Goal: Task Accomplishment & Management: Manage account settings

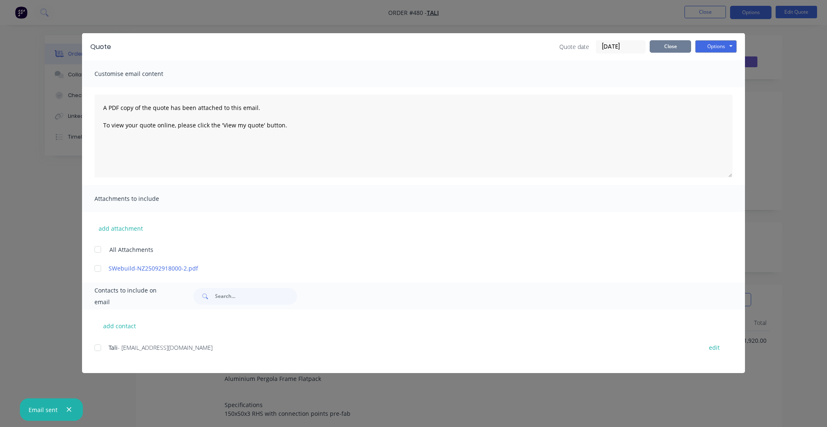
click at [662, 51] on button "Close" at bounding box center [670, 46] width 41 height 12
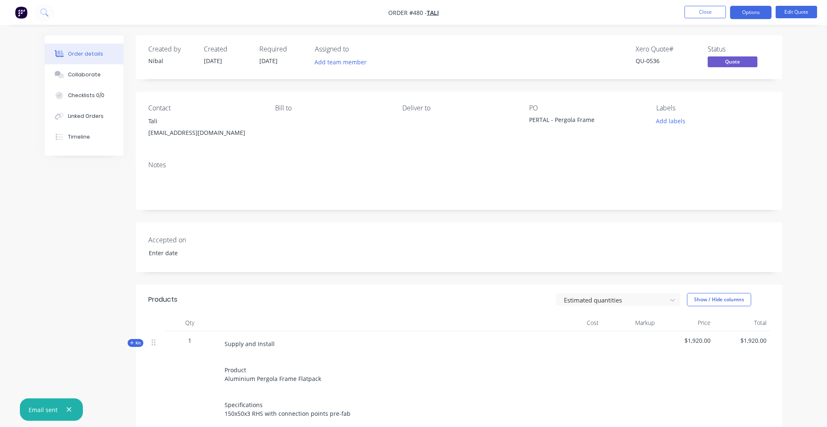
click at [699, 19] on nav "Order #480 - Tali Close Options Edit Quote" at bounding box center [413, 12] width 827 height 25
click at [700, 17] on button "Close" at bounding box center [705, 12] width 41 height 12
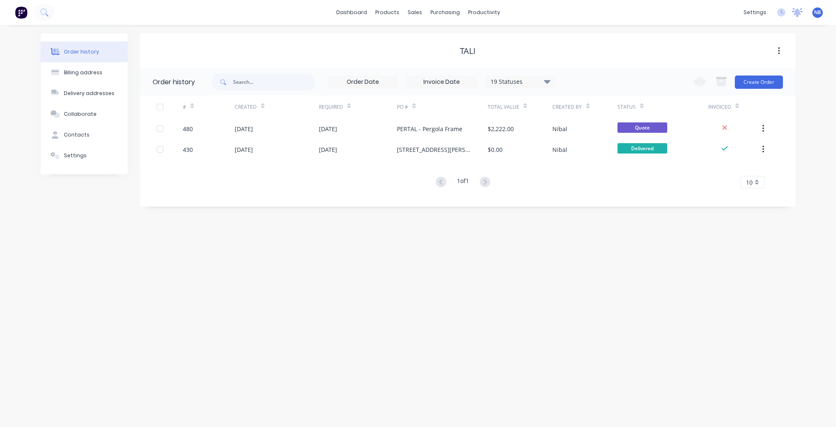
click at [796, 18] on div at bounding box center [797, 12] width 10 height 12
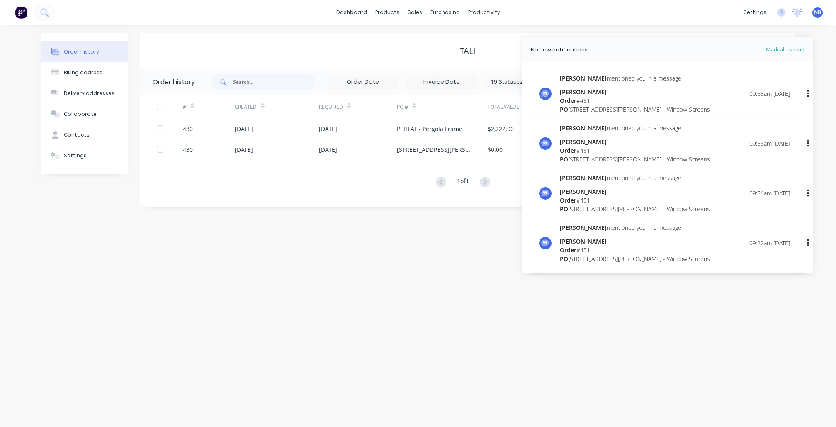
click at [644, 90] on div "Ricky Foote" at bounding box center [635, 91] width 150 height 9
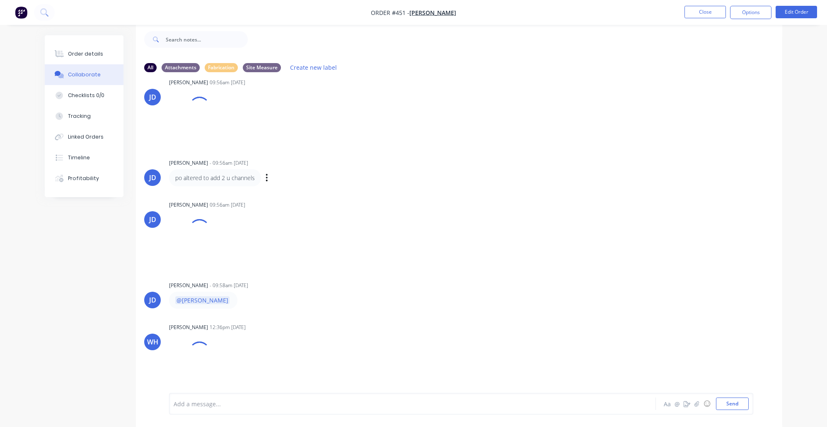
scroll to position [934, 0]
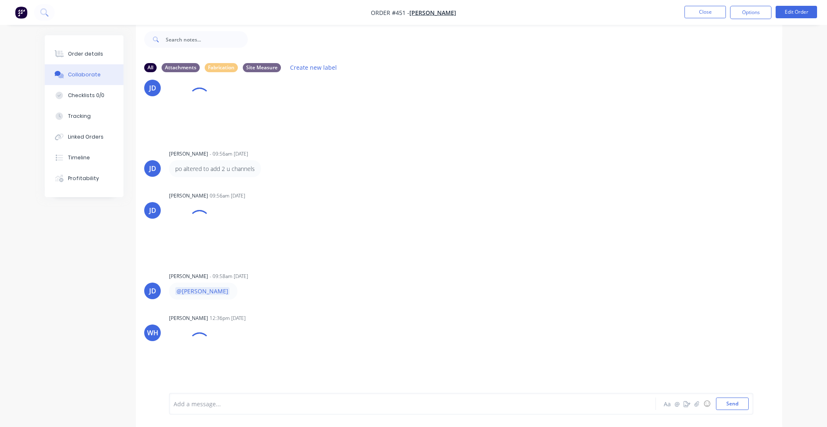
click at [693, 20] on nav "Order #451 - Ricky Foote Close Options Edit Order" at bounding box center [413, 12] width 827 height 25
click at [700, 15] on button "Close" at bounding box center [705, 12] width 41 height 12
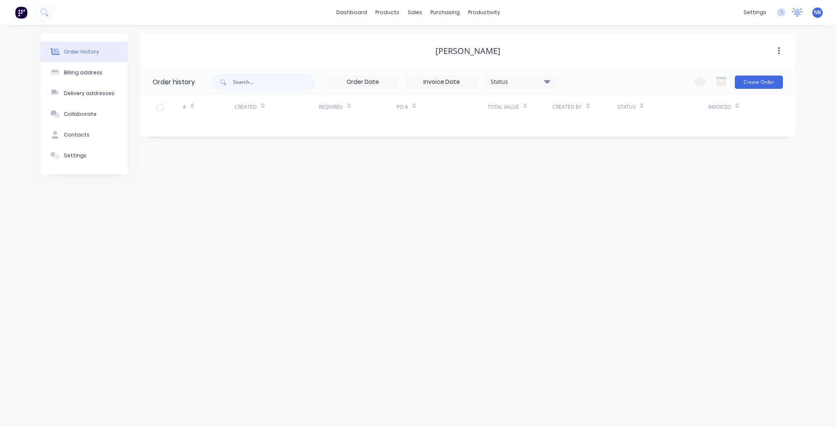
click at [798, 15] on icon at bounding box center [797, 12] width 10 height 8
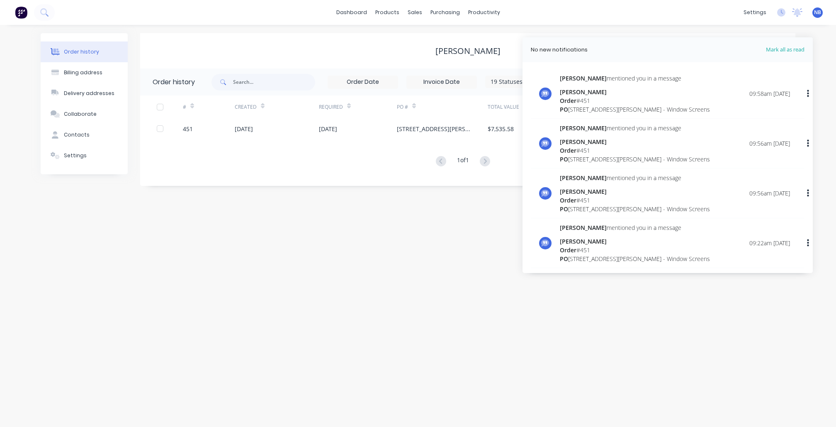
click at [632, 75] on div "Jimmy mentioned you in a message" at bounding box center [635, 78] width 150 height 9
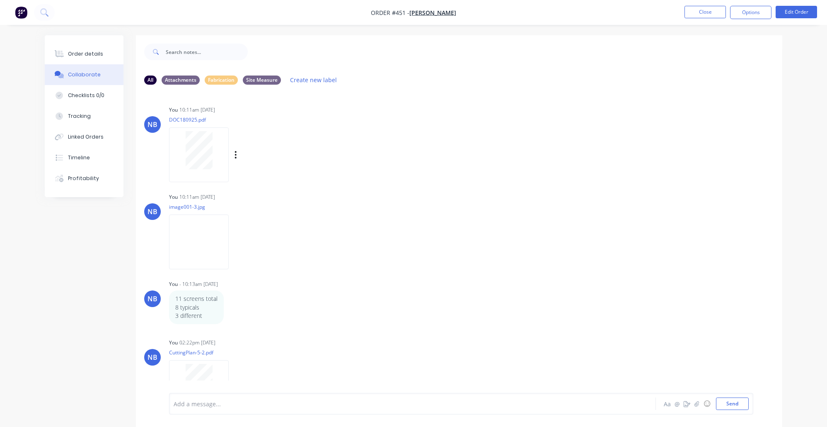
click at [217, 153] on div at bounding box center [199, 150] width 52 height 38
click at [19, 10] on img "button" at bounding box center [21, 12] width 12 height 12
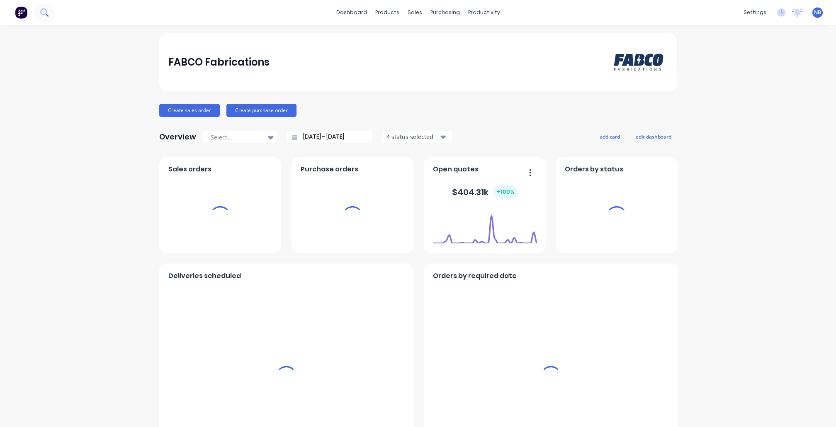
click at [49, 19] on button at bounding box center [44, 12] width 21 height 17
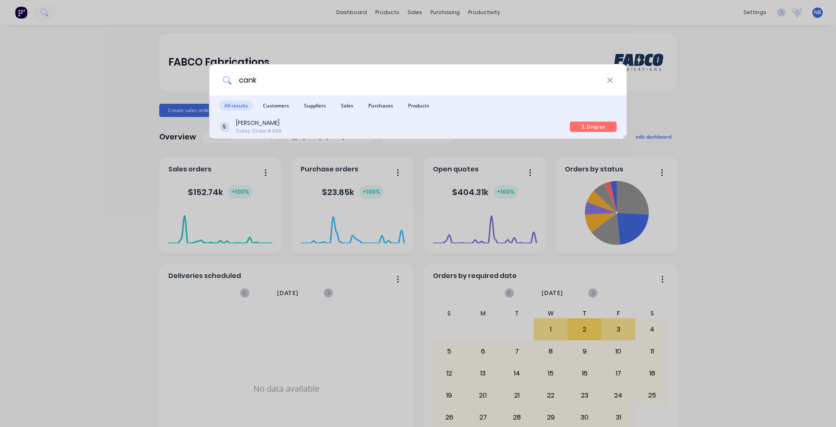
type input "cank"
click at [394, 120] on div "Karyn Lucas Sales Order #439" at bounding box center [394, 127] width 350 height 16
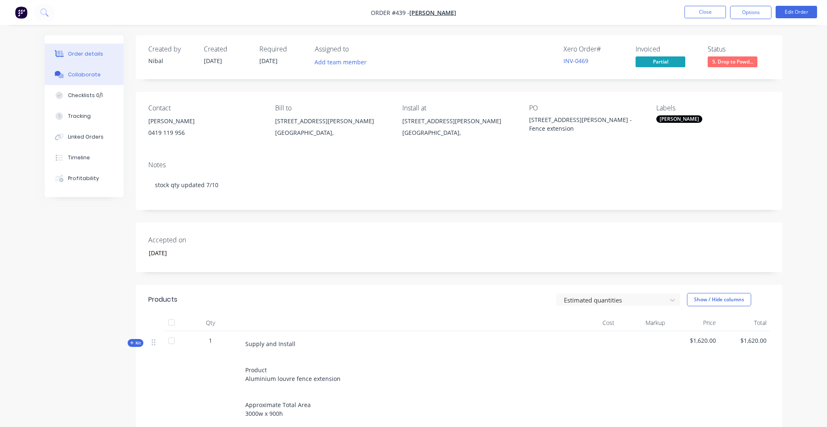
drag, startPoint x: 75, startPoint y: 77, endPoint x: 110, endPoint y: 87, distance: 36.3
click at [76, 77] on div "Collaborate" at bounding box center [84, 74] width 33 height 7
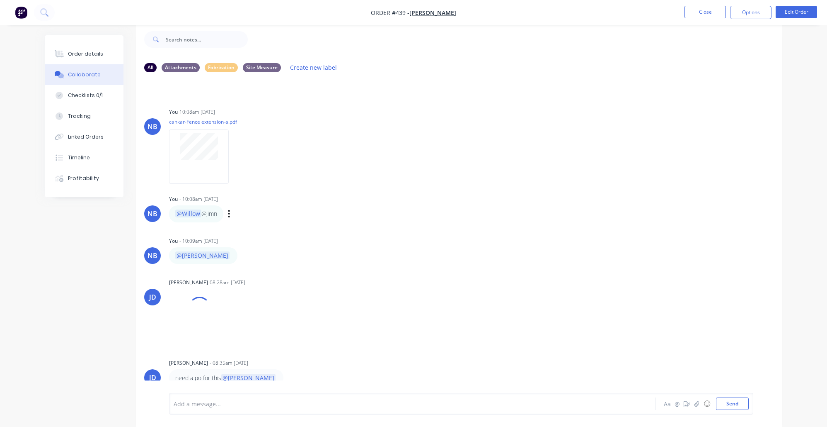
scroll to position [902, 0]
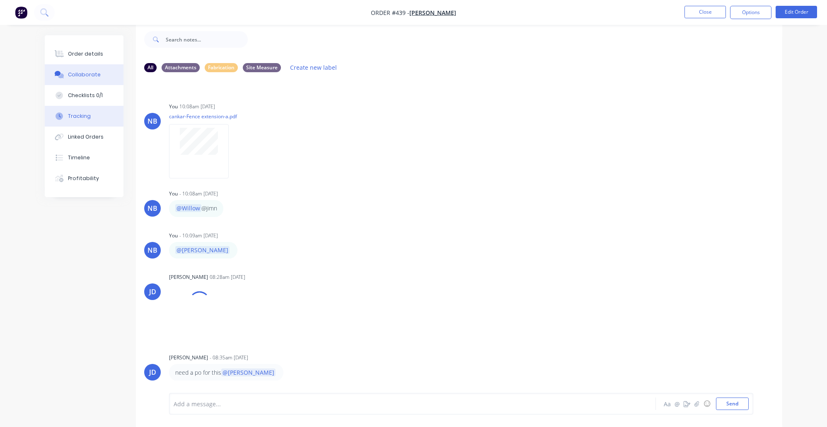
click at [95, 113] on button "Tracking" at bounding box center [84, 116] width 79 height 21
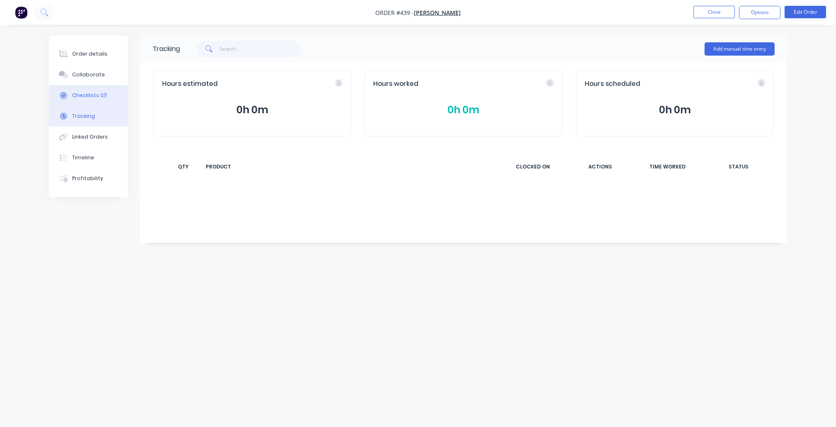
click at [96, 99] on div "Checklists 0/1" at bounding box center [89, 95] width 35 height 7
type textarea "x"
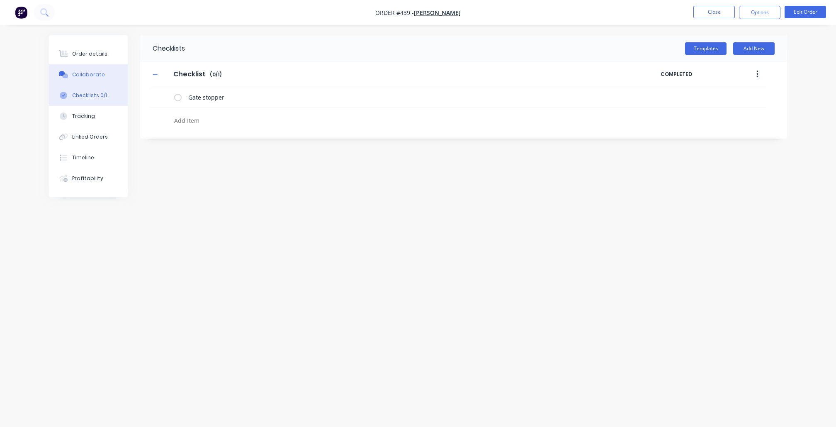
click at [88, 85] on button "Collaborate" at bounding box center [88, 74] width 79 height 21
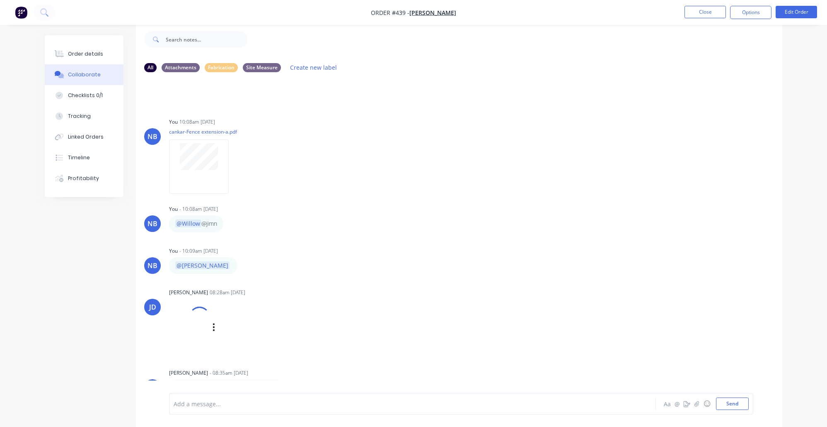
scroll to position [902, 0]
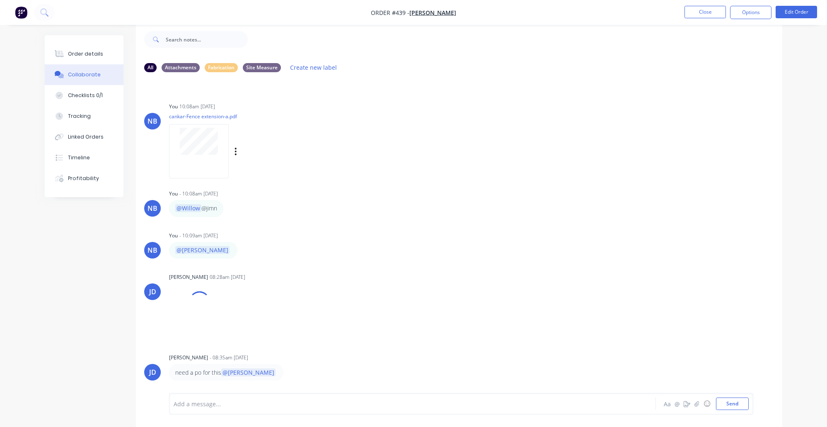
click at [217, 169] on div at bounding box center [199, 151] width 60 height 54
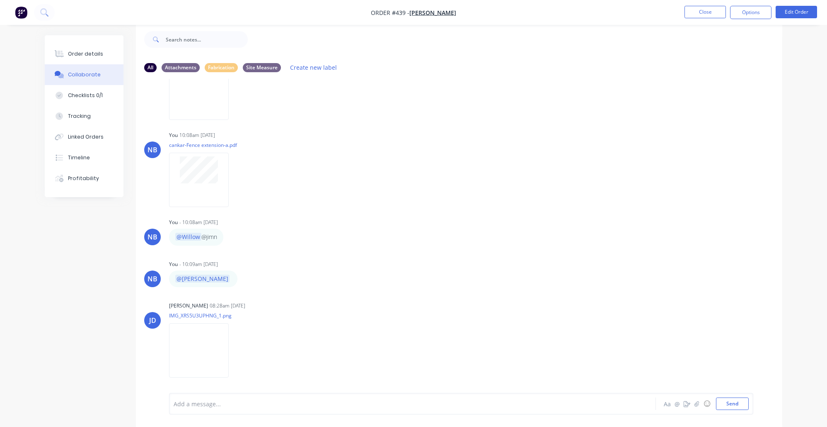
scroll to position [962, 0]
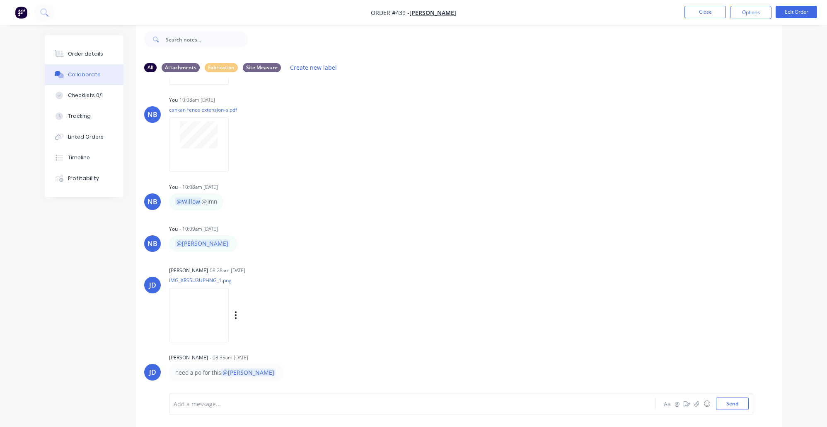
click at [202, 308] on img at bounding box center [199, 315] width 60 height 54
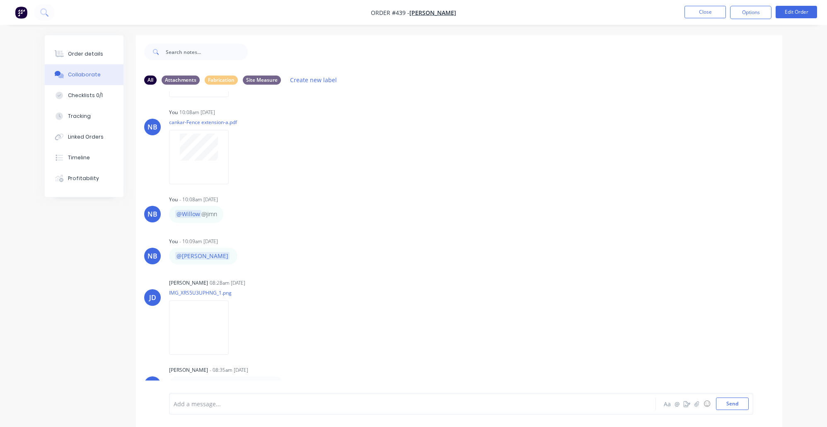
scroll to position [12, 0]
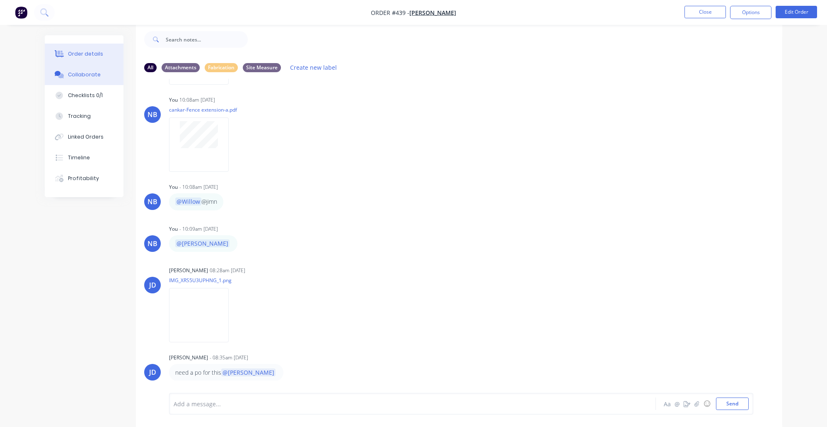
click at [98, 56] on div "Order details" at bounding box center [85, 53] width 35 height 7
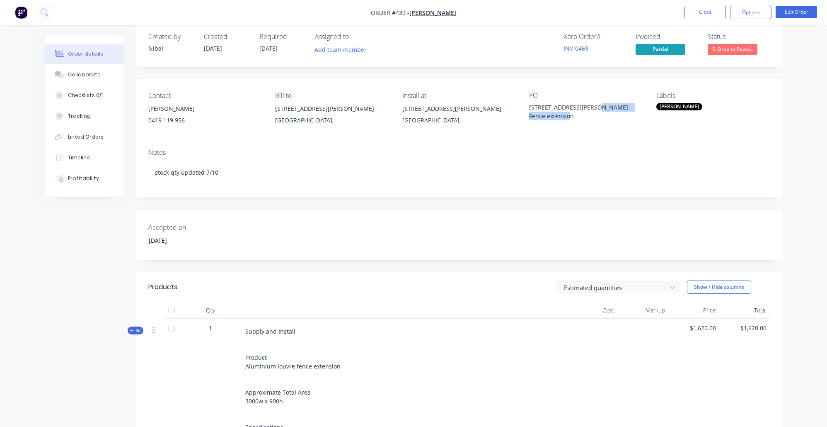
drag, startPoint x: 591, startPoint y: 105, endPoint x: 586, endPoint y: 121, distance: 16.0
click at [586, 121] on div "PO 26/1A Dryden Street - CANKAR - Fence extension" at bounding box center [586, 111] width 114 height 38
copy div "CANKAR - Fence extension"
click at [677, 133] on div "Contact Karyn Lucas 0419 119 956 Bill to 26/1A Dryden Street Canterbury, Instal…" at bounding box center [459, 110] width 647 height 63
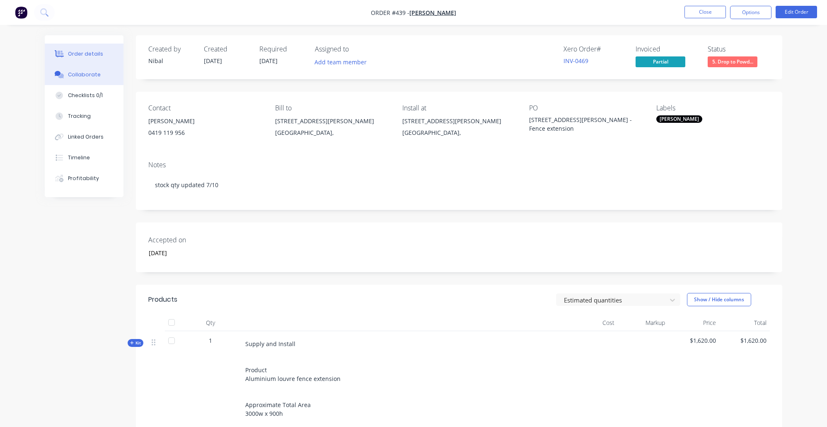
click at [84, 73] on div "Collaborate" at bounding box center [84, 74] width 33 height 7
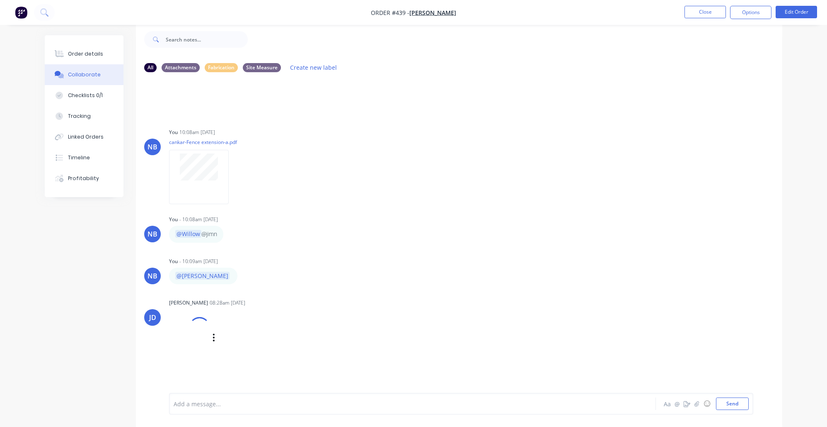
scroll to position [902, 0]
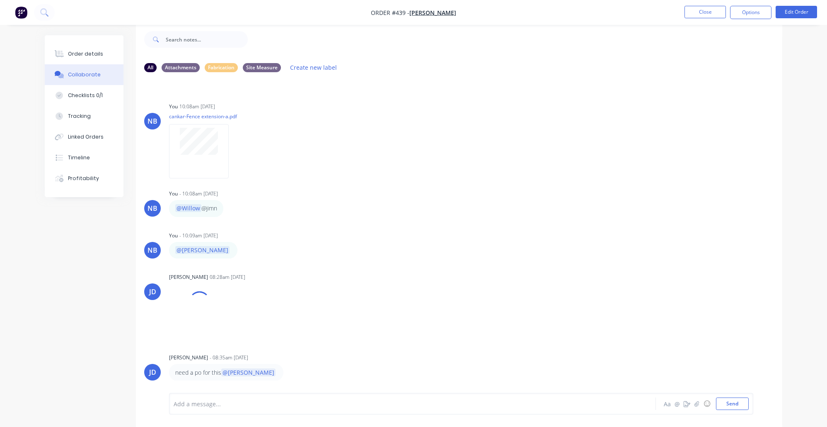
click at [235, 400] on div at bounding box center [389, 403] width 431 height 9
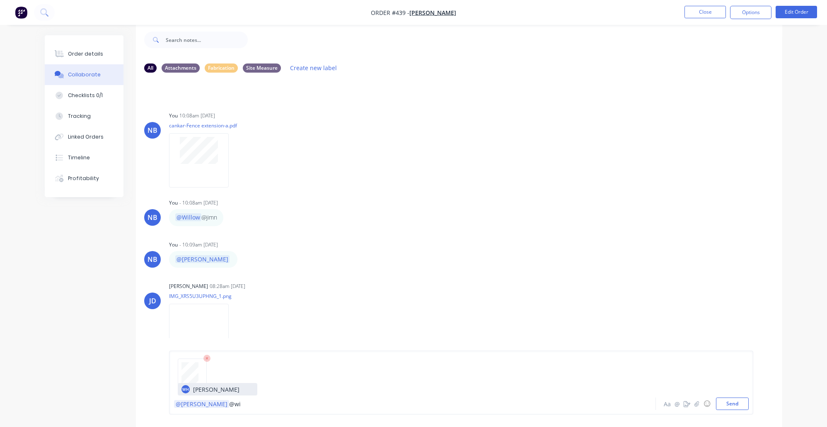
click at [230, 388] on div "WH Willow Hicks" at bounding box center [217, 389] width 79 height 12
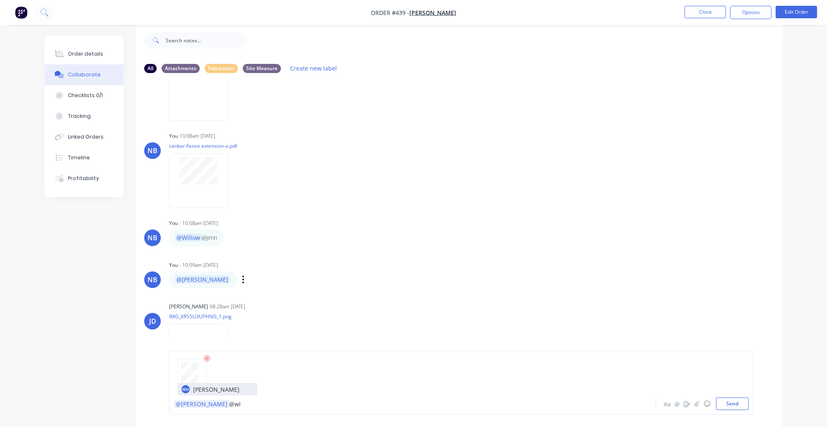
scroll to position [55, 0]
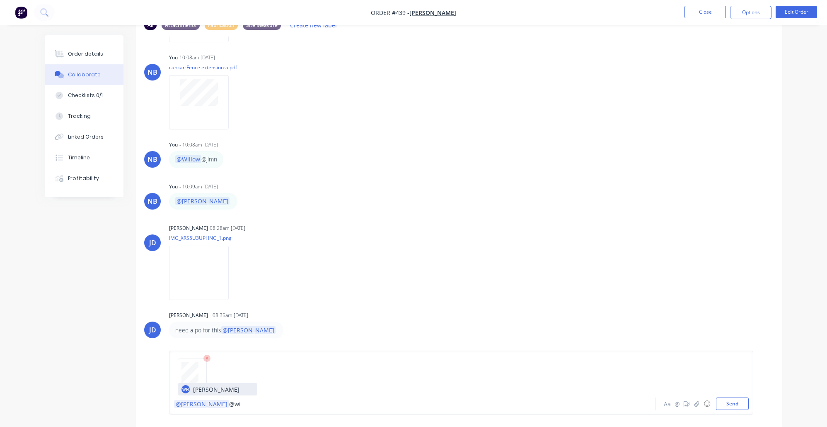
click at [226, 395] on div at bounding box center [461, 376] width 575 height 42
click at [228, 406] on div "@Jimmy @wi" at bounding box center [389, 403] width 431 height 9
click at [735, 403] on button "Send" at bounding box center [732, 403] width 33 height 12
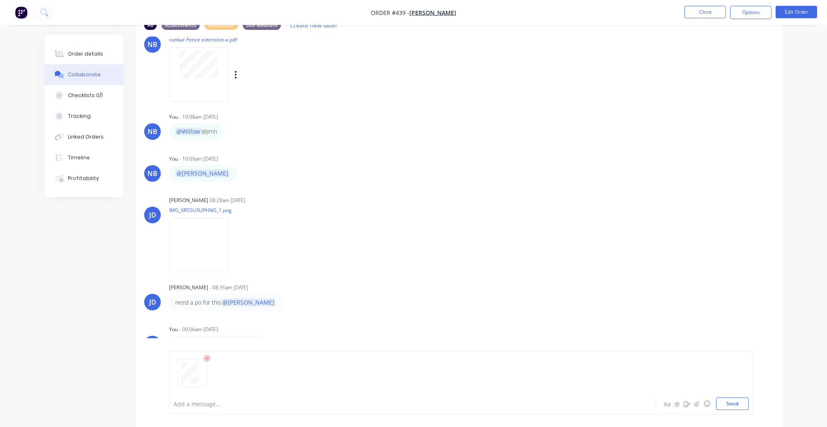
scroll to position [12, 0]
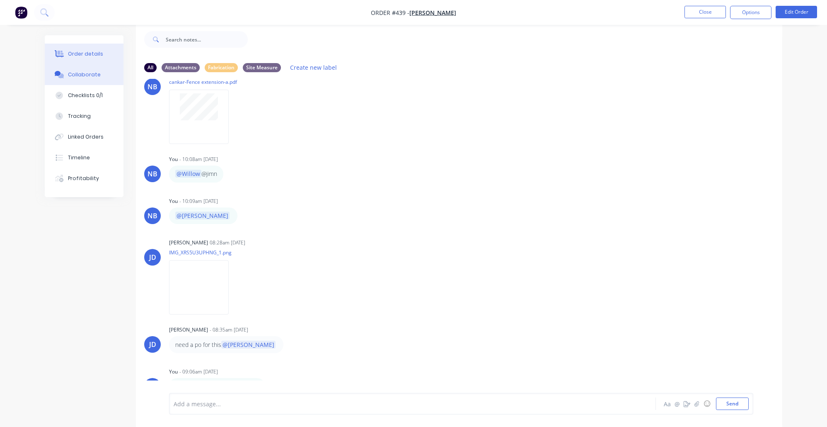
click at [99, 53] on div "Order details" at bounding box center [85, 53] width 35 height 7
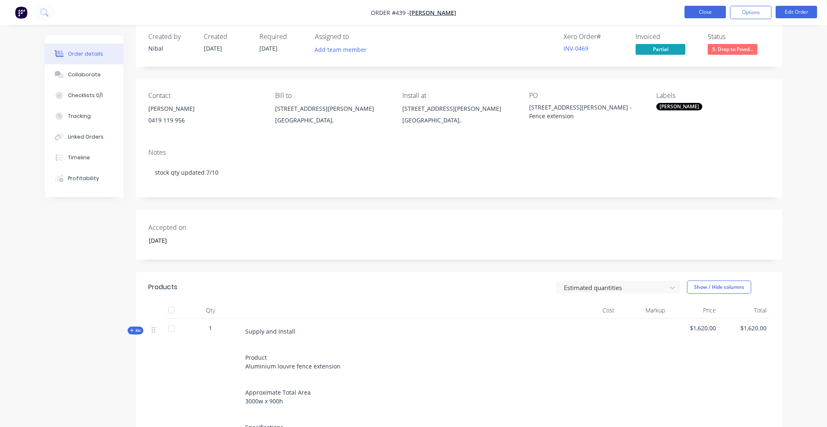
click at [710, 7] on button "Close" at bounding box center [705, 12] width 41 height 12
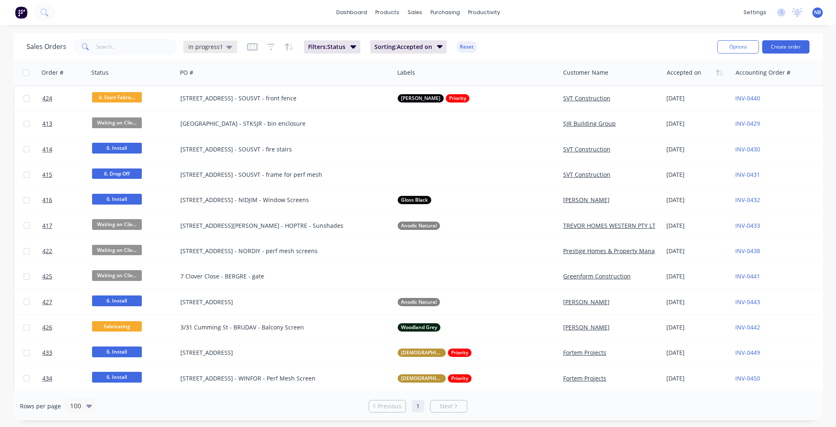
click at [221, 48] on div "in progress1" at bounding box center [210, 46] width 44 height 7
click at [228, 120] on button "None" at bounding box center [233, 117] width 95 height 10
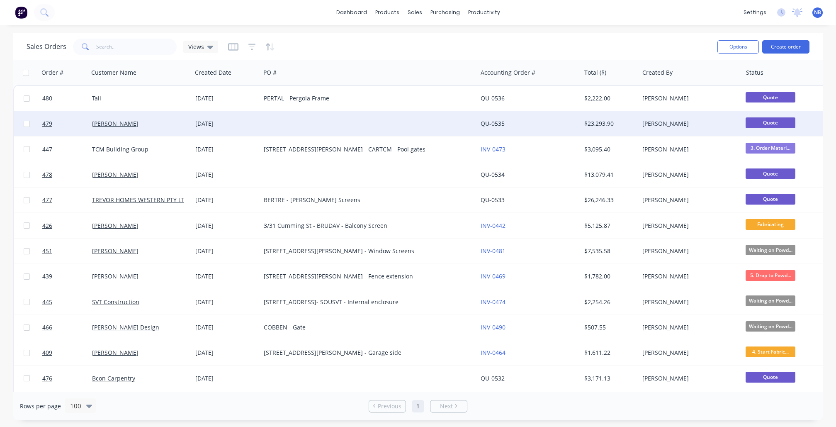
click at [155, 130] on div "Angelo" at bounding box center [141, 123] width 104 height 25
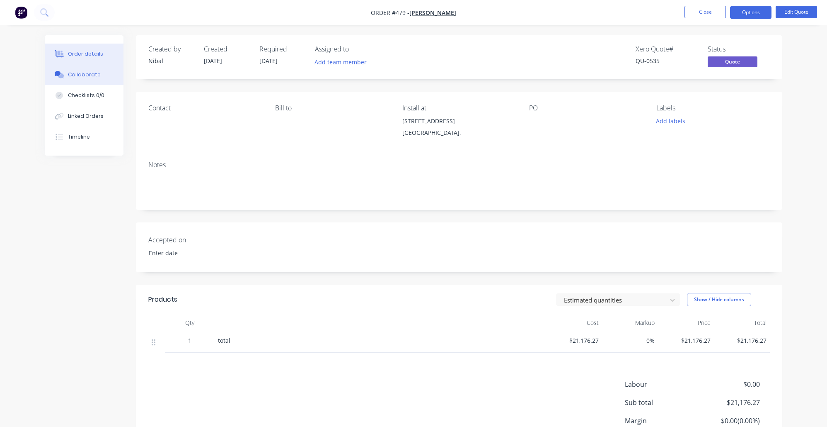
click at [90, 82] on button "Collaborate" at bounding box center [84, 74] width 79 height 21
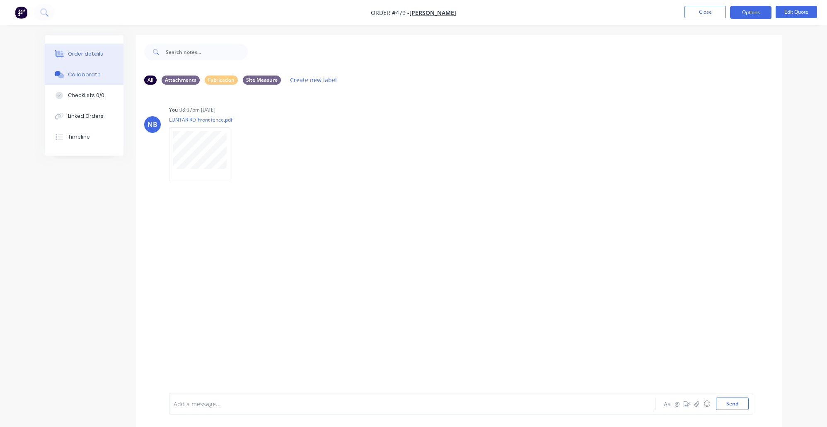
click at [100, 53] on button "Order details" at bounding box center [84, 54] width 79 height 21
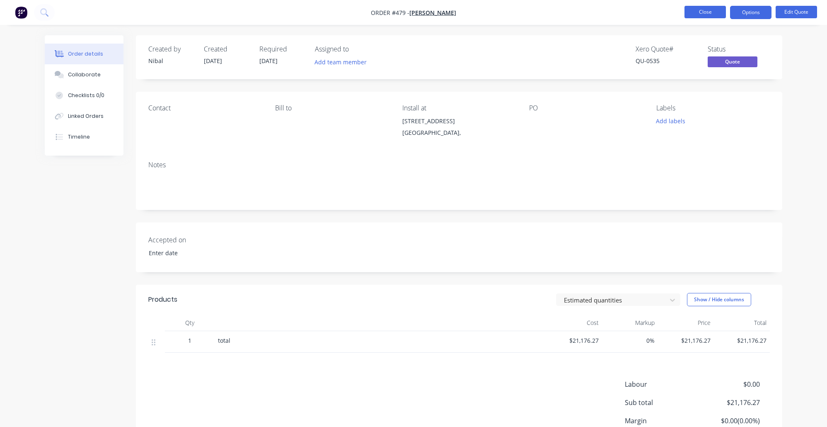
click at [713, 9] on button "Close" at bounding box center [705, 12] width 41 height 12
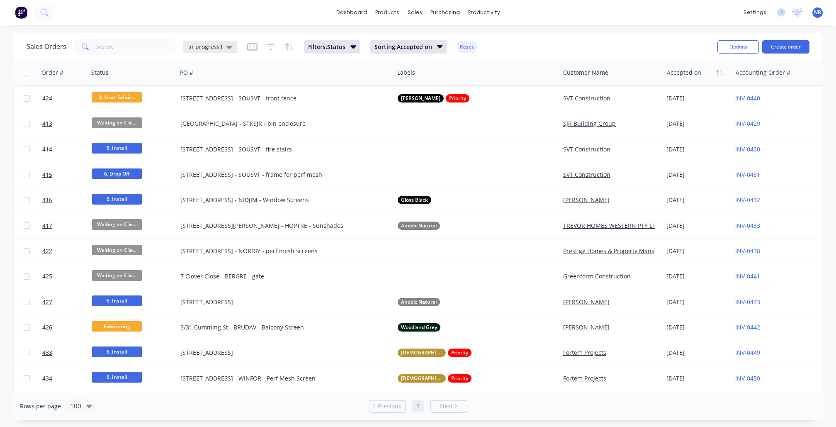
click at [207, 47] on span "in progress1" at bounding box center [205, 46] width 35 height 9
click at [206, 123] on div "None edit" at bounding box center [241, 117] width 111 height 17
click at [221, 114] on button "None" at bounding box center [233, 117] width 95 height 10
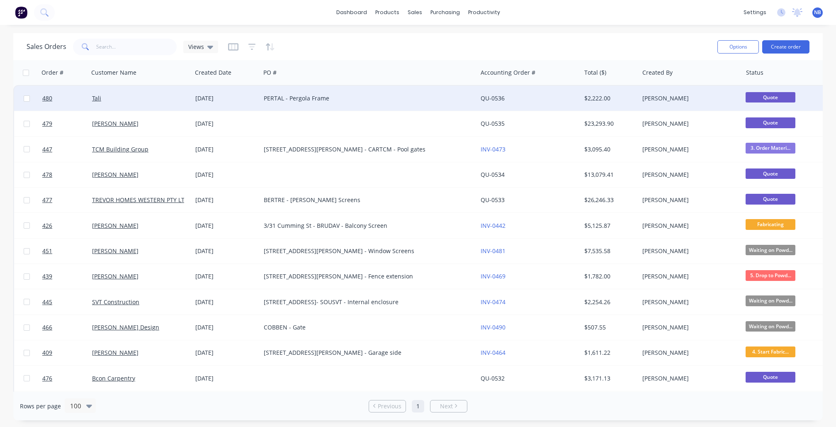
click at [306, 109] on div "PERTAL - Pergola Frame" at bounding box center [368, 98] width 217 height 25
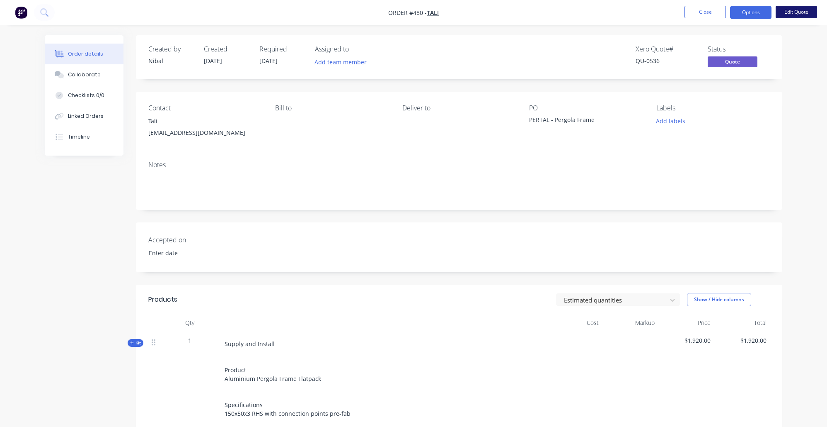
click at [800, 10] on button "Edit Quote" at bounding box center [796, 12] width 41 height 12
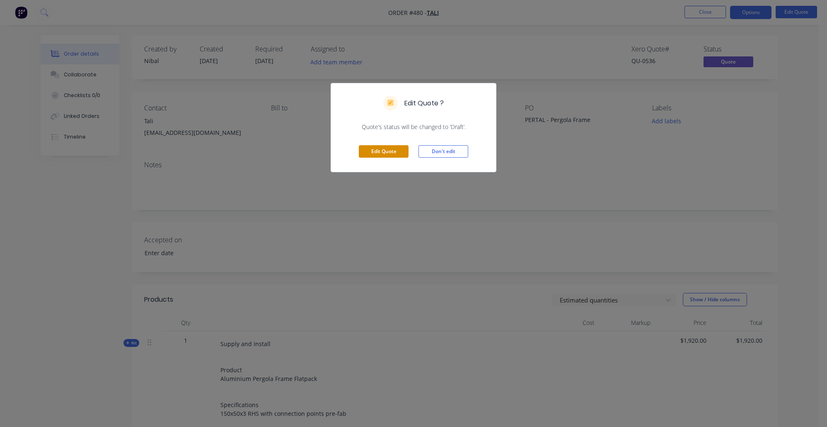
click at [397, 153] on button "Edit Quote" at bounding box center [384, 151] width 50 height 12
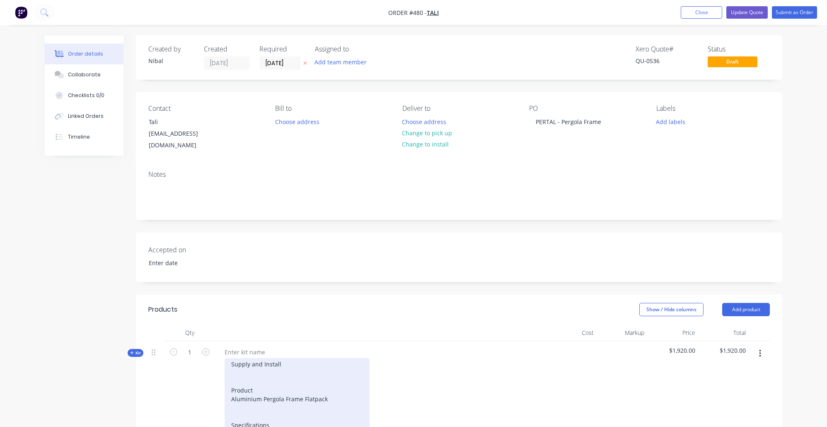
scroll to position [128, 0]
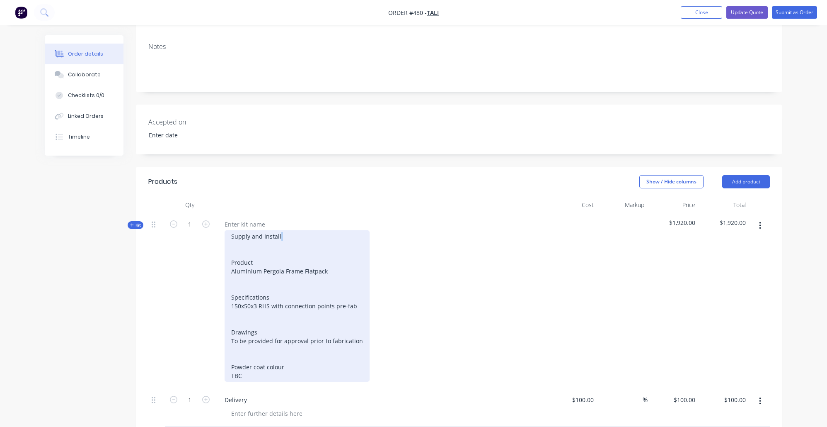
drag, startPoint x: 292, startPoint y: 232, endPoint x: 284, endPoint y: 228, distance: 9.1
click at [284, 230] on div "Supply and Install Product Aluminium Pergola Frame Flatpack Specifications 150x…" at bounding box center [297, 305] width 145 height 151
click at [282, 230] on div "Supply and Install Product Aluminium Pergola Frame Flatpack Specifications 150x…" at bounding box center [297, 305] width 145 height 151
drag, startPoint x: 280, startPoint y: 225, endPoint x: 253, endPoint y: 228, distance: 27.6
click at [253, 230] on div "Supply and Install Product Aluminium Pergola Frame Flatpack Specifications 150x…" at bounding box center [297, 305] width 145 height 151
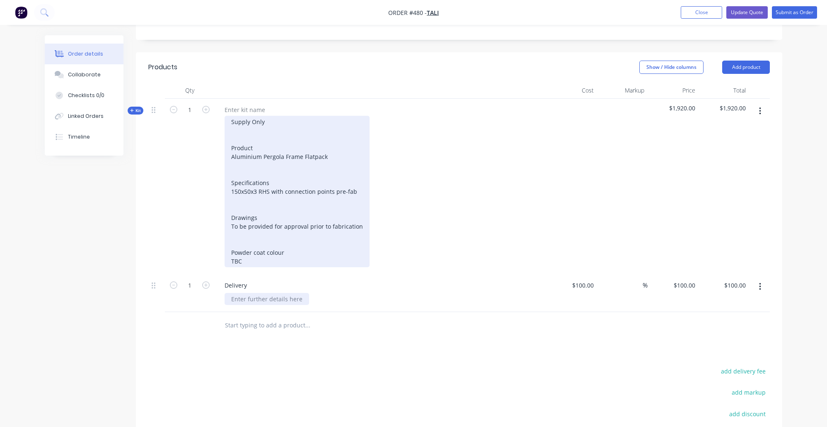
scroll to position [246, 0]
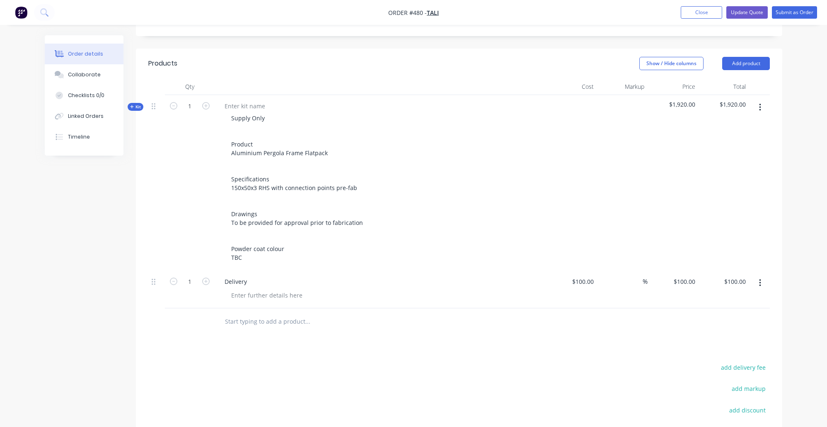
click at [115, 359] on div "Created by Nibal Created 08/10/25 Required 08/10/25 Assigned to Add team member…" at bounding box center [414, 167] width 738 height 757
click at [765, 10] on button "Update Quote" at bounding box center [747, 12] width 41 height 12
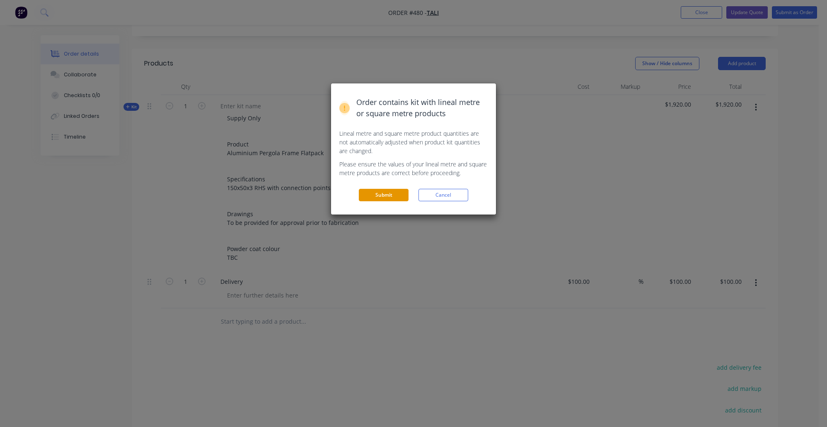
click at [403, 195] on button "Submit" at bounding box center [384, 195] width 50 height 12
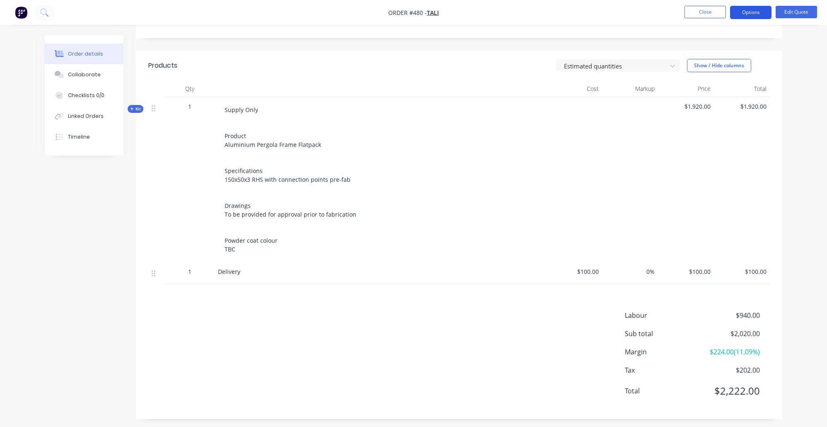
click at [757, 13] on button "Options" at bounding box center [750, 12] width 41 height 13
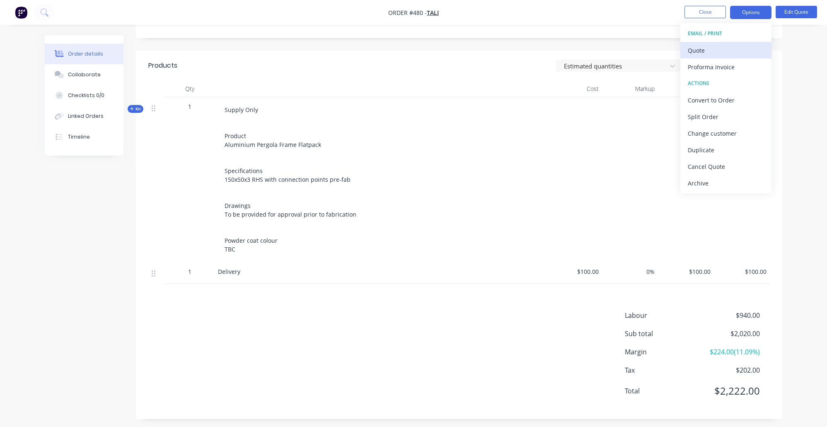
click at [740, 49] on div "Quote" at bounding box center [726, 50] width 76 height 12
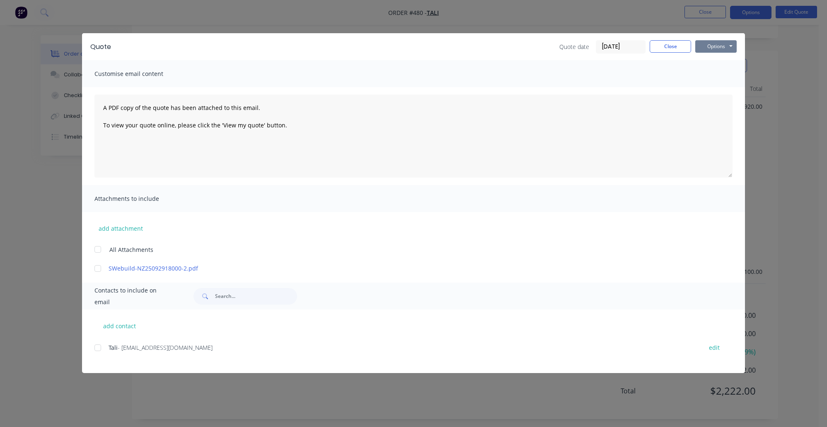
click at [708, 45] on button "Options" at bounding box center [716, 46] width 41 height 12
click at [133, 330] on button "add contact" at bounding box center [120, 325] width 50 height 12
select select "AU"
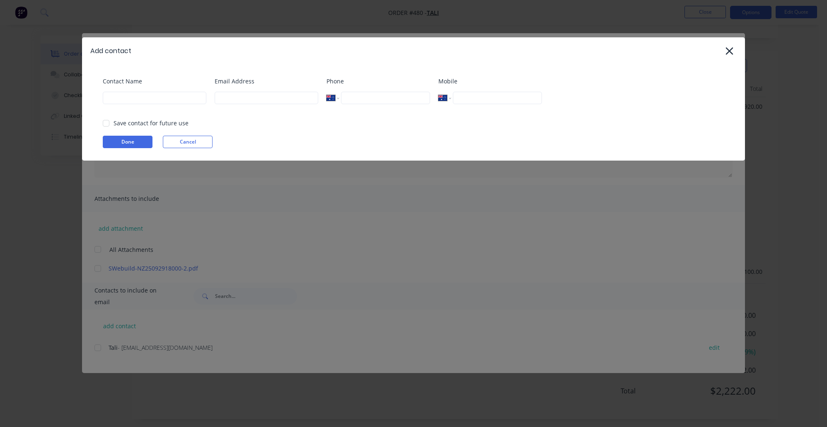
drag, startPoint x: 97, startPoint y: 347, endPoint x: 106, endPoint y: 347, distance: 9.5
click at [97, 347] on div "Add contact Contact Name Email Address Phone International Afghanistan Åland Is…" at bounding box center [413, 213] width 827 height 427
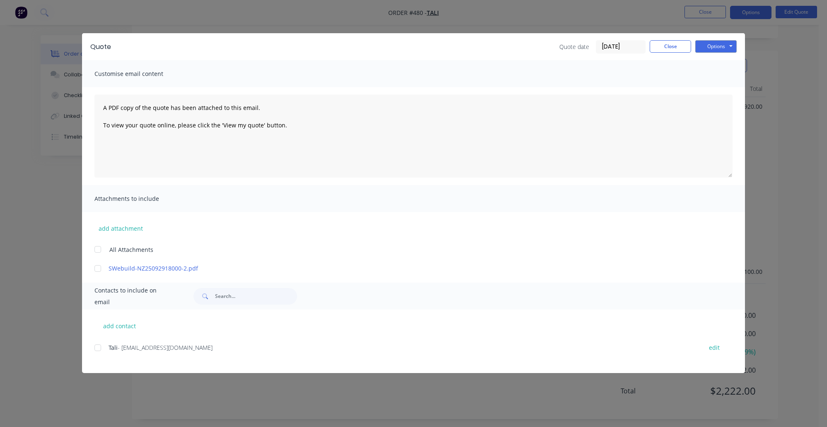
click at [114, 332] on div "add contact Tali - tali@mygardenhero.com.au edit" at bounding box center [413, 340] width 663 height 63
click at [101, 349] on div at bounding box center [98, 347] width 17 height 17
click at [717, 48] on button "Options" at bounding box center [716, 46] width 41 height 12
click at [722, 87] on button "Email" at bounding box center [722, 89] width 53 height 14
click at [654, 46] on button "Close" at bounding box center [670, 46] width 41 height 12
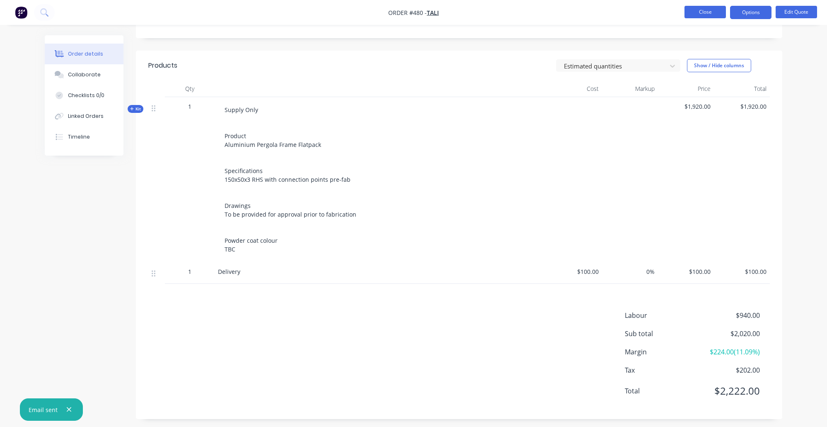
click at [715, 10] on button "Close" at bounding box center [705, 12] width 41 height 12
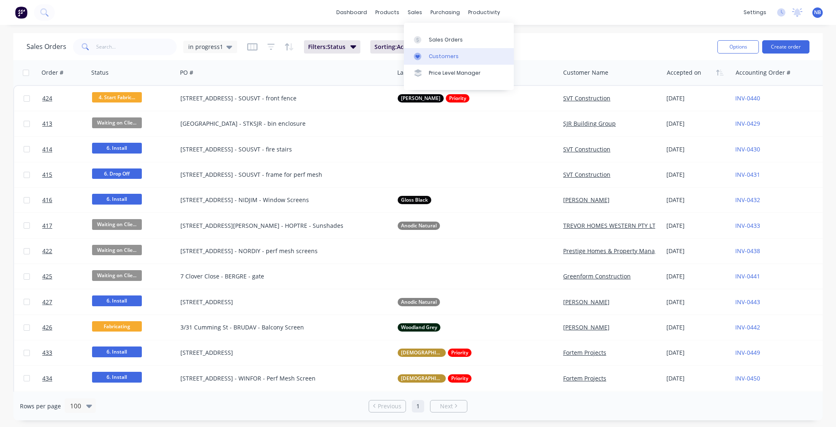
click at [447, 60] on div "Customers" at bounding box center [444, 56] width 30 height 7
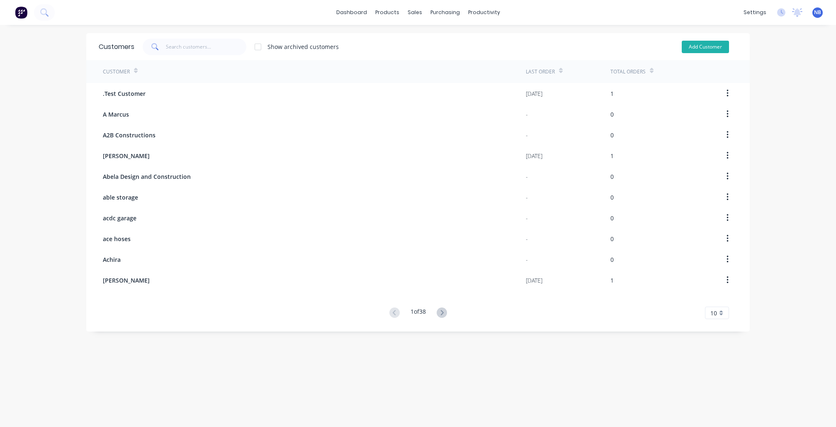
click at [692, 47] on button "Add Customer" at bounding box center [705, 47] width 47 height 12
select select "AU"
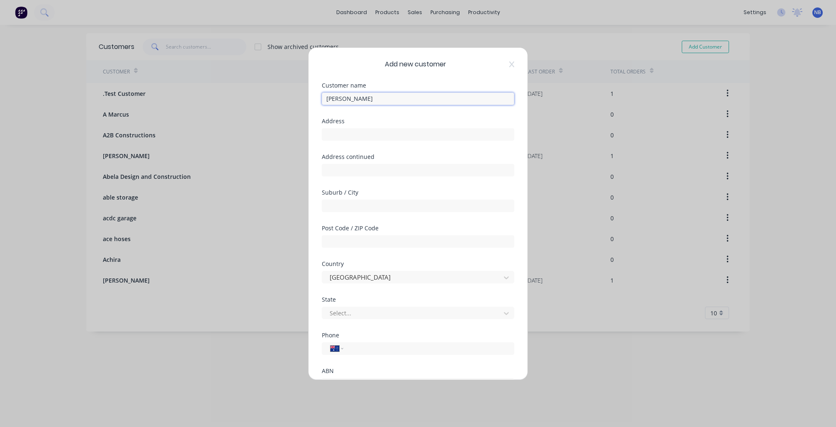
type input "Diana Vanessa"
click at [400, 160] on div "Address continued" at bounding box center [418, 165] width 192 height 22
click at [406, 145] on div "Address" at bounding box center [418, 136] width 192 height 36
drag, startPoint x: 387, startPoint y: 249, endPoint x: 382, endPoint y: 272, distance: 24.2
click at [385, 256] on div "Post Code / ZIP Code" at bounding box center [418, 243] width 192 height 36
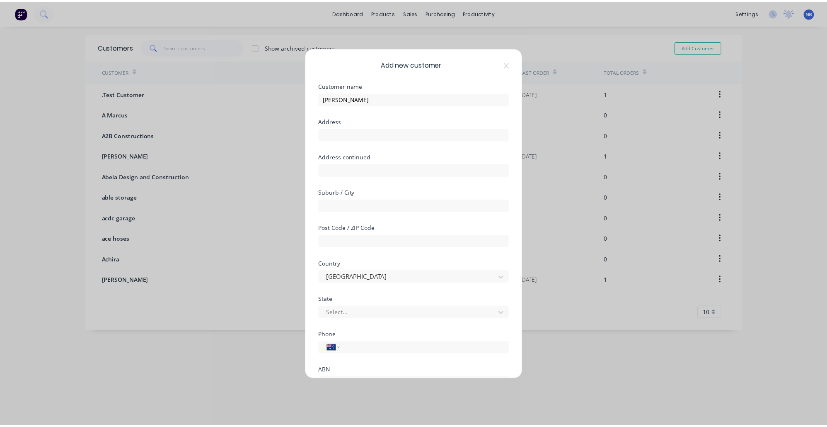
scroll to position [59, 0]
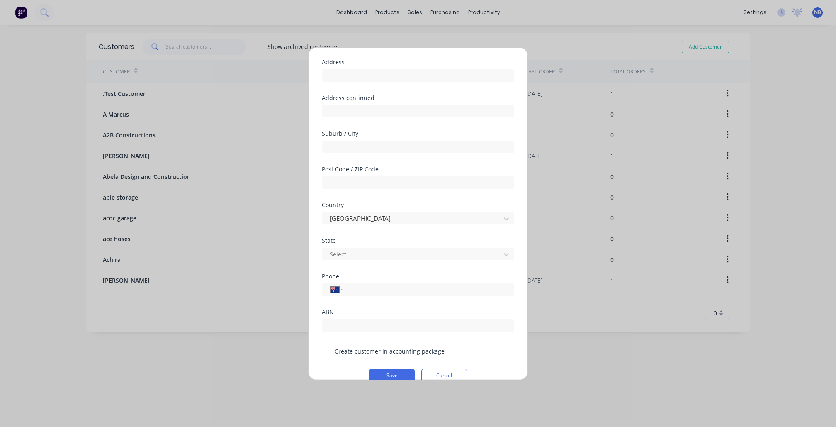
click at [361, 352] on form "Customer name Diana Vanessa Address Address continued Suburb / City Post Code /…" at bounding box center [418, 203] width 192 height 358
drag, startPoint x: 327, startPoint y: 352, endPoint x: 332, endPoint y: 357, distance: 6.7
click at [328, 352] on div at bounding box center [325, 350] width 17 height 17
click at [385, 369] on button "Save" at bounding box center [392, 375] width 46 height 13
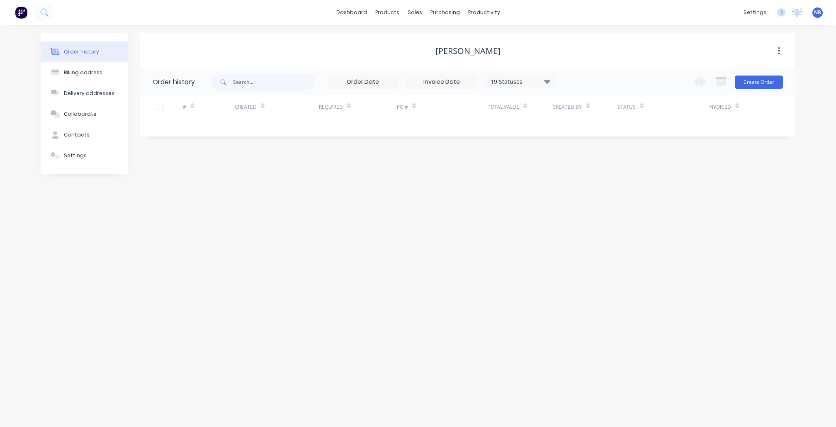
click at [386, 374] on div "Order history Billing address Delivery addresses Collaborate Contacts Settings …" at bounding box center [418, 226] width 836 height 402
click at [78, 124] on button "Collaborate" at bounding box center [84, 114] width 87 height 21
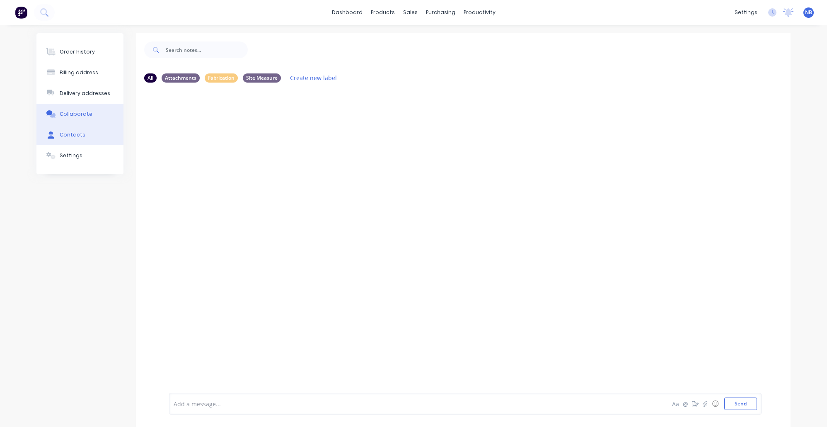
click at [105, 145] on button "Contacts" at bounding box center [79, 134] width 87 height 21
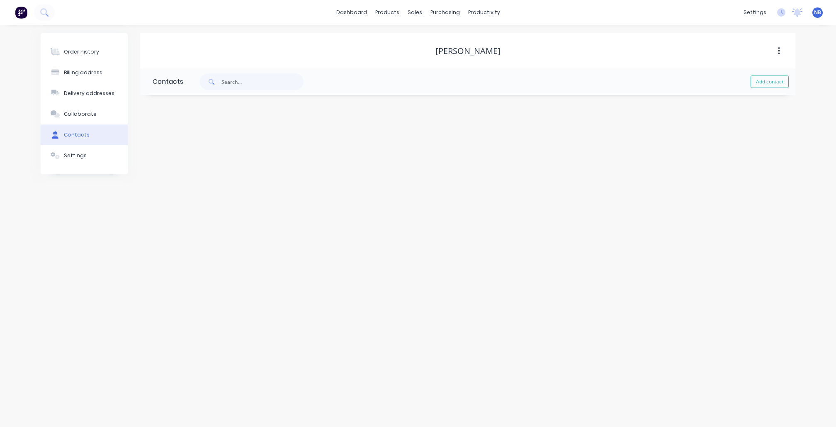
click at [785, 90] on div "Add contact" at bounding box center [489, 81] width 612 height 27
click at [776, 85] on button "Add contact" at bounding box center [769, 81] width 38 height 12
select select "AU"
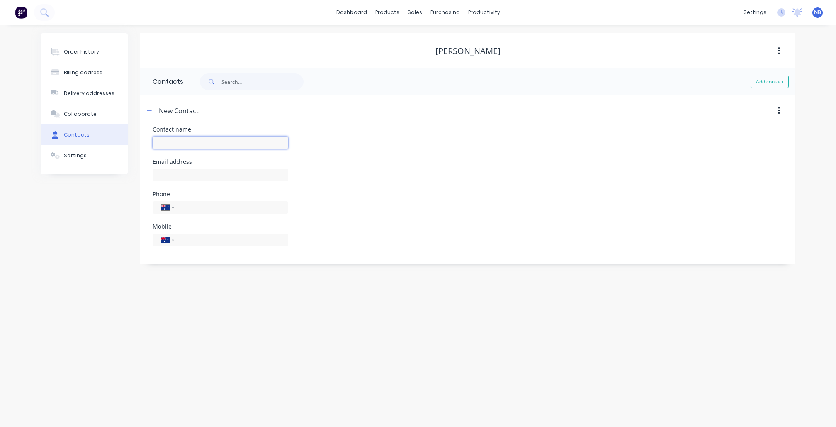
paste input "dvgsvane@yahoo.com"
type input "dvgsvane@yahoo.com"
select select "AU"
drag, startPoint x: 245, startPoint y: 152, endPoint x: 251, endPoint y: 151, distance: 5.4
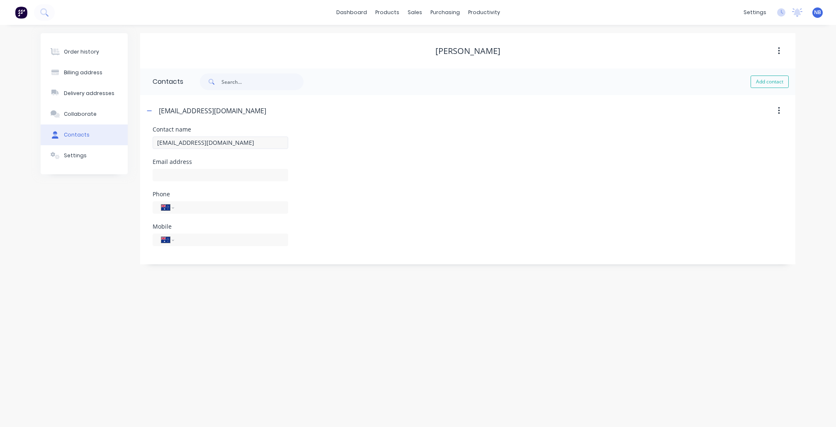
click at [245, 152] on div "dvgsvane@yahoo.com" at bounding box center [221, 146] width 136 height 24
paste input "dvgsvane@yahoo.com"
type input "dvgsvane@yahoo.com"
drag, startPoint x: 245, startPoint y: 149, endPoint x: 110, endPoint y: 148, distance: 134.7
type input "Diana Vanessa"
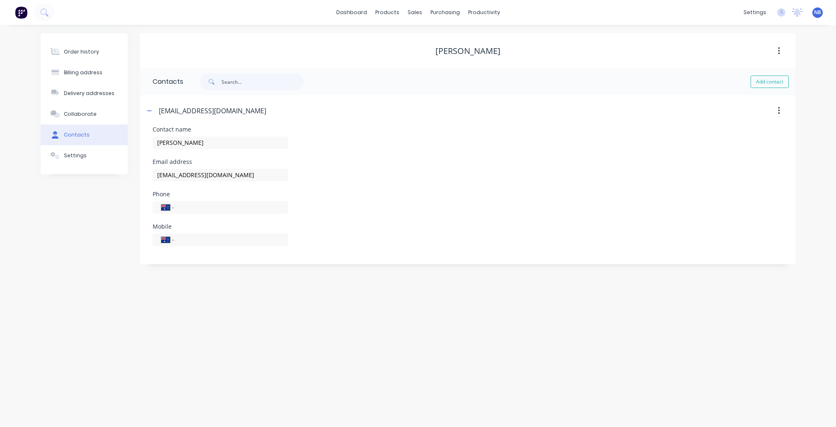
click at [438, 258] on form "Contact name Diana Vanessa Email address dvgsvane@yahoo.com Phone International…" at bounding box center [468, 195] width 630 height 138
click at [80, 104] on button "Delivery addresses" at bounding box center [84, 93] width 87 height 21
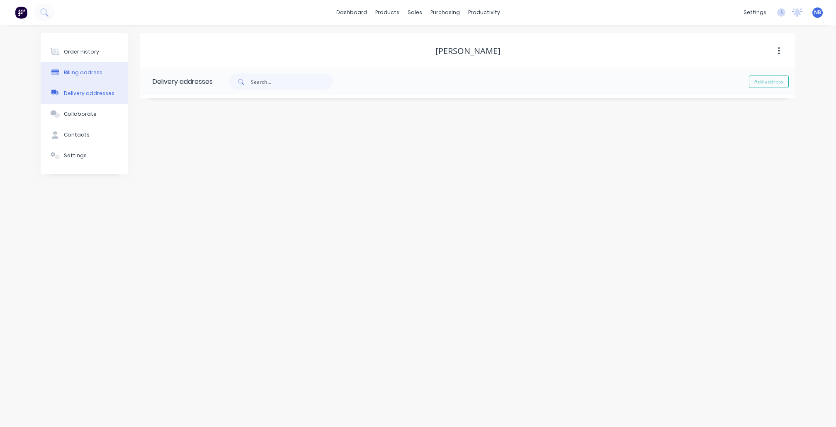
click at [96, 70] on button "Billing address" at bounding box center [84, 72] width 87 height 21
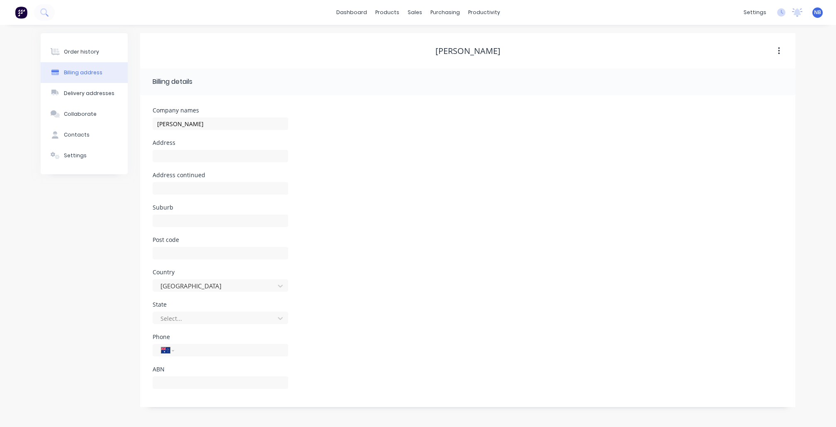
drag, startPoint x: 105, startPoint y: 36, endPoint x: 174, endPoint y: 50, distance: 70.1
click at [105, 36] on div "Order history Billing address Delivery addresses Collaborate Contacts Settings" at bounding box center [84, 103] width 87 height 141
click at [98, 52] on button "Order history" at bounding box center [84, 51] width 87 height 21
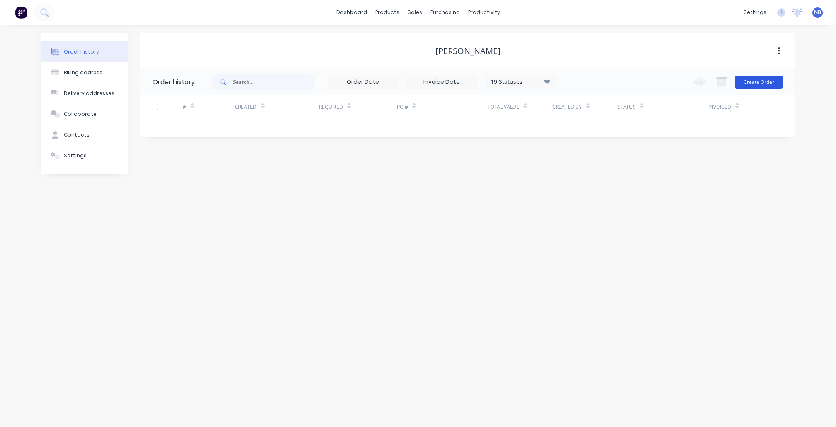
drag, startPoint x: 779, startPoint y: 75, endPoint x: 776, endPoint y: 80, distance: 6.2
click at [779, 75] on div "Change order status Submitted Waiting on Client 1. Measure 2. Drawing 3. Order …" at bounding box center [735, 81] width 95 height 27
click at [776, 80] on button "Create Order" at bounding box center [759, 81] width 48 height 13
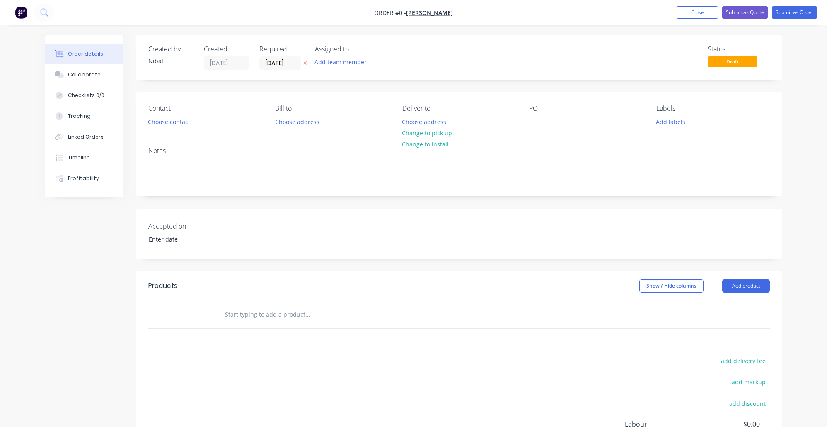
click at [179, 110] on div "Contact" at bounding box center [205, 108] width 114 height 8
click at [181, 126] on button "Choose contact" at bounding box center [169, 121] width 51 height 11
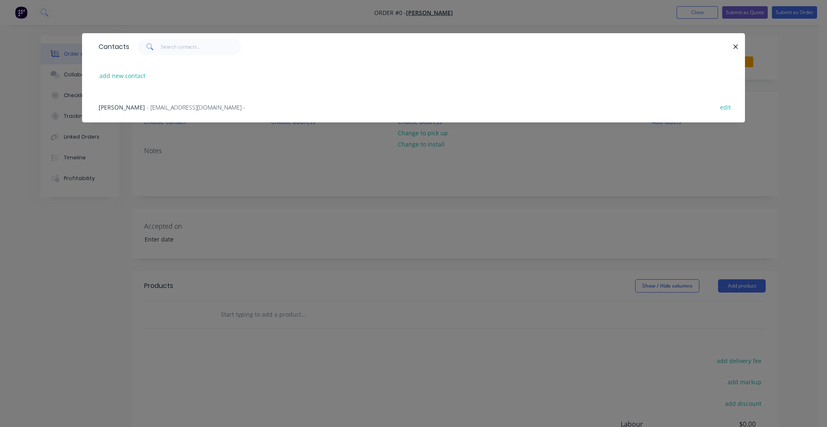
click at [160, 115] on div "Diana Vanessa - dvgsvane@yahoo.com - edit" at bounding box center [414, 106] width 638 height 31
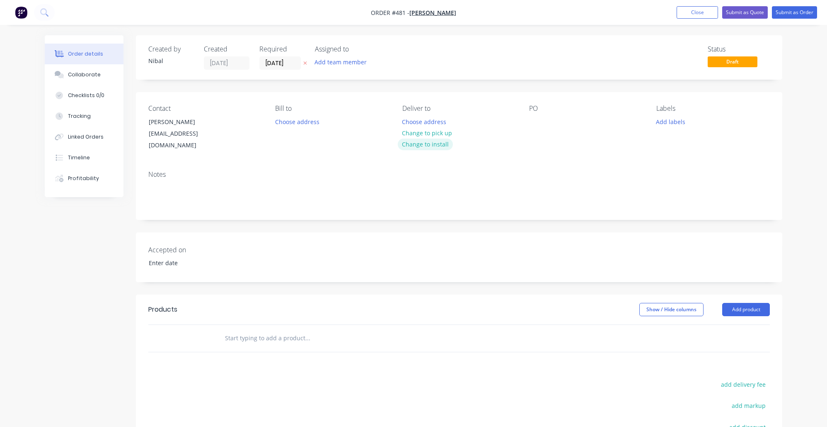
click at [434, 142] on button "Change to install" at bounding box center [426, 143] width 56 height 11
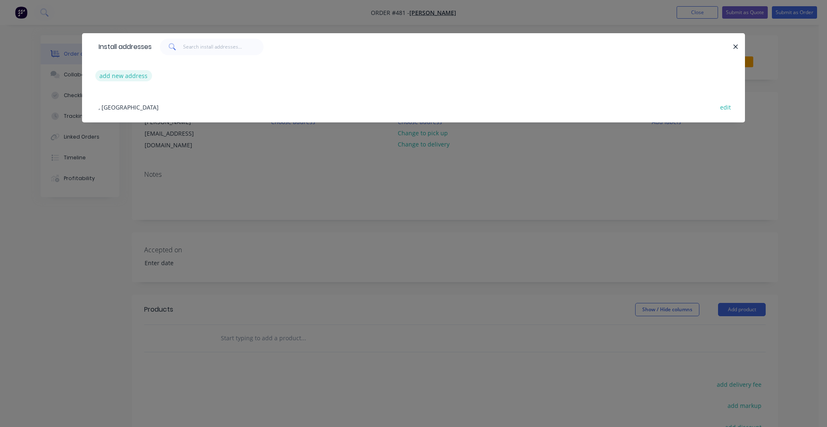
click at [143, 74] on button "add new address" at bounding box center [123, 75] width 57 height 11
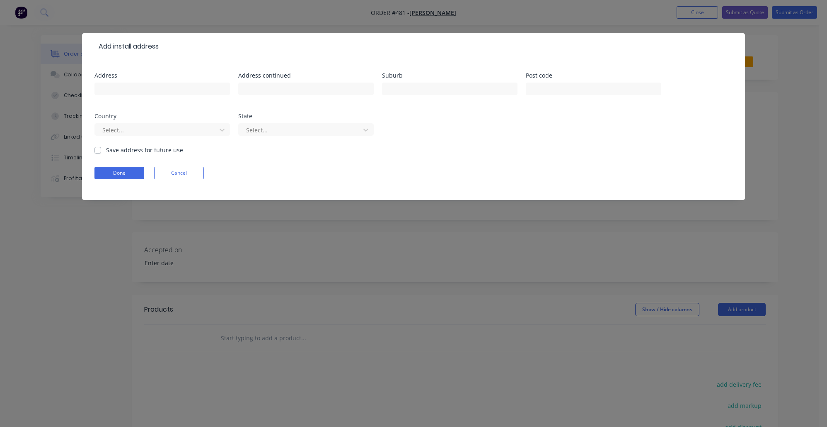
click at [102, 80] on div "Address" at bounding box center [163, 89] width 136 height 32
drag, startPoint x: 121, startPoint y: 88, endPoint x: 184, endPoint y: 82, distance: 63.4
paste input "11 Alawara Dr"
type input "11 Alawara Dr"
type input "v"
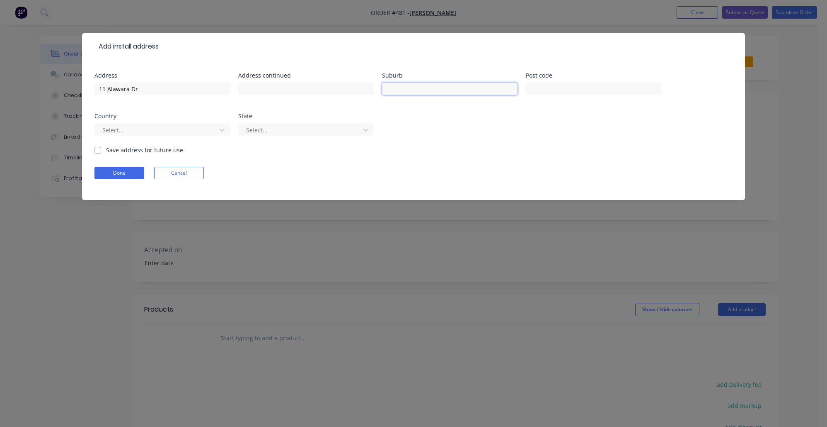
paste input "Mooroolbark"
type input "Mooroolbark"
click at [125, 150] on label "Save address for future use" at bounding box center [144, 150] width 77 height 9
click at [101, 150] on input "Save address for future use" at bounding box center [98, 150] width 7 height 8
checkbox input "true"
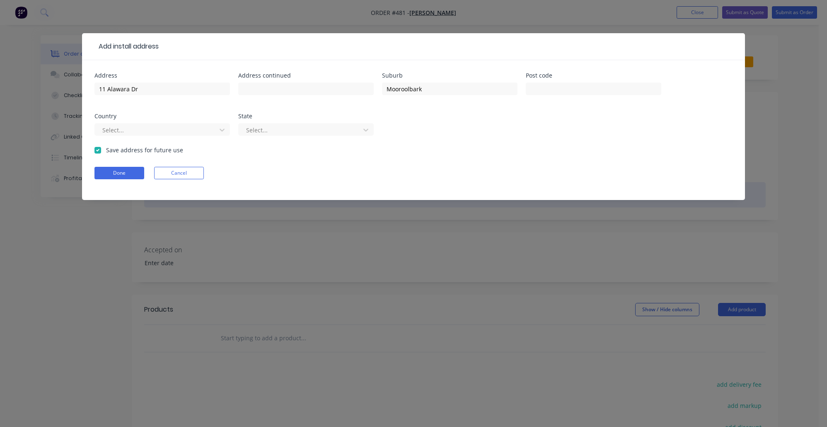
click at [113, 175] on button "Done" at bounding box center [120, 173] width 50 height 12
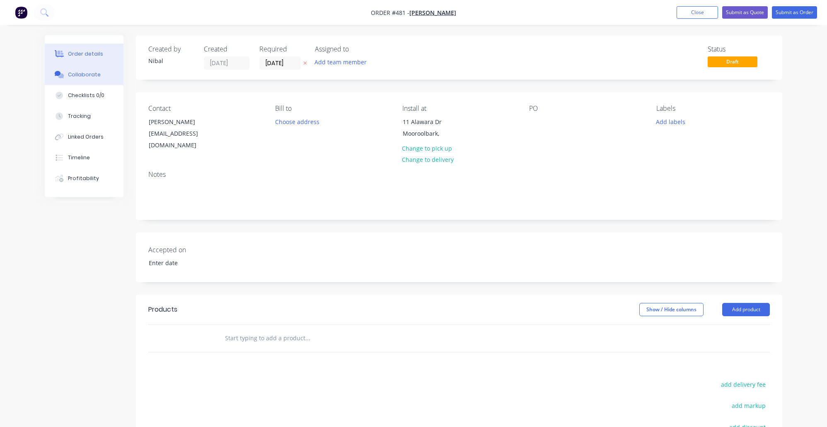
drag, startPoint x: 74, startPoint y: 75, endPoint x: 79, endPoint y: 75, distance: 5.0
click at [77, 75] on div "Collaborate" at bounding box center [84, 74] width 33 height 7
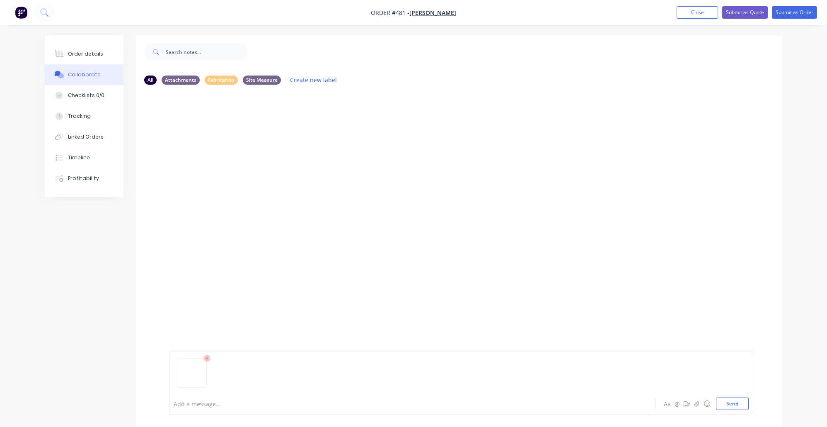
click at [730, 410] on div "Add a message... Aa @ ☺ Send" at bounding box center [461, 382] width 585 height 64
click at [728, 407] on button "Send" at bounding box center [732, 403] width 33 height 12
click at [77, 57] on div "Order details" at bounding box center [85, 53] width 35 height 7
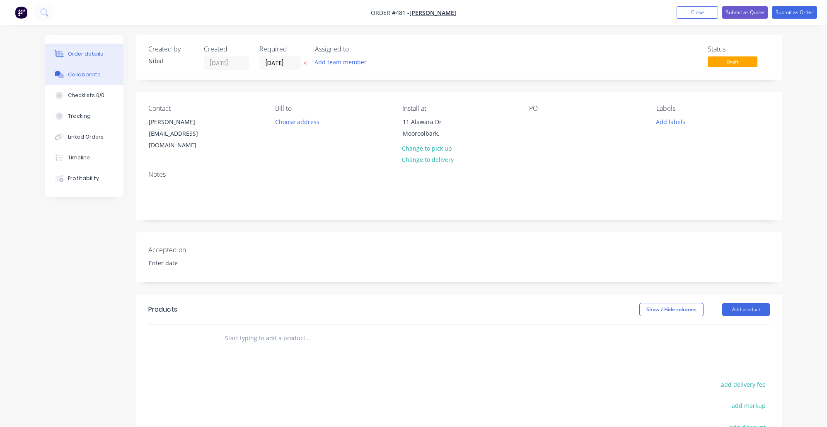
click at [75, 83] on button "Collaborate" at bounding box center [84, 74] width 79 height 21
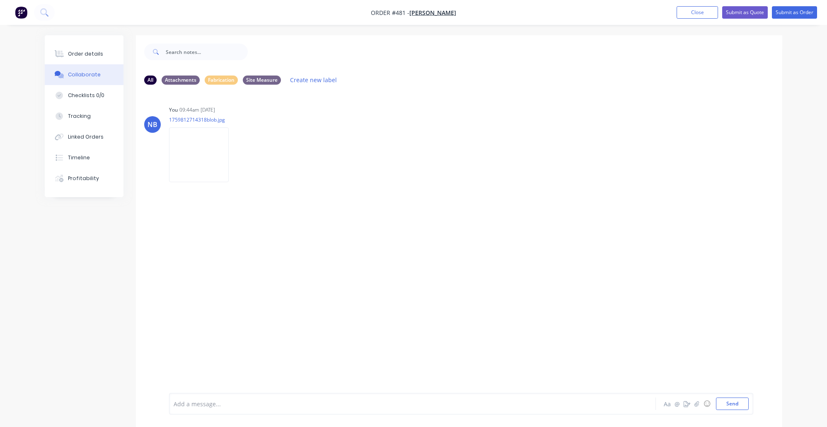
click at [209, 403] on div at bounding box center [389, 403] width 431 height 9
click at [727, 402] on button "Send" at bounding box center [732, 403] width 33 height 12
click at [70, 60] on button "Order details" at bounding box center [84, 54] width 79 height 21
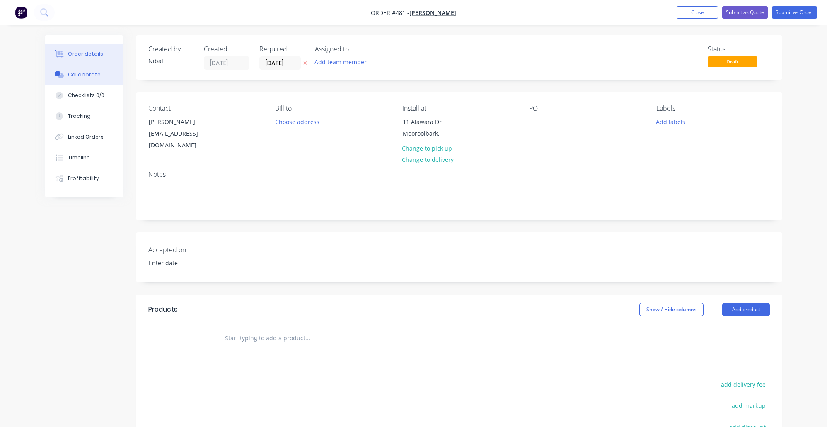
click at [96, 77] on div "Collaborate" at bounding box center [84, 74] width 33 height 7
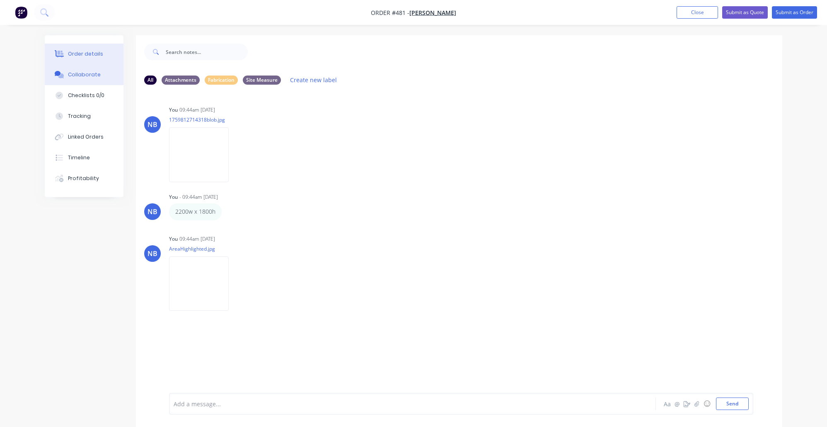
click at [83, 55] on div "Order details" at bounding box center [85, 53] width 35 height 7
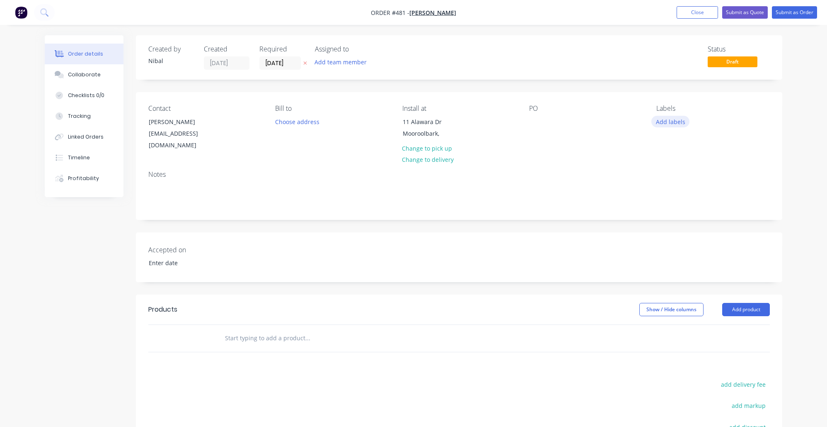
click at [657, 120] on button "Add labels" at bounding box center [671, 121] width 38 height 11
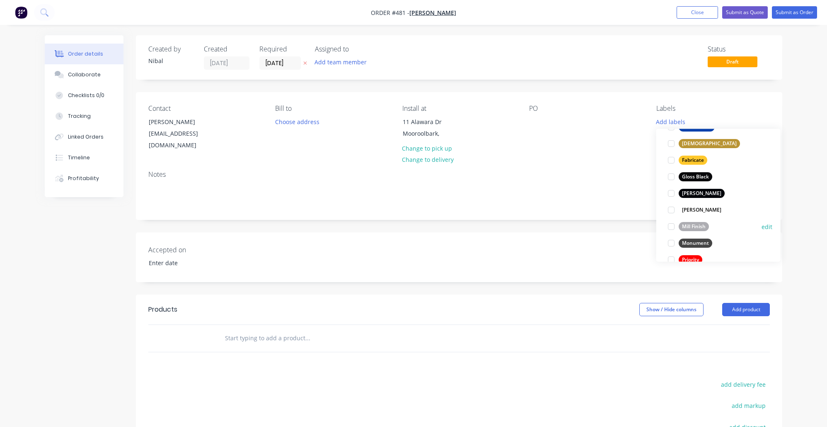
scroll to position [177, 0]
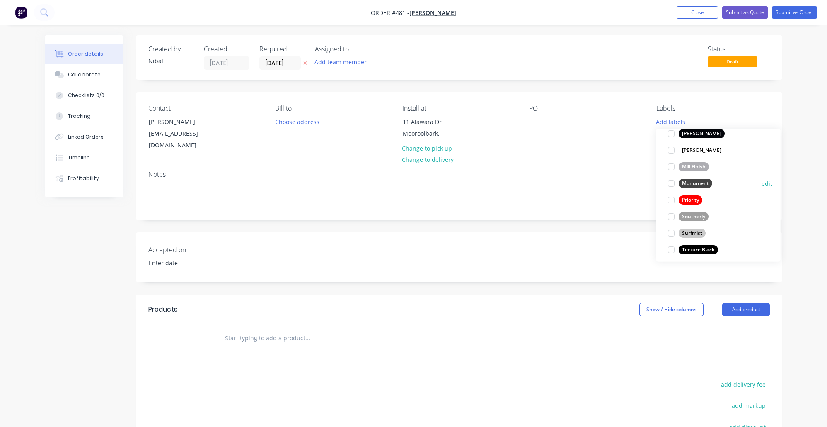
click at [674, 183] on div at bounding box center [671, 183] width 17 height 17
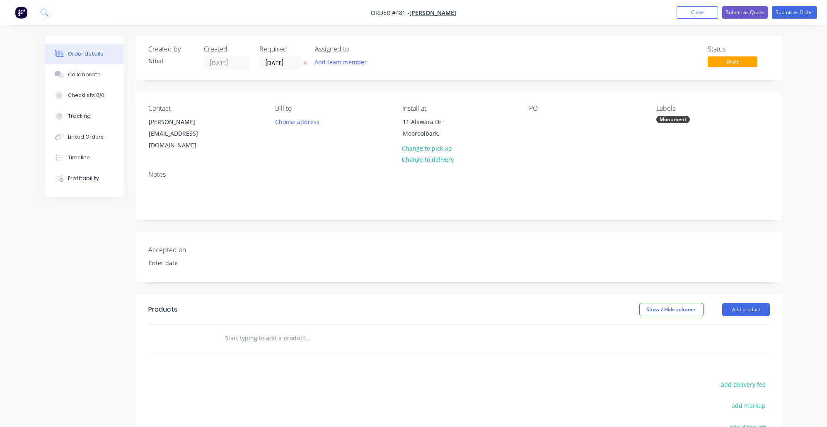
click at [542, 242] on div "Accepted on" at bounding box center [459, 257] width 647 height 50
click at [83, 85] on button "Collaborate" at bounding box center [84, 74] width 79 height 21
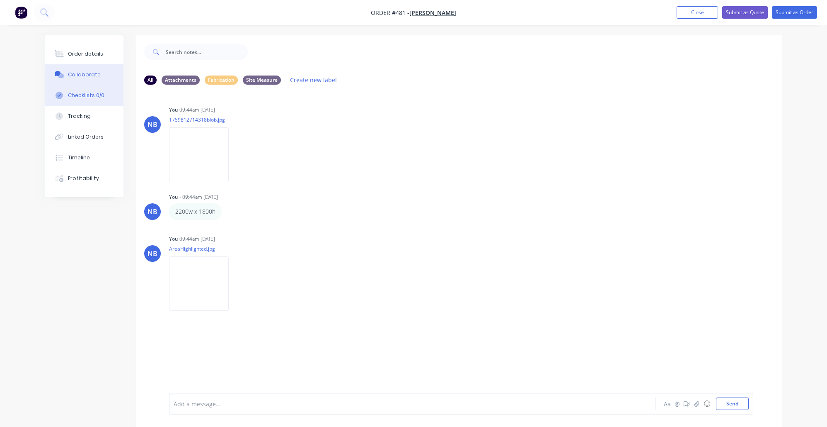
click at [97, 97] on div "Checklists 0/0" at bounding box center [86, 95] width 36 height 7
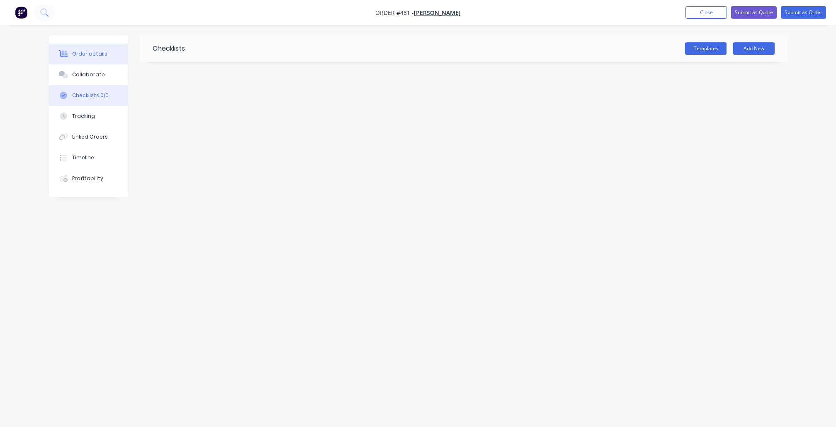
click at [95, 55] on div "Order details" at bounding box center [89, 53] width 35 height 7
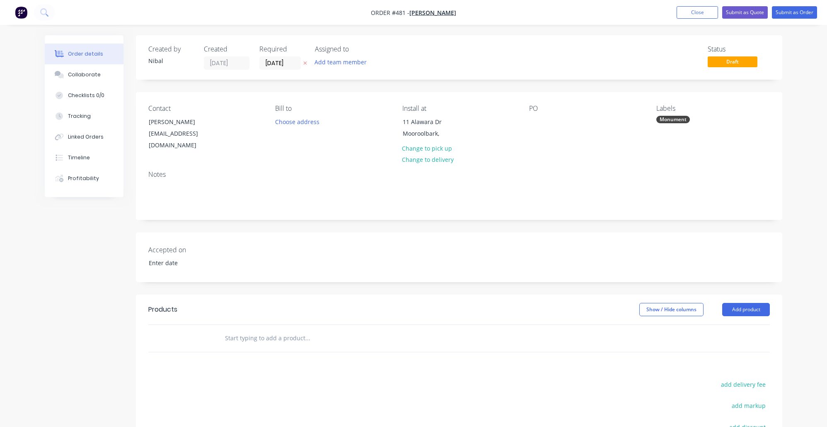
click at [241, 330] on input "text" at bounding box center [308, 338] width 166 height 17
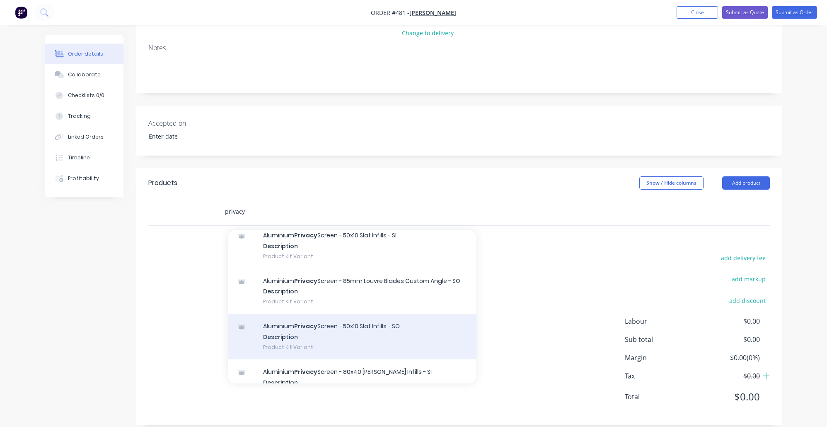
scroll to position [1030, 0]
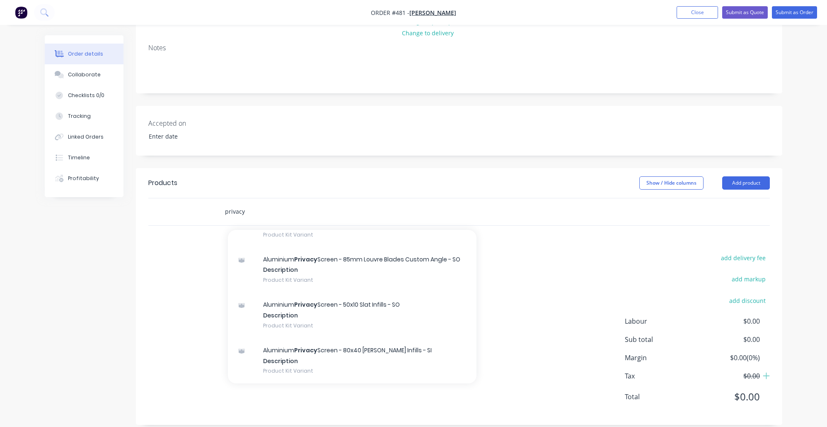
drag, startPoint x: 252, startPoint y: 199, endPoint x: 178, endPoint y: 199, distance: 73.8
click at [184, 198] on div "privacy Add privacy to order Copy of Aluminium Privacy Screen - 85mm Louvre Bla…" at bounding box center [459, 211] width 622 height 27
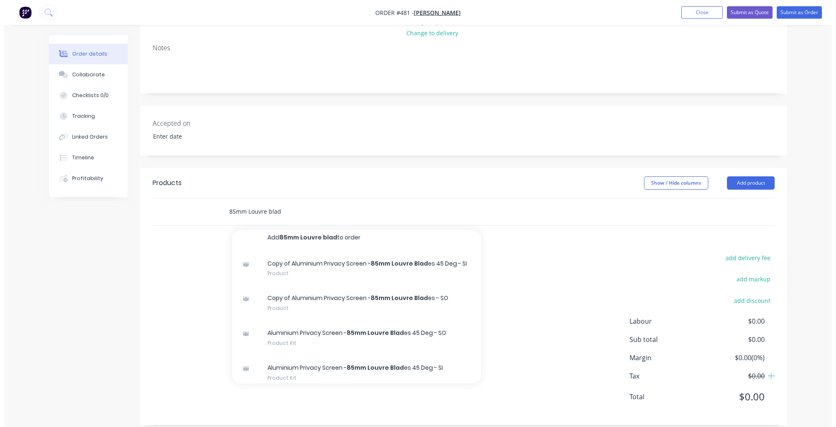
scroll to position [0, 0]
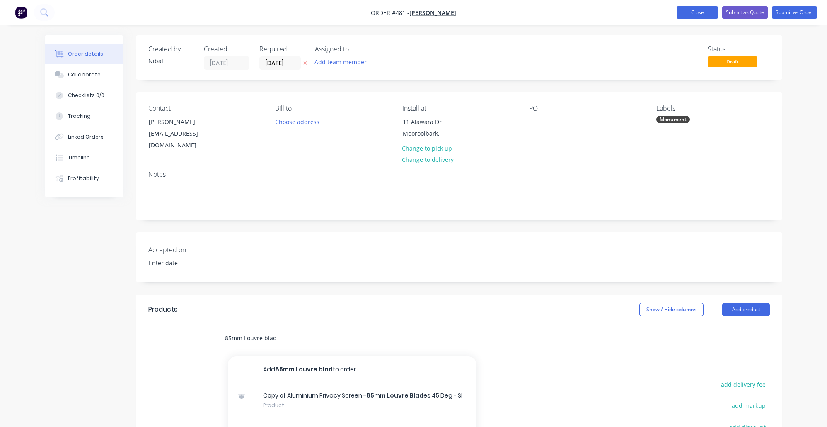
type input "85mm Louvre blad"
click at [701, 16] on button "Close" at bounding box center [697, 12] width 41 height 12
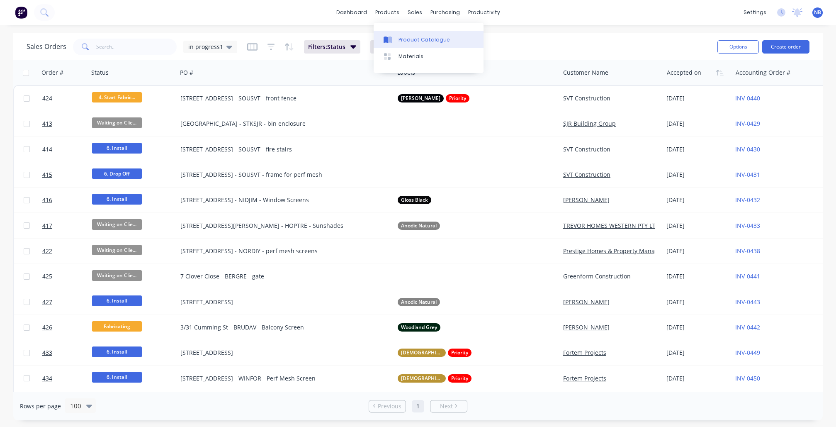
drag, startPoint x: 381, startPoint y: 15, endPoint x: 393, endPoint y: 39, distance: 26.5
click at [381, 15] on div "products" at bounding box center [387, 12] width 32 height 12
click at [402, 37] on div "Product Catalogue" at bounding box center [423, 39] width 51 height 7
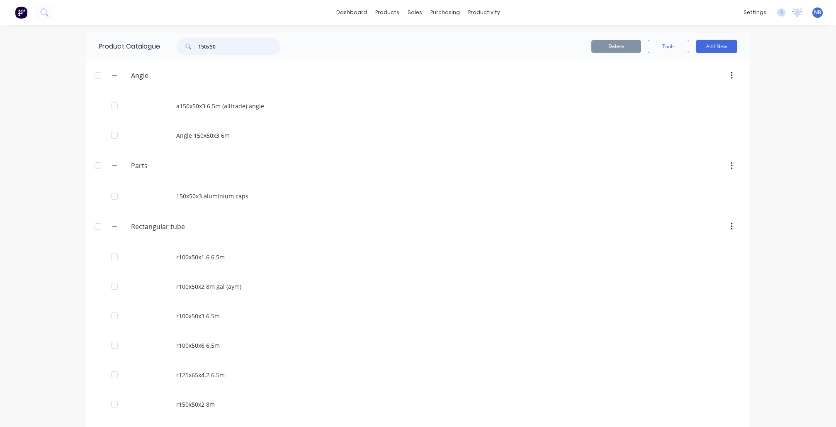
drag, startPoint x: 216, startPoint y: 48, endPoint x: 158, endPoint y: 36, distance: 59.8
click at [158, 36] on div "Product Catalogue 150x50" at bounding box center [193, 46] width 215 height 27
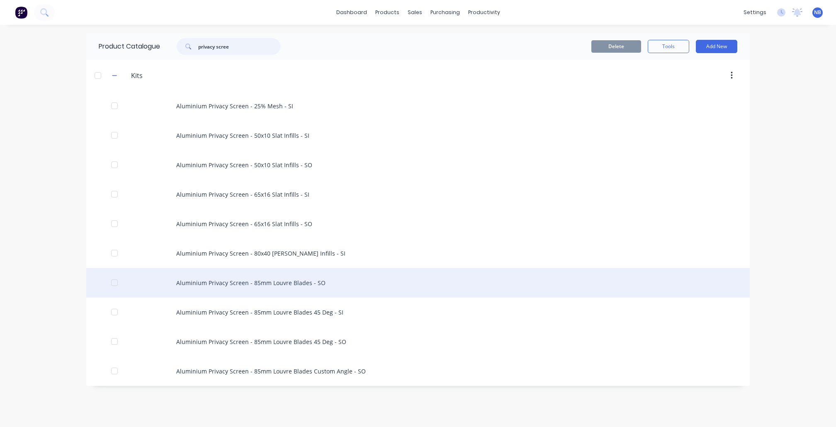
type input "privacy scree"
click at [264, 284] on div "Aluminium Privacy Screen - 85mm Louvre Blades - SO" at bounding box center [417, 282] width 663 height 29
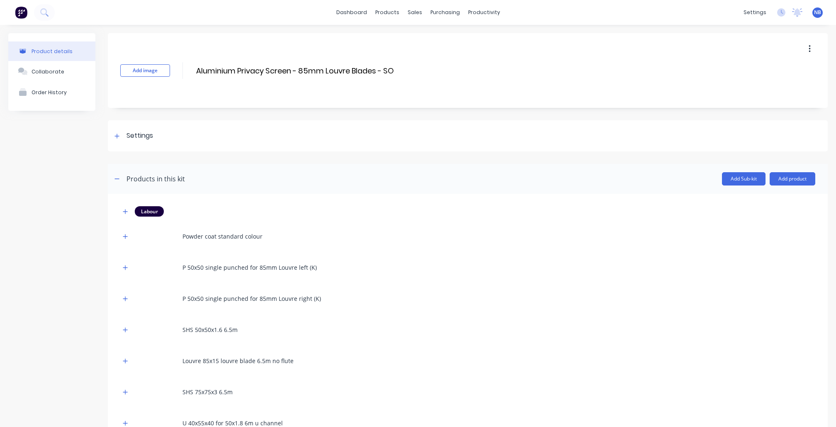
click at [805, 53] on button "button" at bounding box center [809, 48] width 19 height 15
click at [765, 75] on span "Duplicate" at bounding box center [779, 70] width 62 height 9
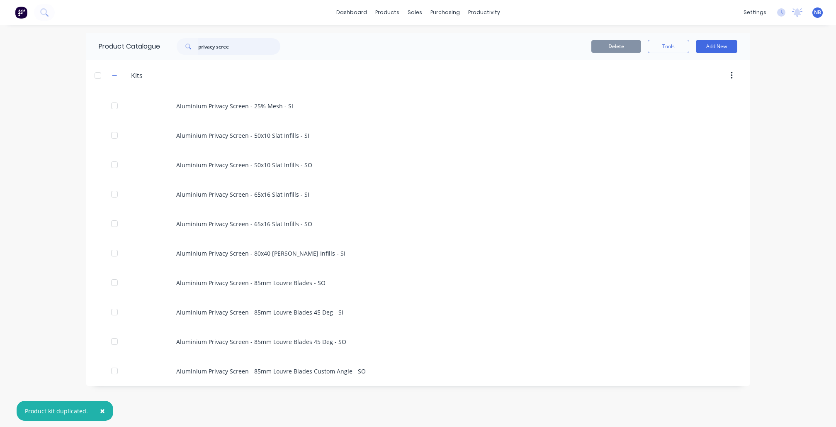
click at [250, 45] on input "privacy scree" at bounding box center [239, 46] width 82 height 17
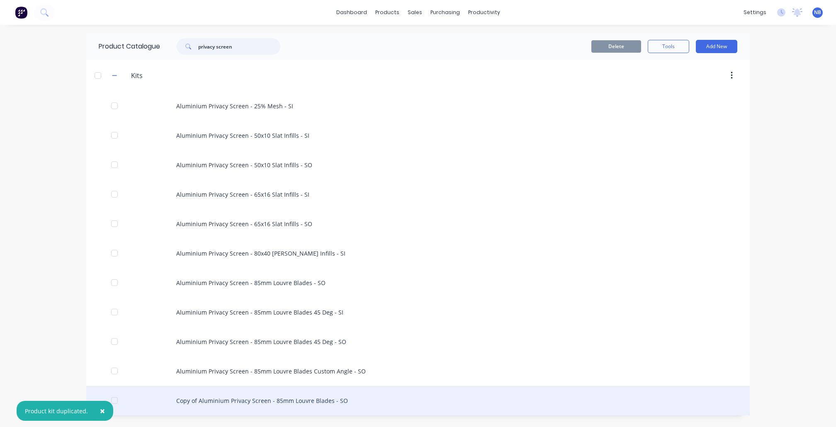
type input "privacy screen"
click at [240, 403] on div "Copy of Aluminium Privacy Screen - 85mm Louvre Blades - SO" at bounding box center [417, 400] width 663 height 29
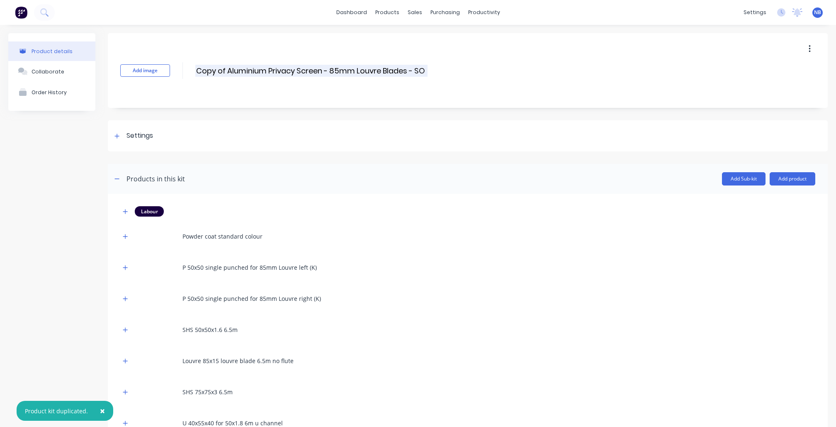
drag, startPoint x: 226, startPoint y: 70, endPoint x: 198, endPoint y: 70, distance: 27.8
click at [177, 69] on div "Add image Copy of Aluminium Privacy Screen - 85mm Louvre Blades - SO Copy of Al…" at bounding box center [468, 70] width 720 height 75
click at [392, 71] on input "Aluminium Privacy Screen - 85mm Louvre Blades - SO" at bounding box center [295, 71] width 201 height 12
type input "Aluminium Privacy Screen - 85mm Louvre Blades - SI"
click at [95, 131] on div "Product details Collaborate Order History" at bounding box center [51, 292] width 87 height 518
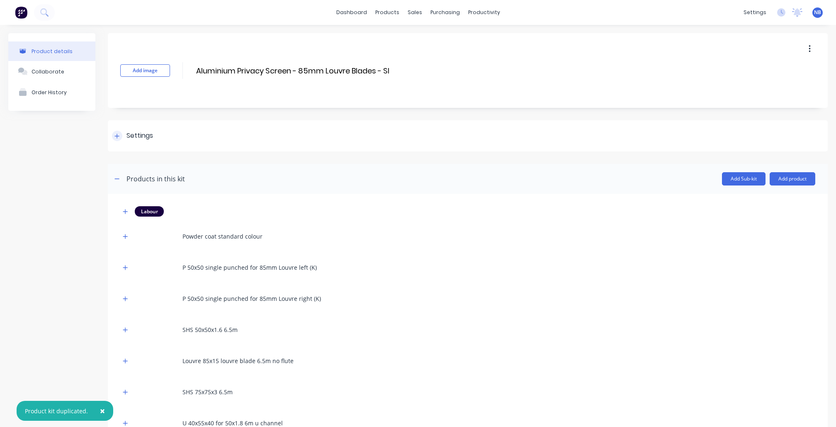
click at [124, 135] on div "Settings" at bounding box center [132, 136] width 41 height 10
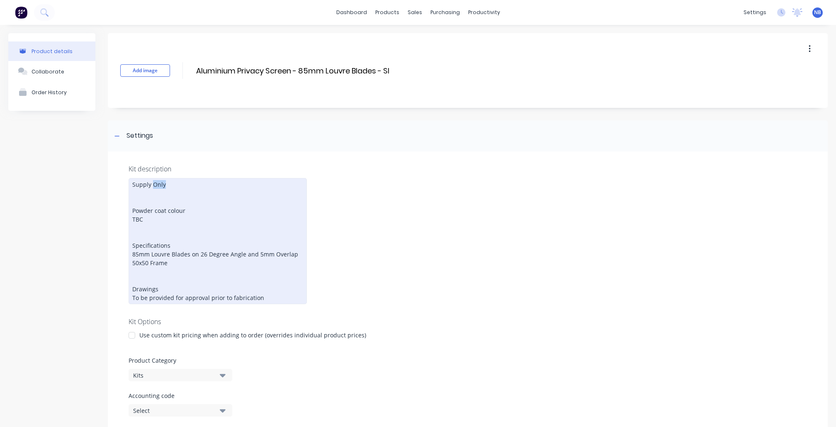
drag, startPoint x: 176, startPoint y: 184, endPoint x: 154, endPoint y: 181, distance: 21.8
click at [154, 181] on div "Supply Only Powder coat colour TBC Specifications 85mm Louvre Blades on 26 Degr…" at bounding box center [218, 241] width 178 height 126
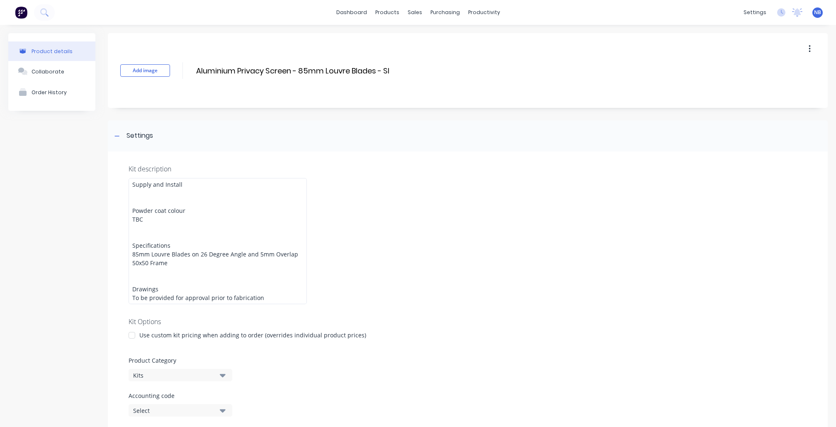
click at [442, 251] on div "Kit description Supply and Install Powder coat colour TBC Specifications 85mm L…" at bounding box center [468, 330] width 720 height 358
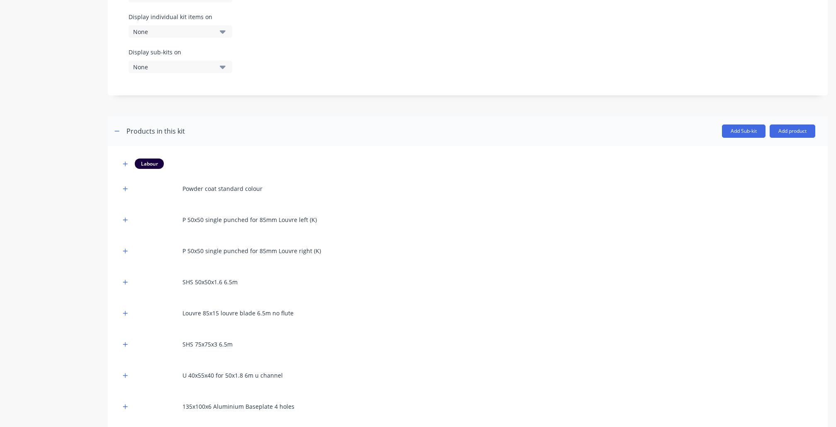
scroll to position [473, 0]
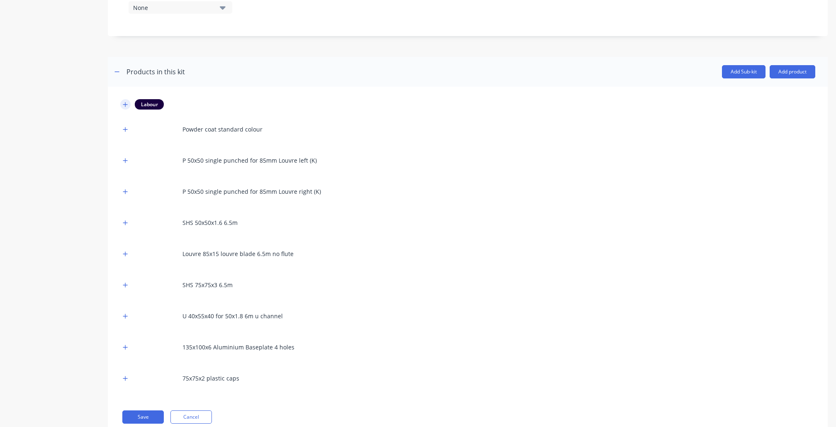
click at [125, 99] on button "button" at bounding box center [125, 104] width 10 height 10
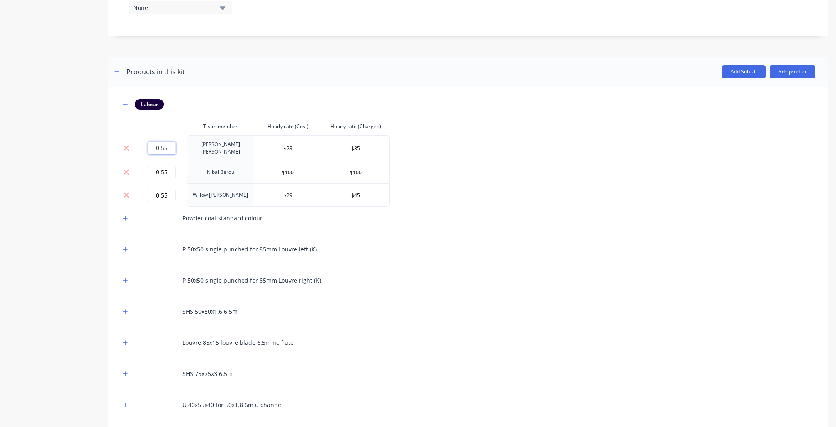
drag, startPoint x: 175, startPoint y: 140, endPoint x: 146, endPoint y: 135, distance: 29.0
click at [147, 142] on div "0.55" at bounding box center [161, 148] width 43 height 12
type input "1"
drag, startPoint x: 165, startPoint y: 161, endPoint x: 180, endPoint y: 190, distance: 32.5
click at [137, 160] on td "0.55" at bounding box center [162, 171] width 50 height 23
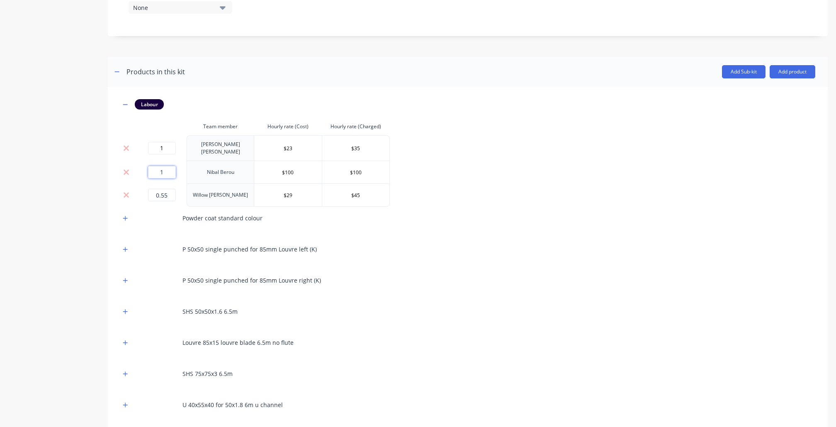
type input "1"
drag, startPoint x: 155, startPoint y: 181, endPoint x: 112, endPoint y: 173, distance: 43.9
click at [125, 183] on tr "0.55 Willow Hicks $29 $45" at bounding box center [254, 194] width 269 height 23
type input "1"
click at [61, 243] on div "Product details Collaborate Order History" at bounding box center [51, 46] width 87 height 973
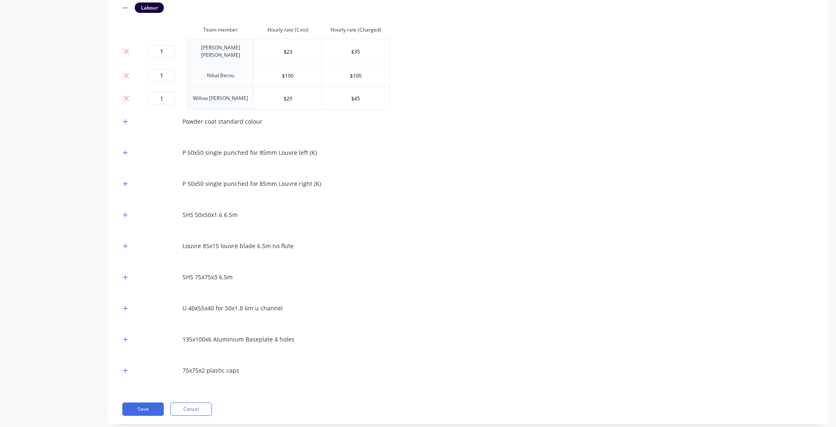
scroll to position [577, 0]
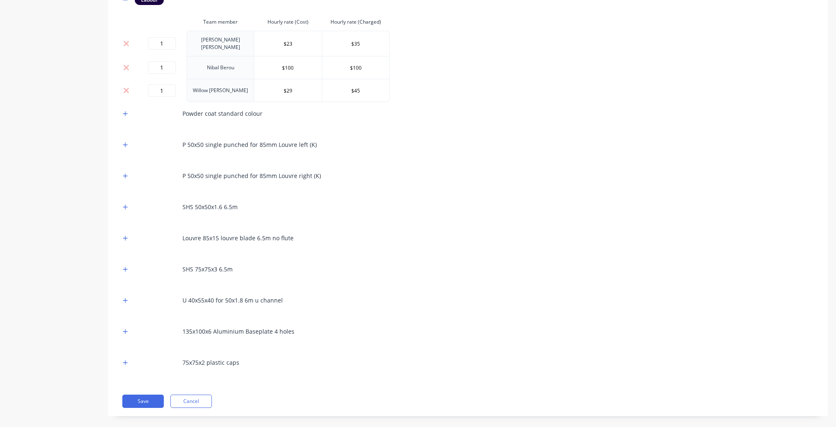
click at [143, 380] on div "Labour Team member Hourly rate (Cost) Hourly rate (Charged) 1 Jimmy Dalton $23 …" at bounding box center [468, 199] width 720 height 434
click at [144, 394] on button "Save" at bounding box center [142, 400] width 41 height 13
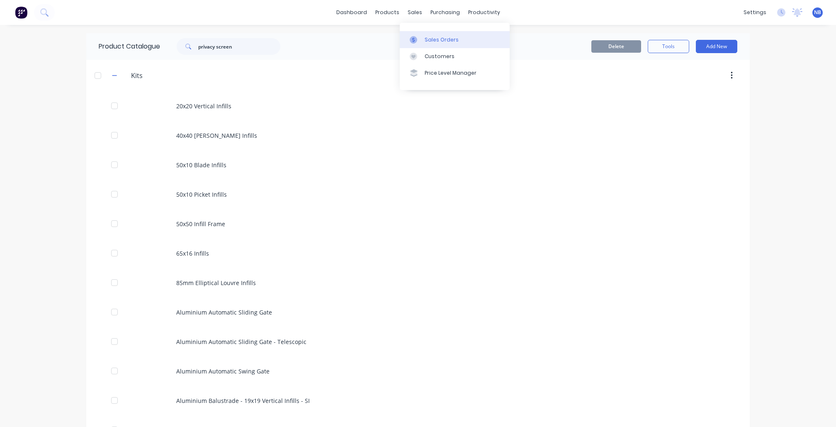
click at [425, 44] on div "Sales Orders" at bounding box center [441, 39] width 34 height 7
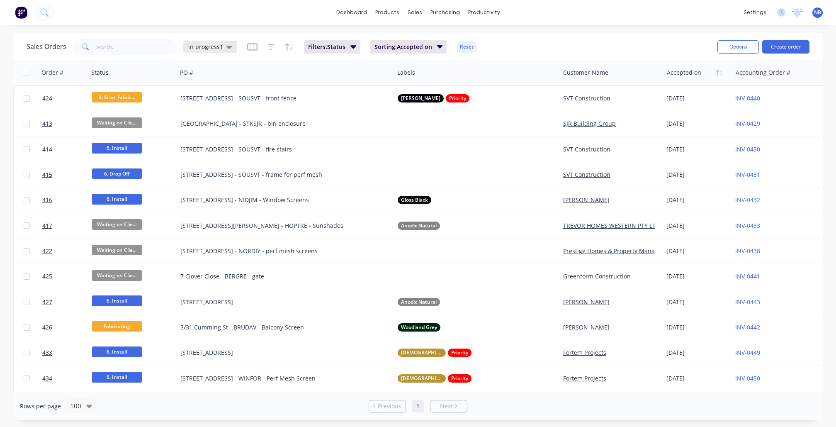
click at [208, 50] on span "in progress1" at bounding box center [205, 46] width 35 height 9
click at [208, 110] on div "None edit" at bounding box center [241, 117] width 111 height 17
click at [194, 120] on button "None" at bounding box center [233, 117] width 95 height 10
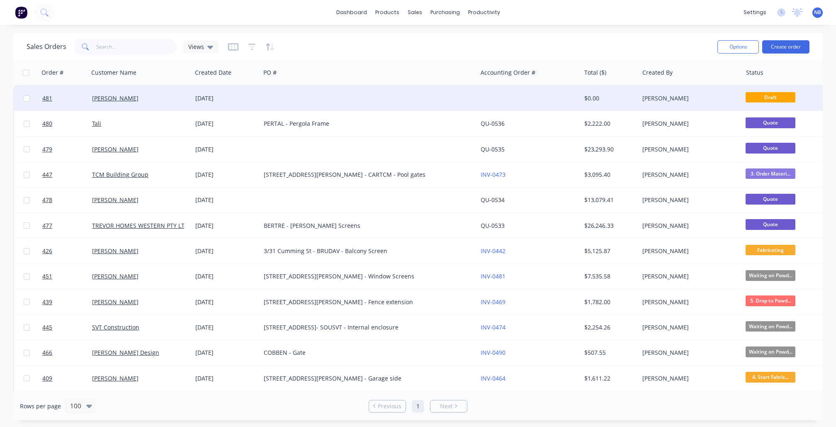
click at [225, 99] on div "08 Oct 2025" at bounding box center [226, 98] width 62 height 8
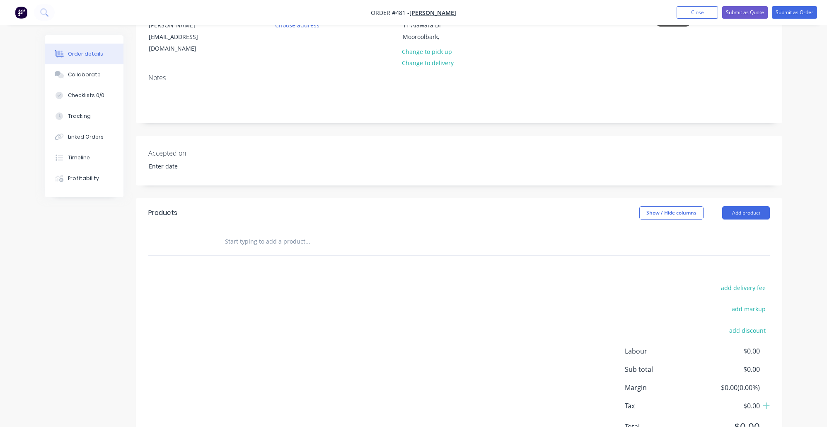
scroll to position [118, 0]
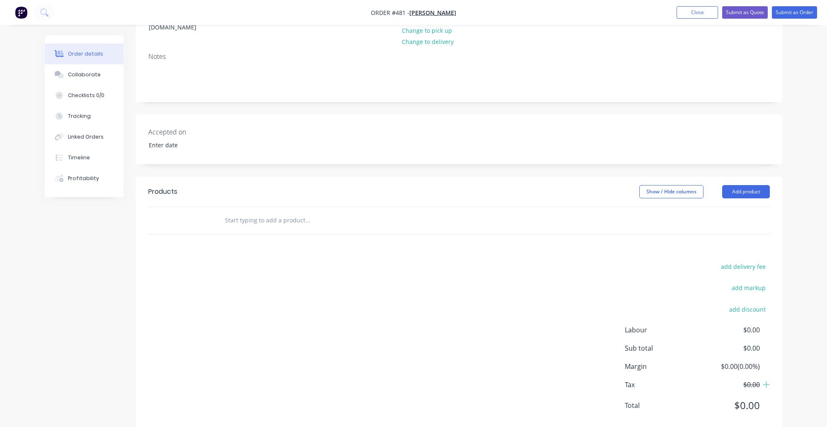
click at [264, 212] on input "text" at bounding box center [308, 220] width 166 height 17
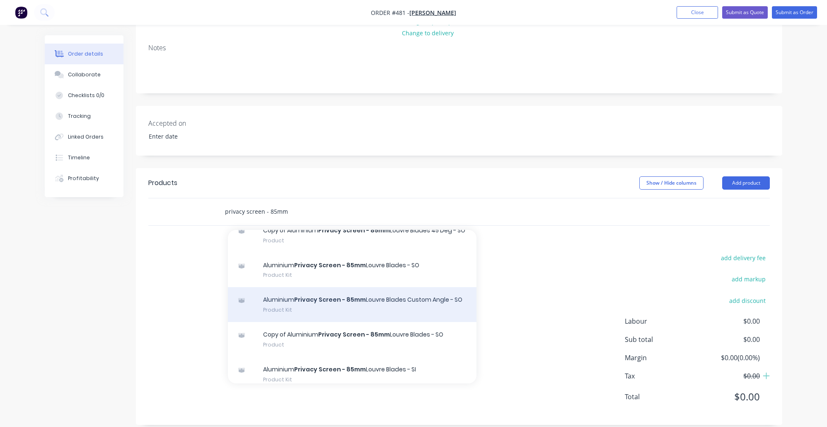
scroll to position [236, 0]
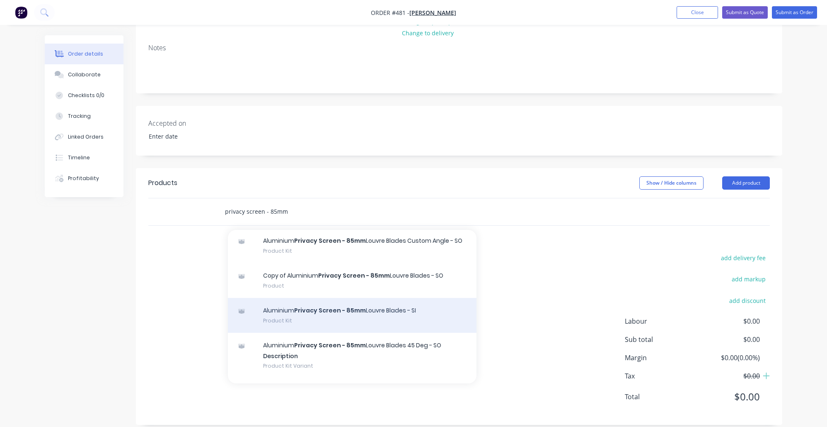
type input "privacy screen - 85mm"
click at [382, 332] on div "Aluminium Privacy Screen - 85mm Louvre Blades - SI Product Kit" at bounding box center [352, 315] width 249 height 35
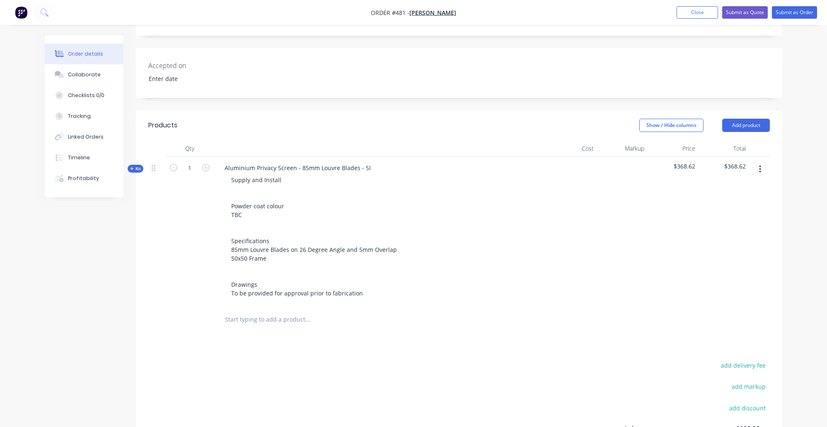
scroll to position [186, 0]
click at [136, 164] on span "Kit" at bounding box center [135, 167] width 11 height 6
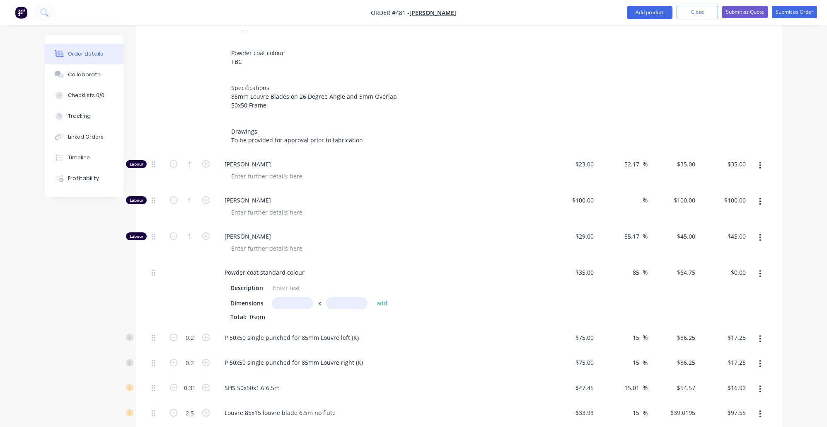
scroll to position [374, 0]
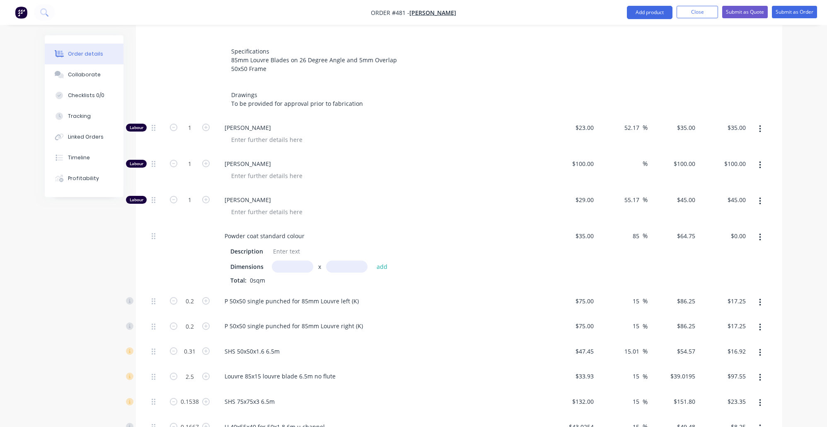
click at [274, 260] on input "text" at bounding box center [292, 266] width 41 height 12
type input "1m"
click at [88, 68] on button "Collaborate" at bounding box center [84, 74] width 79 height 21
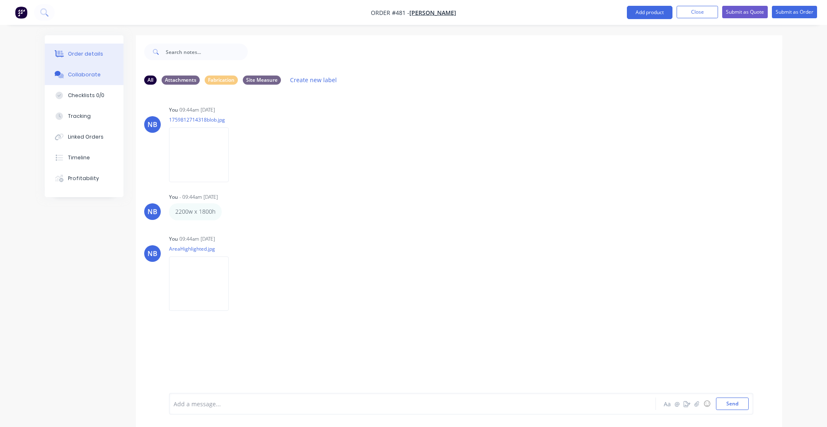
click at [93, 53] on div "Order details" at bounding box center [85, 53] width 35 height 7
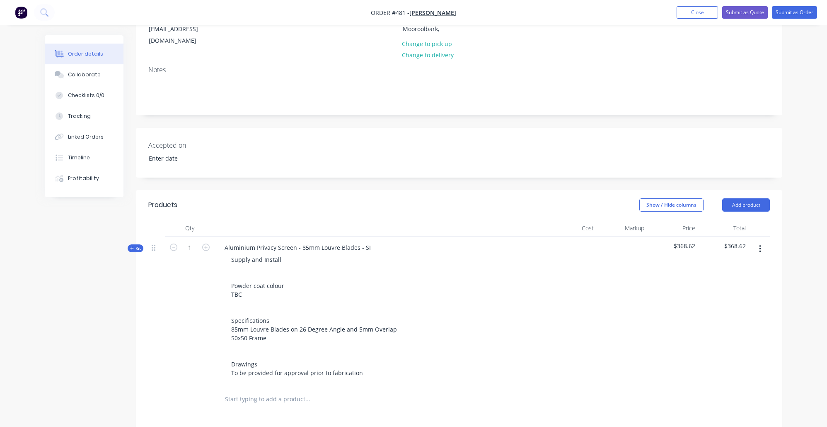
scroll to position [128, 0]
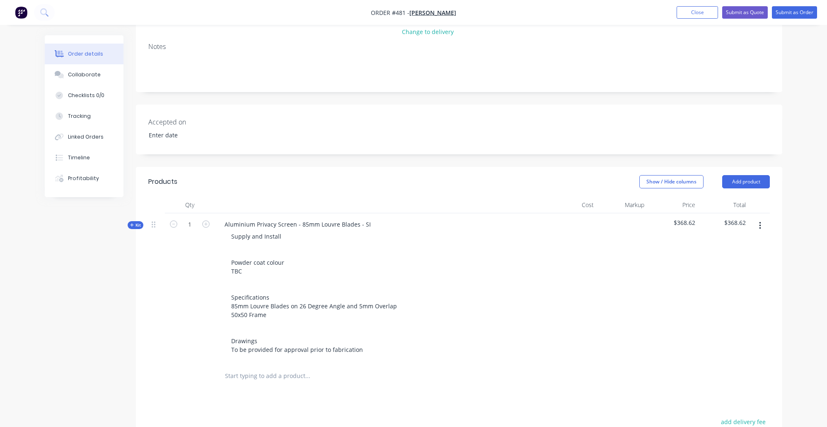
click at [141, 222] on span "Kit" at bounding box center [135, 225] width 11 height 6
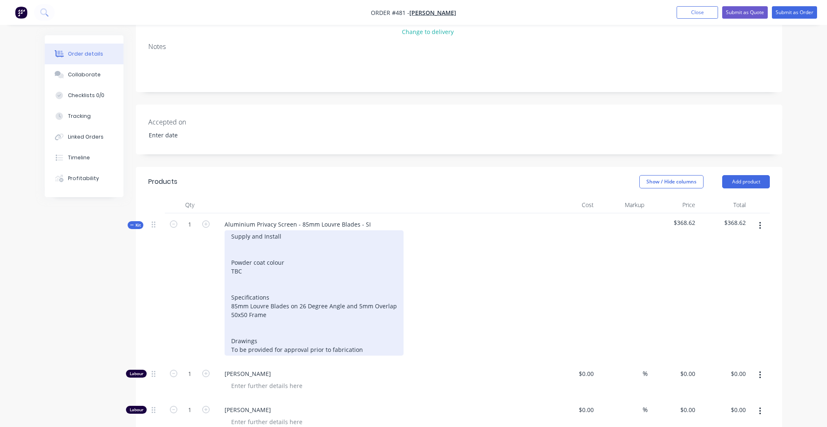
type input "$23.00"
type input "52.17"
type input "$35.00"
type input "$100.00"
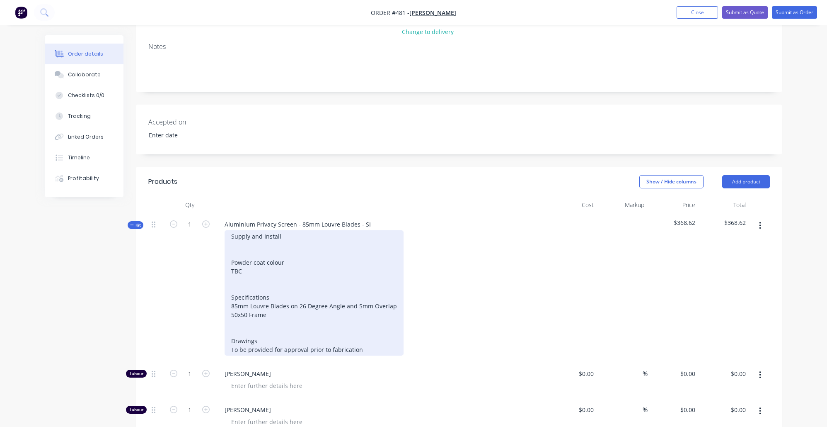
type input "$100.00"
type input "$29.00"
type input "55.17"
type input "$45.00"
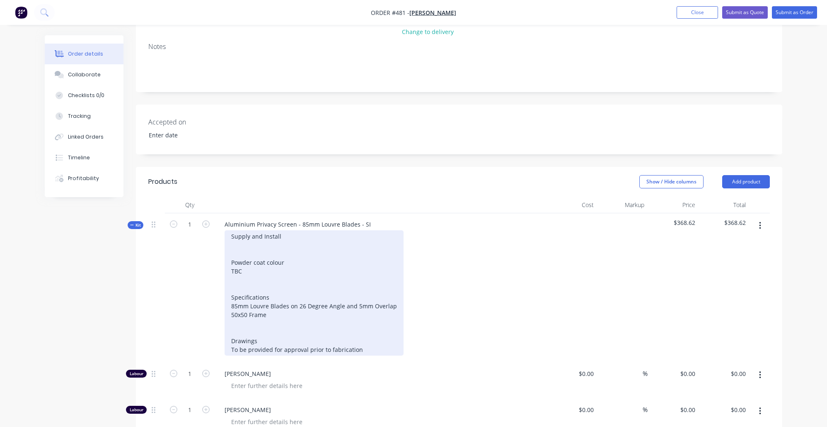
type input "$45.00"
type input "$35.00"
type input "85"
type input "$64.75"
type input "$75.00"
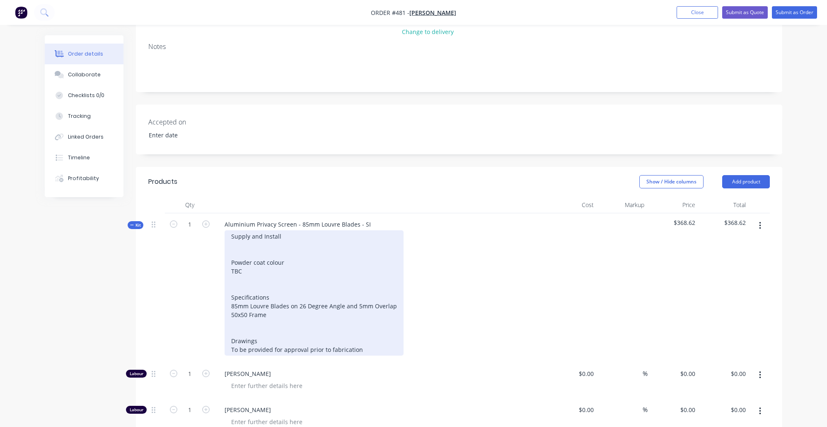
type input "15"
type input "$86.25"
type input "$17.25"
type input "$75.00"
type input "15"
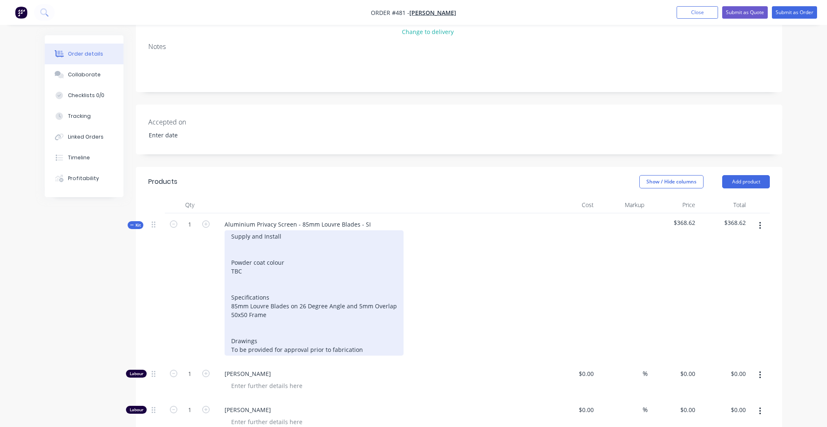
type input "$86.25"
type input "$17.25"
type input "$47.45"
type input "15.01"
type input "$54.57"
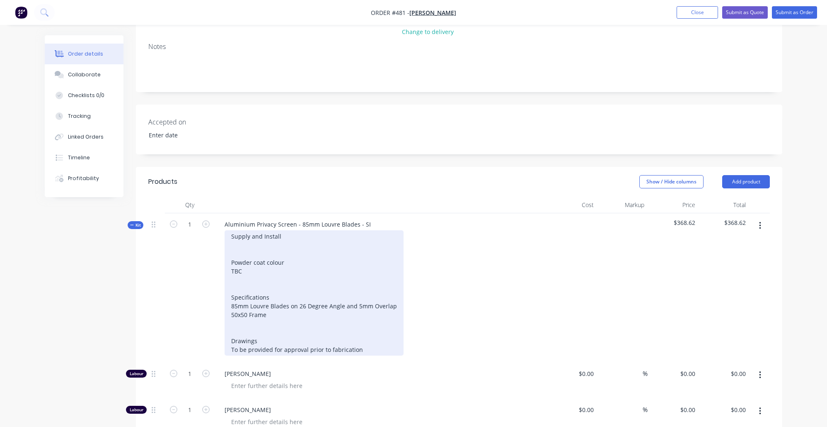
type input "$16.92"
type input "$33.93"
type input "15"
type input "$39.0195"
type input "$97.55"
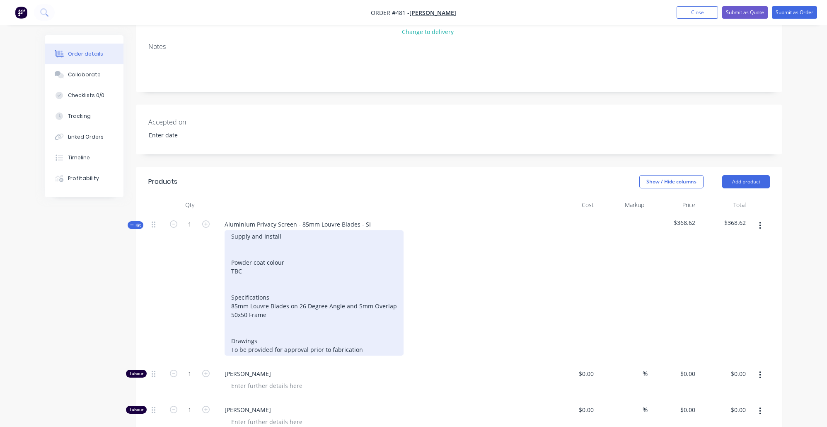
type input "$132.00"
type input "15"
type input "$151.80"
type input "$23.35"
type input "$43.0254"
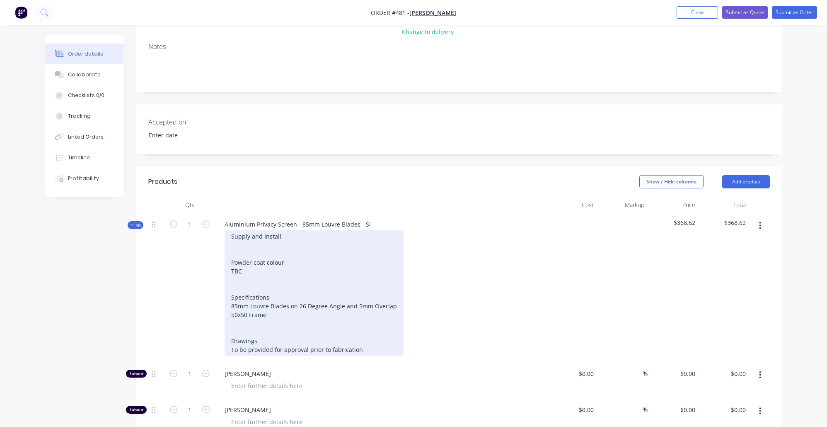
type input "15"
type input "$49.48"
type input "$8.25"
type input "$5.00"
type input "15"
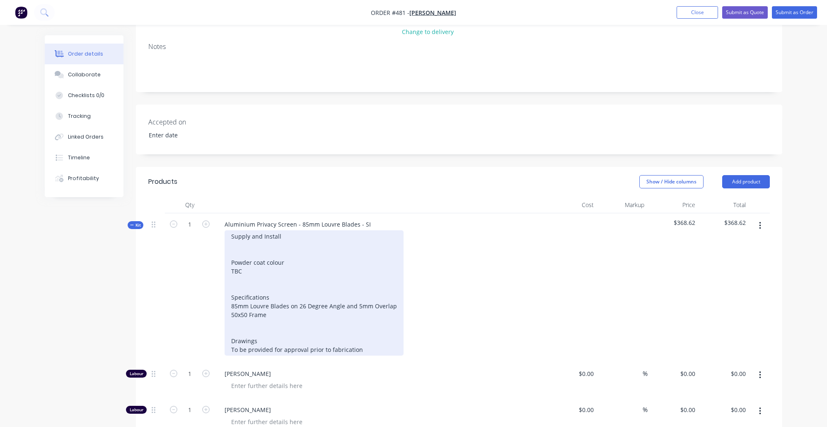
type input "$5.75"
type input "$2.00"
type input "15"
type input "$2.30"
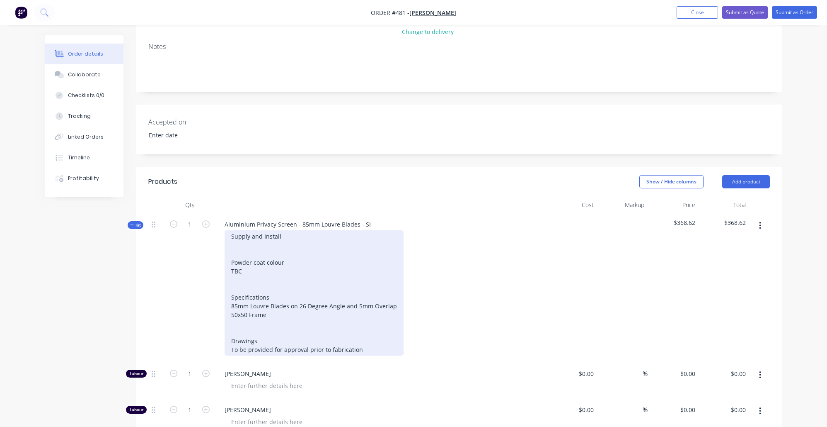
type input "$2.30"
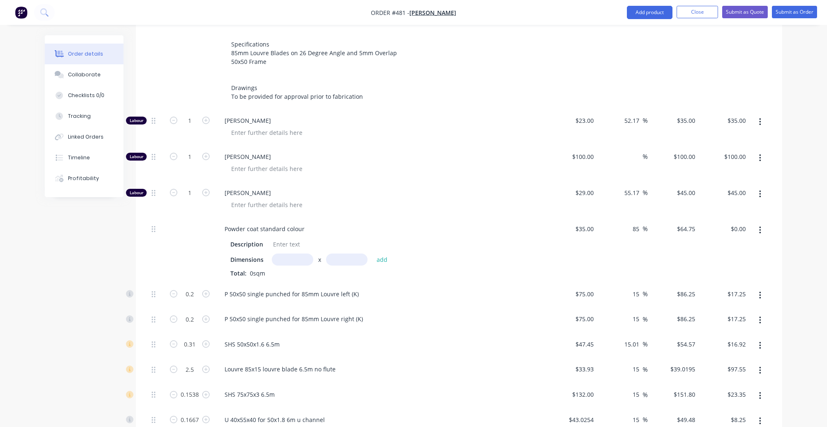
scroll to position [386, 0]
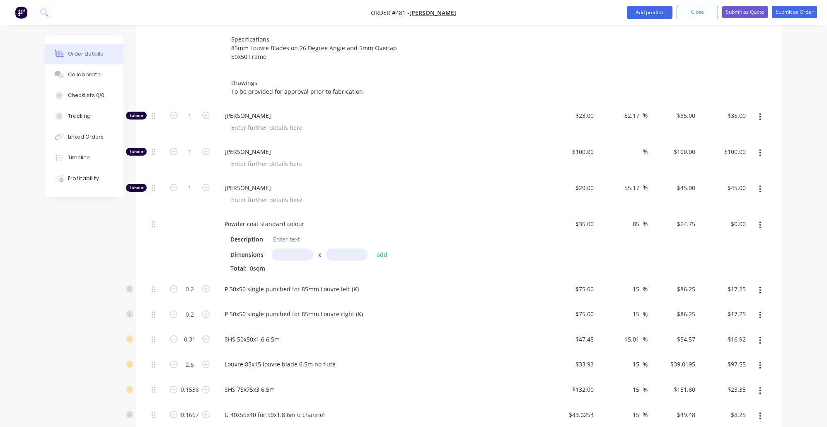
click at [292, 248] on input "text" at bounding box center [292, 254] width 41 height 12
type input "2.2m"
type input "1.8"
click at [382, 248] on button "add" at bounding box center [382, 253] width 19 height 11
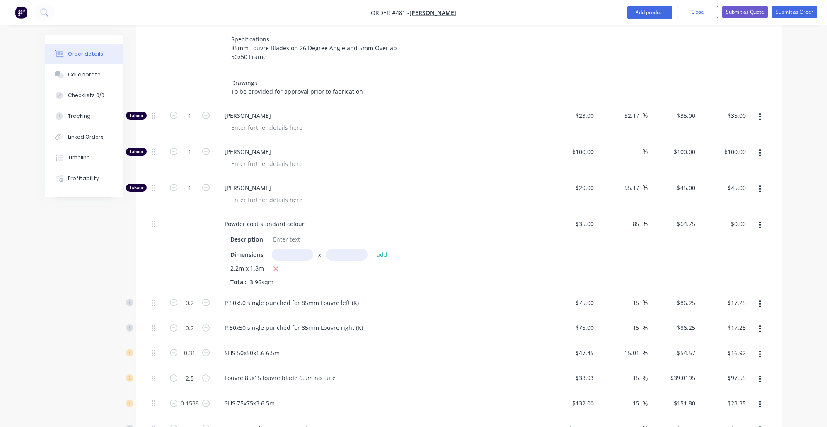
type input "$256.41"
drag, startPoint x: 259, startPoint y: 262, endPoint x: 250, endPoint y: 262, distance: 8.7
click at [250, 278] on span "3.96sqm" at bounding box center [262, 282] width 30 height 8
copy div "3.96"
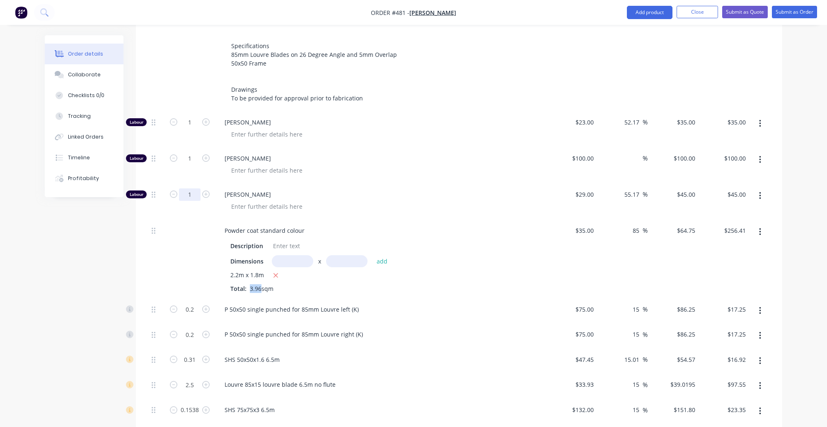
scroll to position [274, 0]
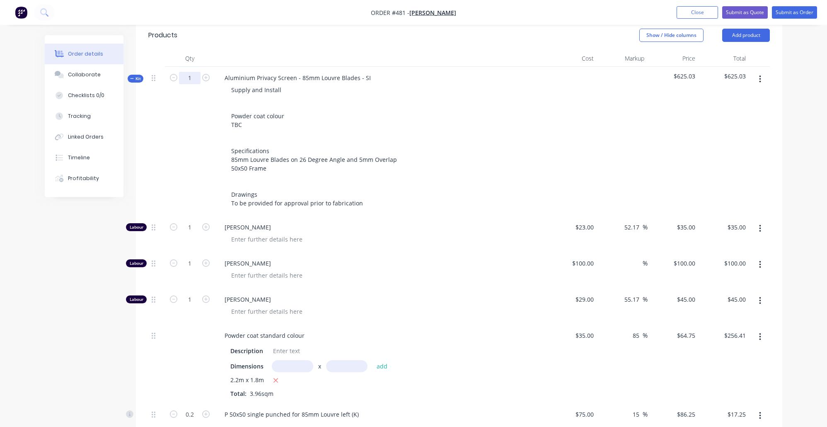
drag, startPoint x: 192, startPoint y: 59, endPoint x: 192, endPoint y: 73, distance: 13.7
click at [192, 67] on div "1" at bounding box center [190, 141] width 50 height 149
drag, startPoint x: 192, startPoint y: 73, endPoint x: 143, endPoint y: 68, distance: 49.7
click at [148, 68] on div "Kit 1 Aluminium Privacy Screen - 85mm Louvre Blades - SI Supply and Install Pow…" at bounding box center [459, 141] width 622 height 149
paste input "3.96"
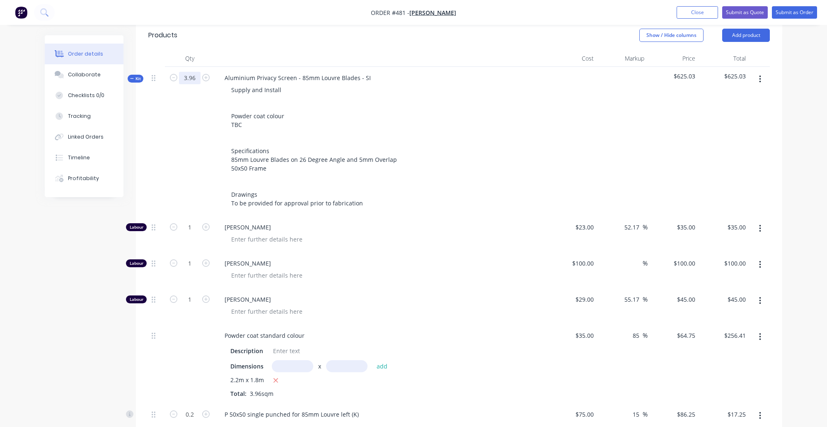
type input "3.96"
type input "0.792"
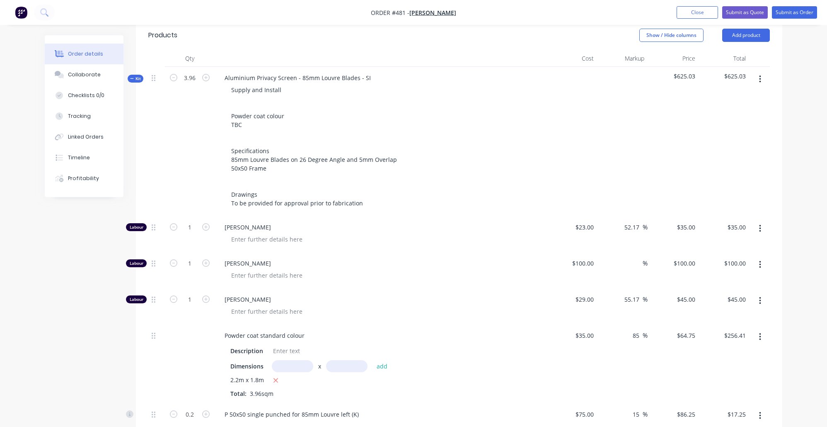
type input "0.792"
type input "1.2276"
type input "9.9"
type input "0.609"
type input "0.6601"
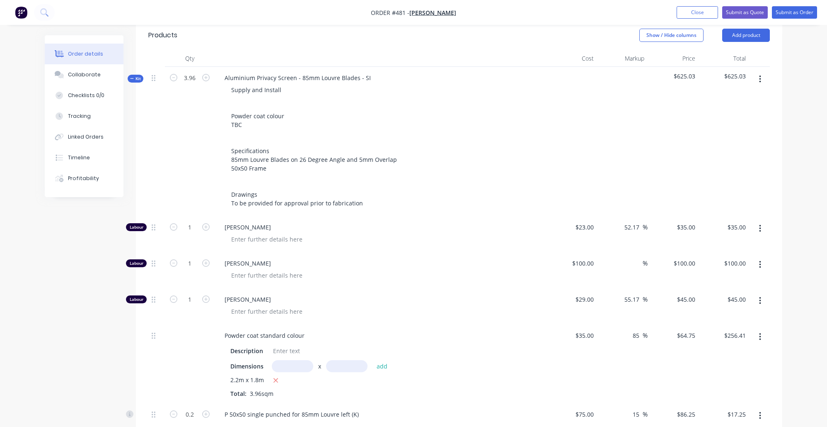
type input "3.96"
type input "$138.60"
type input "$396.00"
type input "$178.20"
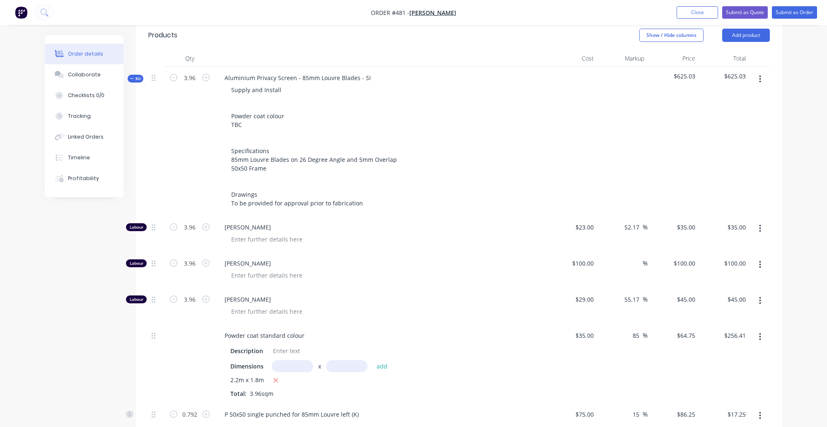
type input "$68.31"
type input "$66.99"
type input "$386.29"
type input "$92.45"
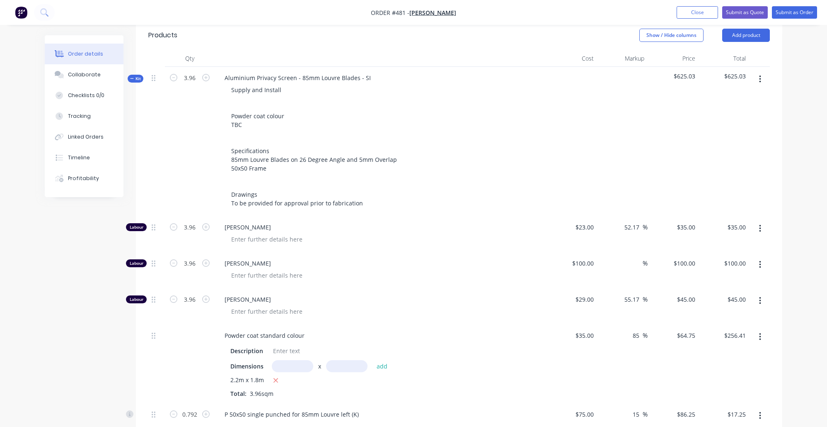
type input "$32.66"
type input "$22.77"
type input "$9.11"
click at [23, 311] on div "Order details Collaborate Checklists 0/0 Tracking Linked Orders Timeline Profit…" at bounding box center [413, 305] width 827 height 1158
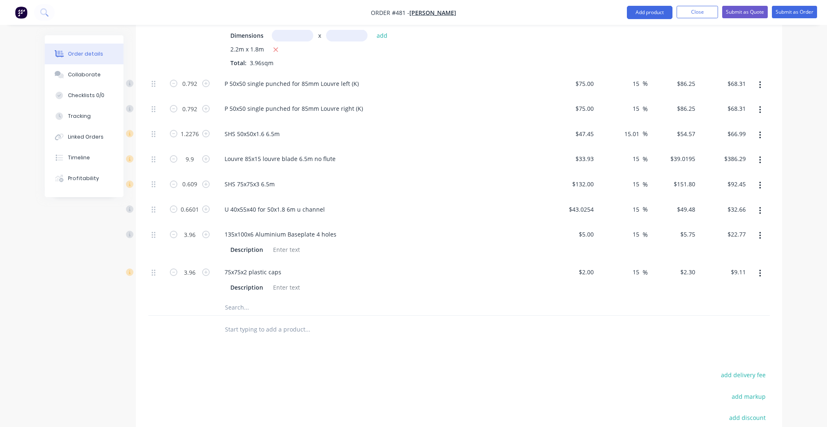
scroll to position [555, 0]
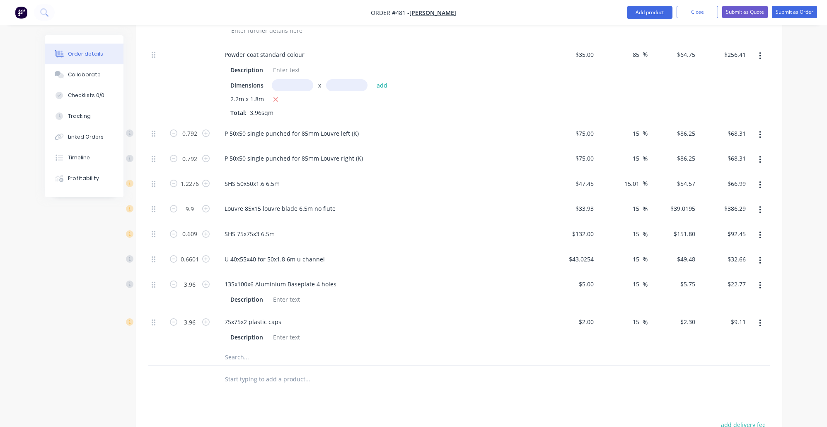
click at [240, 357] on input "text" at bounding box center [308, 356] width 166 height 17
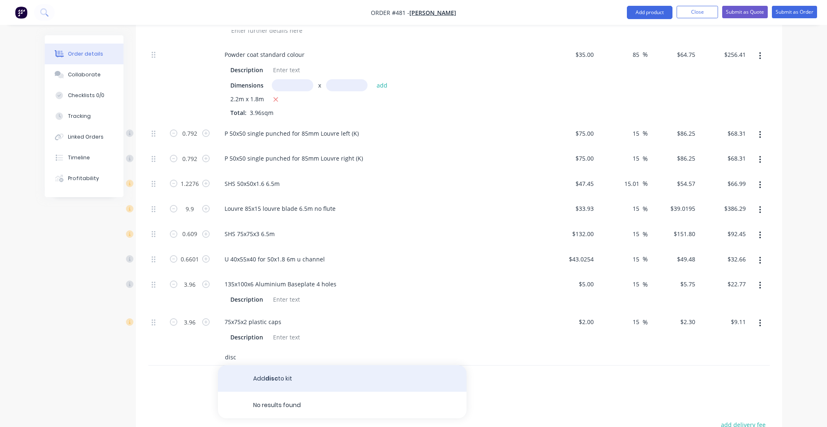
type input "disc"
click at [284, 379] on button "Add disc to kit" at bounding box center [342, 378] width 249 height 27
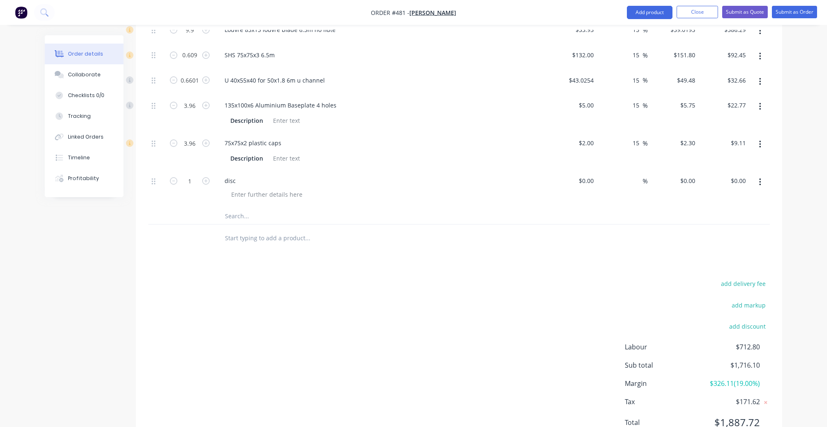
scroll to position [737, 0]
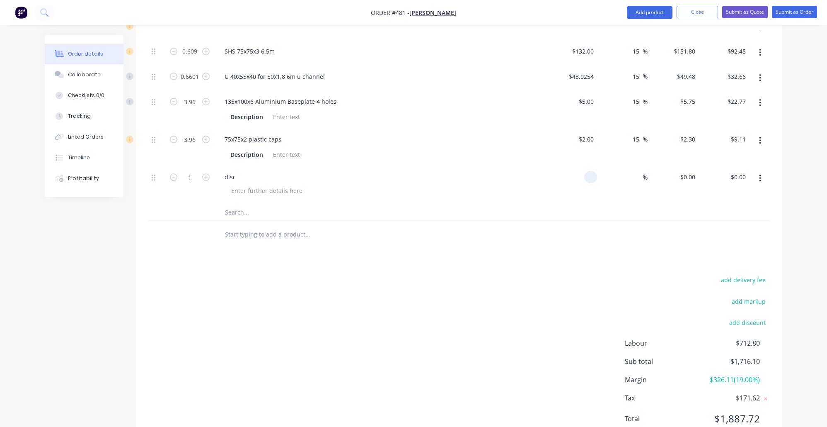
click at [590, 177] on input at bounding box center [593, 177] width 10 height 12
type input "$633.90"
click at [390, 379] on div "add delivery fee add markup add discount Labour $712.80 Sub total $1,716.10 Mar…" at bounding box center [459, 354] width 622 height 160
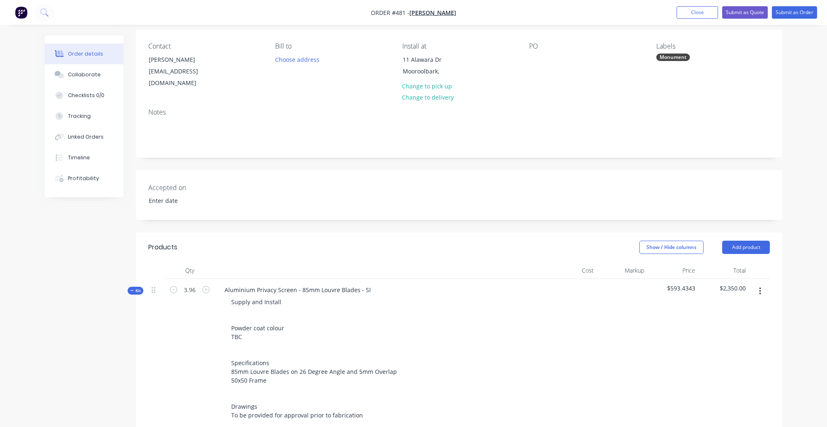
scroll to position [0, 0]
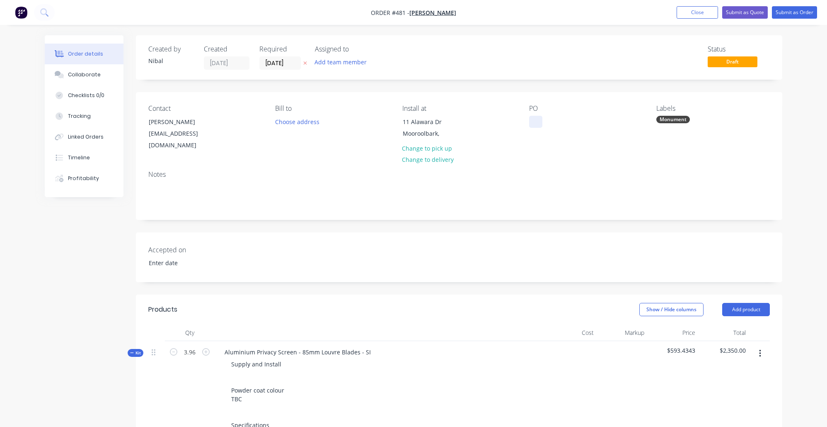
click at [539, 122] on div at bounding box center [535, 122] width 13 height 12
click at [752, 10] on button "Submit as Quote" at bounding box center [746, 12] width 46 height 12
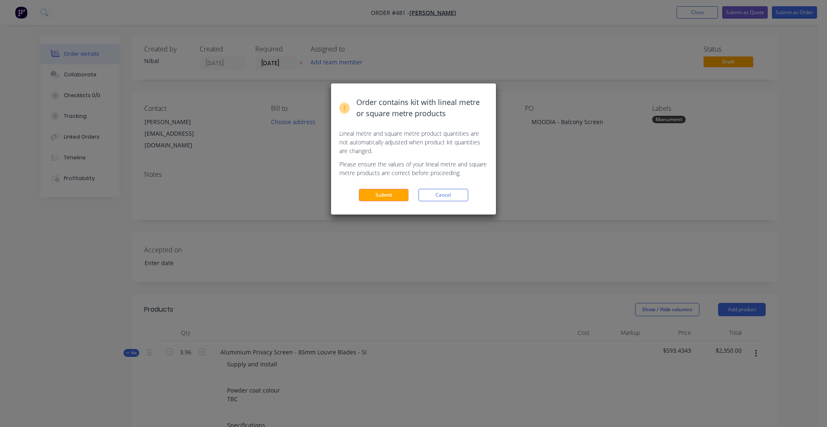
click at [393, 199] on div "Order contains kit with lineal metre or square metre products Lineal metre and …" at bounding box center [413, 148] width 165 height 131
click at [397, 189] on button "Submit" at bounding box center [384, 195] width 50 height 12
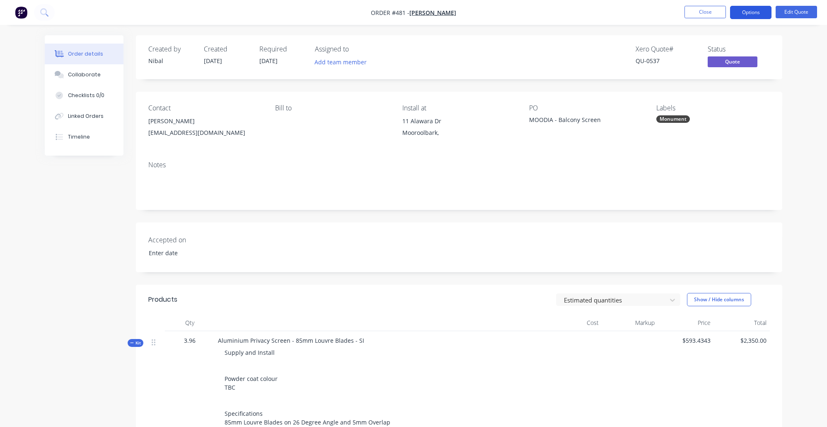
click at [762, 15] on button "Options" at bounding box center [750, 12] width 41 height 13
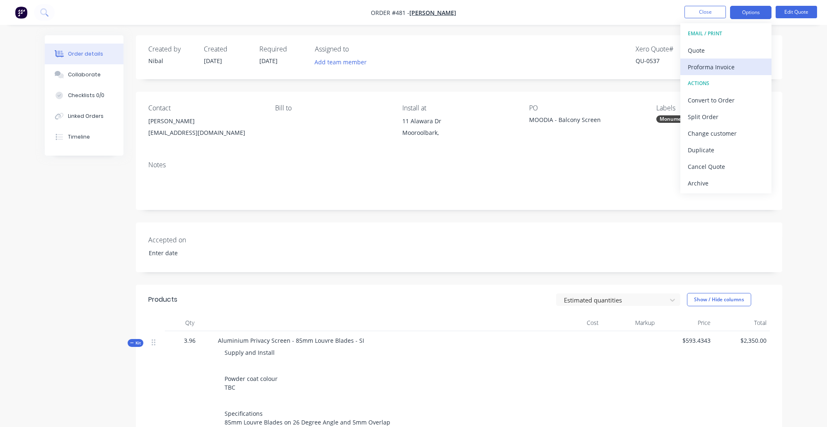
click at [745, 65] on div "Proforma Invoice" at bounding box center [726, 67] width 76 height 12
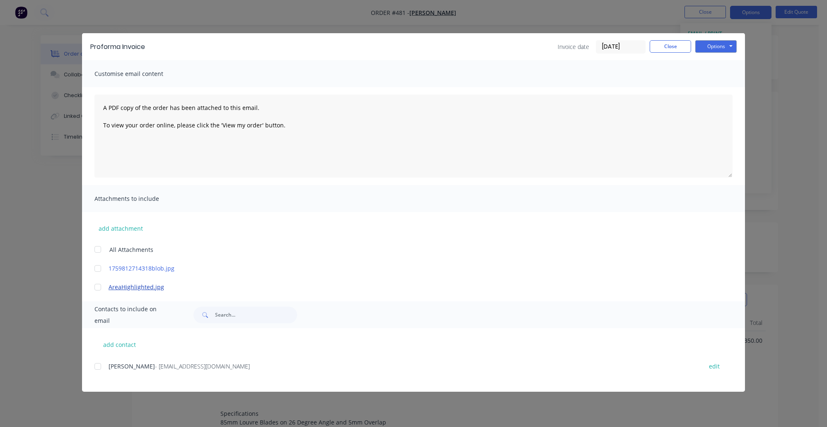
scroll to position [55, 0]
drag, startPoint x: 680, startPoint y: 49, endPoint x: 690, endPoint y: 47, distance: 9.8
click at [680, 49] on button "Close" at bounding box center [670, 46] width 41 height 12
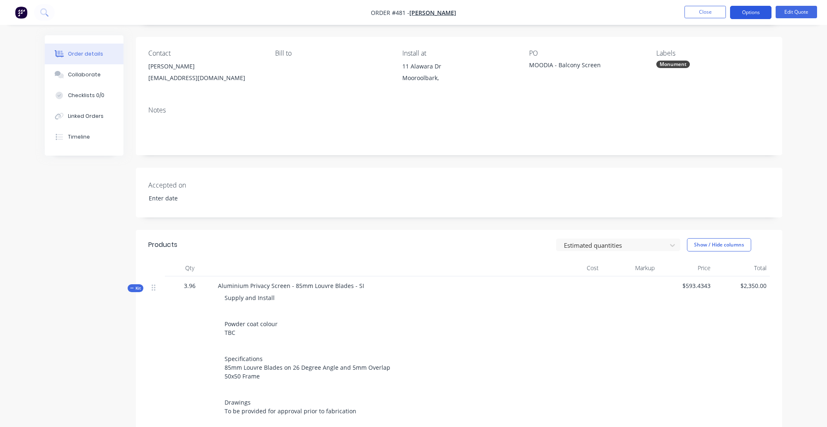
click at [756, 12] on button "Options" at bounding box center [750, 12] width 41 height 13
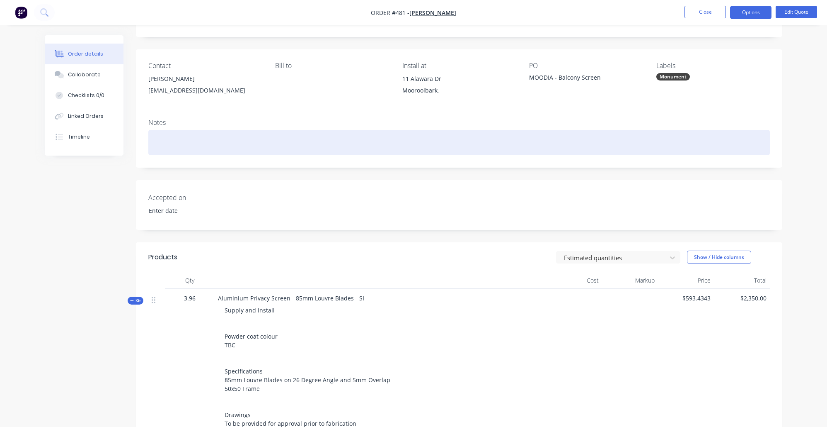
scroll to position [37, 0]
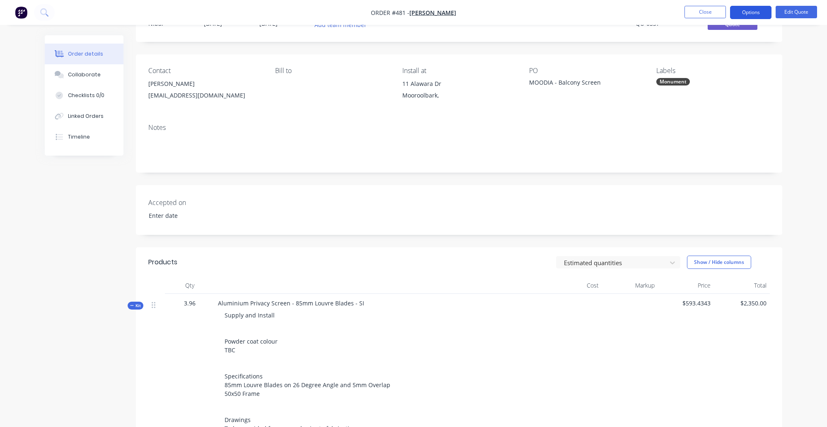
click at [766, 13] on button "Options" at bounding box center [750, 12] width 41 height 13
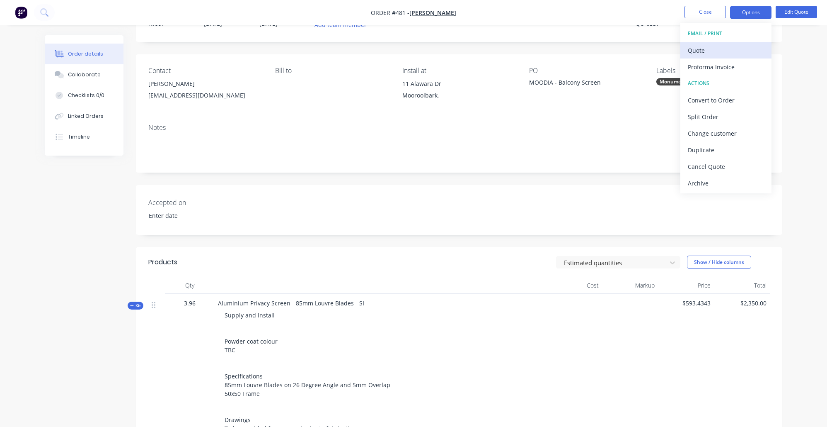
click at [730, 49] on div "Quote" at bounding box center [726, 50] width 76 height 12
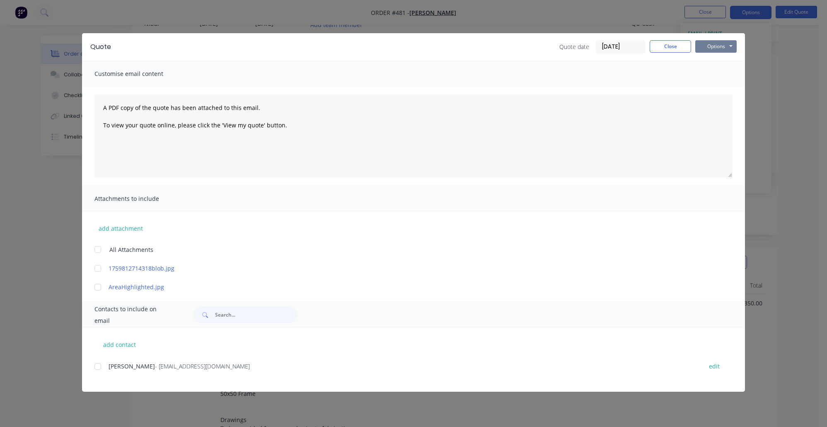
click at [720, 46] on button "Options" at bounding box center [716, 46] width 41 height 12
click at [119, 364] on span "Diana Vanessa" at bounding box center [132, 366] width 46 height 8
click at [725, 43] on button "Options" at bounding box center [716, 46] width 41 height 12
click at [717, 64] on button "Preview" at bounding box center [722, 61] width 53 height 14
click at [94, 365] on div "add contact Diana Vanessa - dvgsvane@yahoo.com edit" at bounding box center [413, 359] width 663 height 63
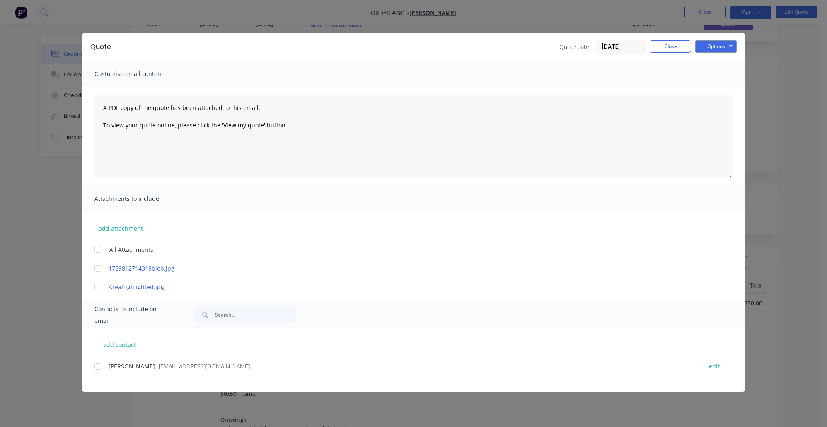
click at [95, 364] on div at bounding box center [98, 366] width 17 height 17
click at [728, 44] on button "Options" at bounding box center [716, 46] width 41 height 12
click at [728, 90] on button "Email" at bounding box center [722, 89] width 53 height 14
click at [674, 51] on button "Close" at bounding box center [670, 46] width 41 height 12
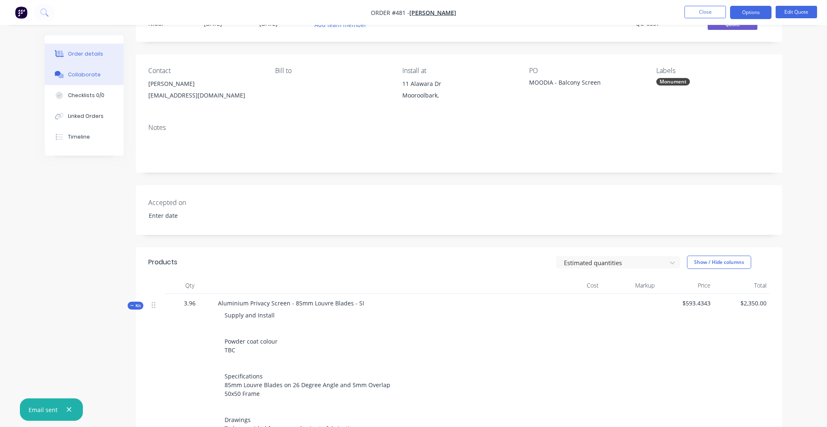
click at [85, 85] on button "Collaborate" at bounding box center [84, 74] width 79 height 21
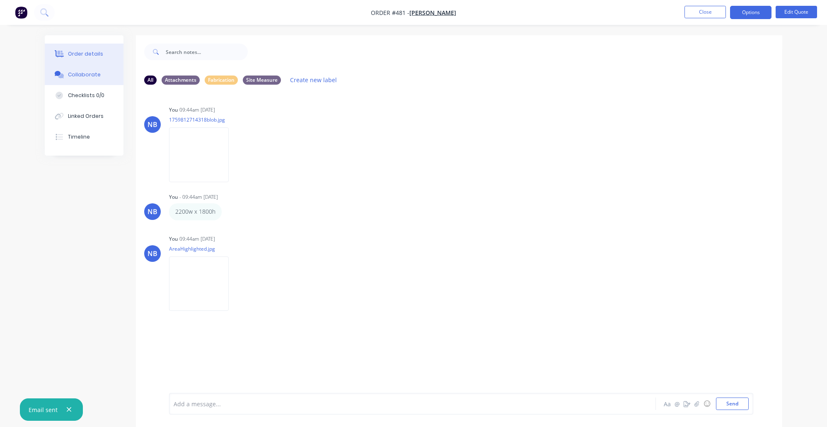
click at [90, 57] on div "Order details" at bounding box center [85, 53] width 35 height 7
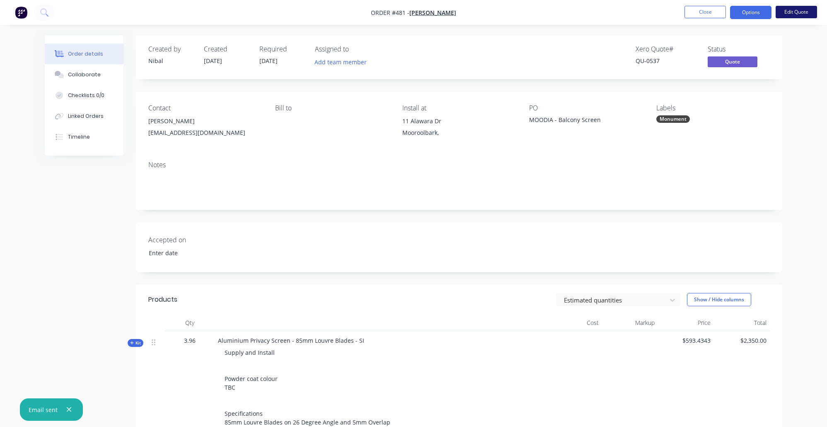
click at [810, 16] on button "Edit Quote" at bounding box center [796, 12] width 41 height 12
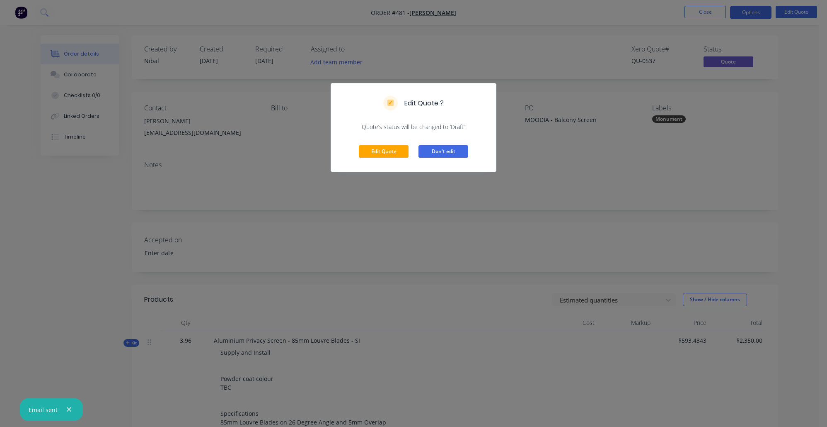
click at [440, 154] on button "Don't edit" at bounding box center [444, 151] width 50 height 12
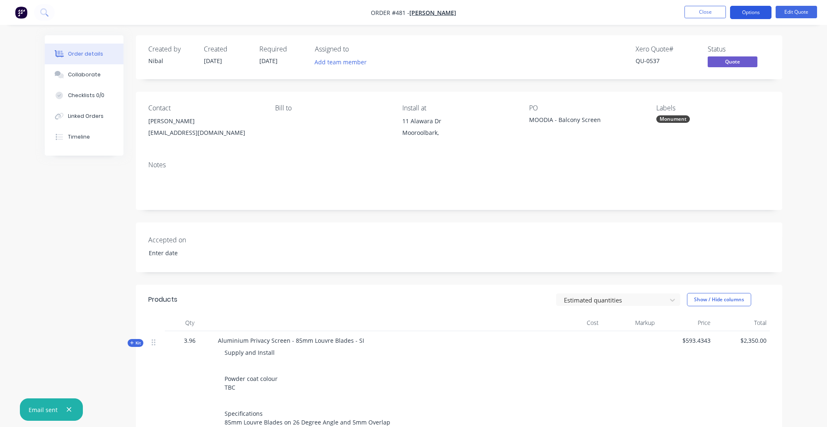
click at [752, 9] on button "Options" at bounding box center [750, 12] width 41 height 13
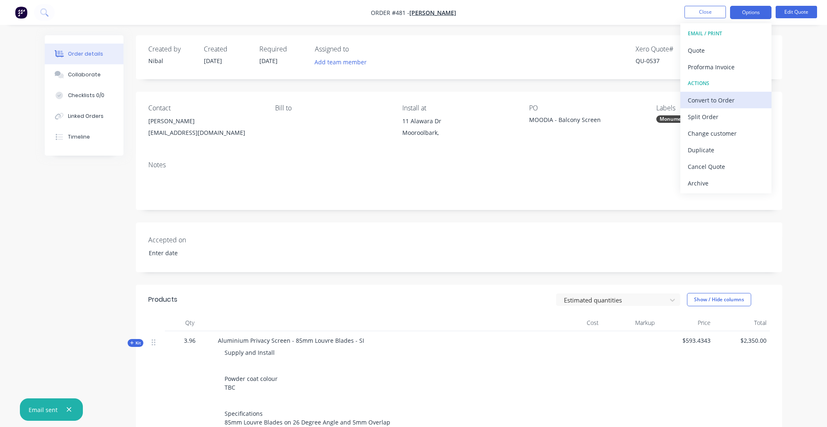
click at [722, 96] on div "Convert to Order" at bounding box center [726, 100] width 76 height 12
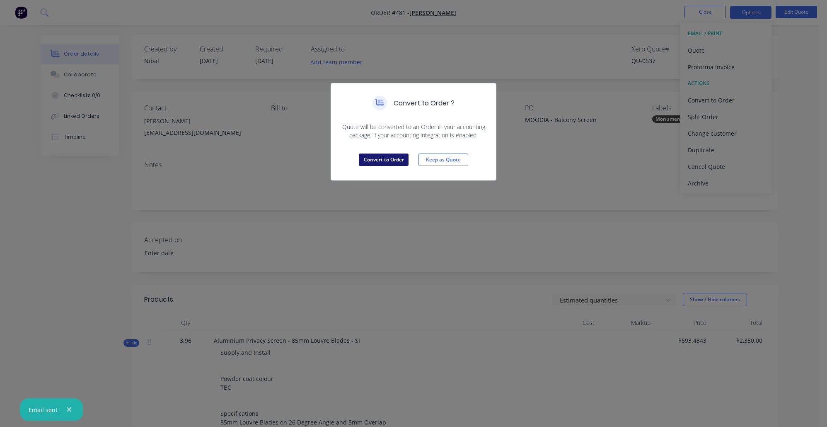
click at [390, 163] on button "Convert to Order" at bounding box center [384, 159] width 50 height 12
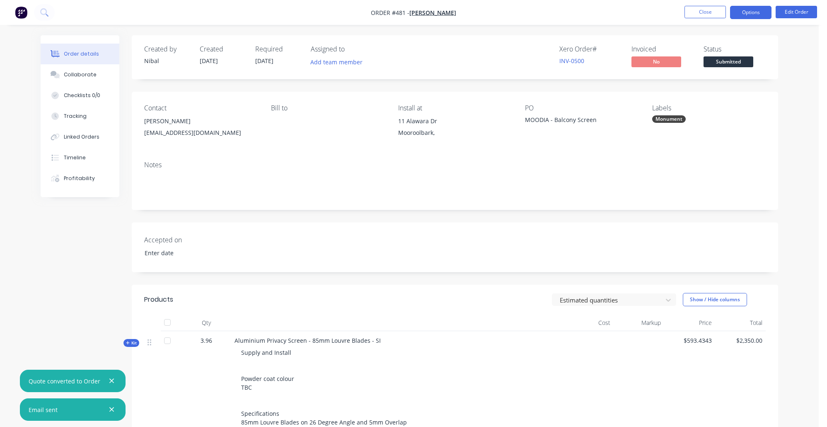
click at [747, 12] on button "Options" at bounding box center [750, 12] width 41 height 13
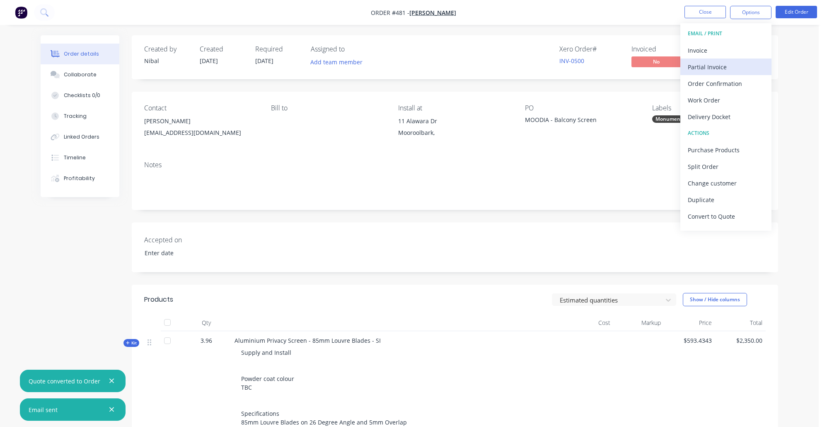
click at [712, 67] on div "Partial Invoice" at bounding box center [726, 67] width 76 height 12
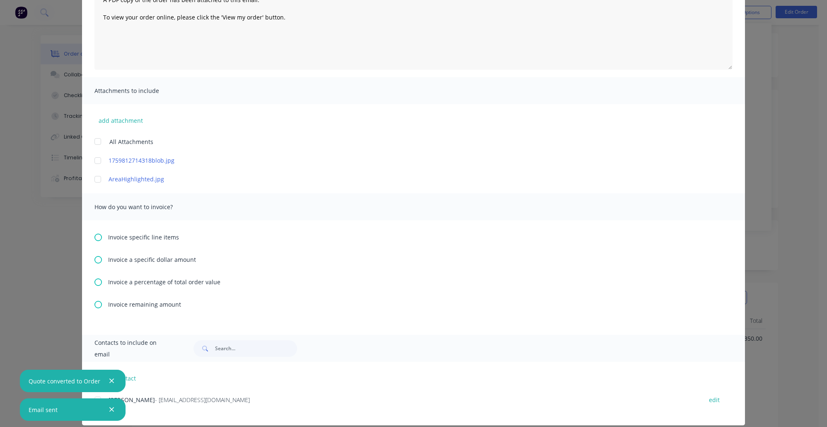
scroll to position [121, 0]
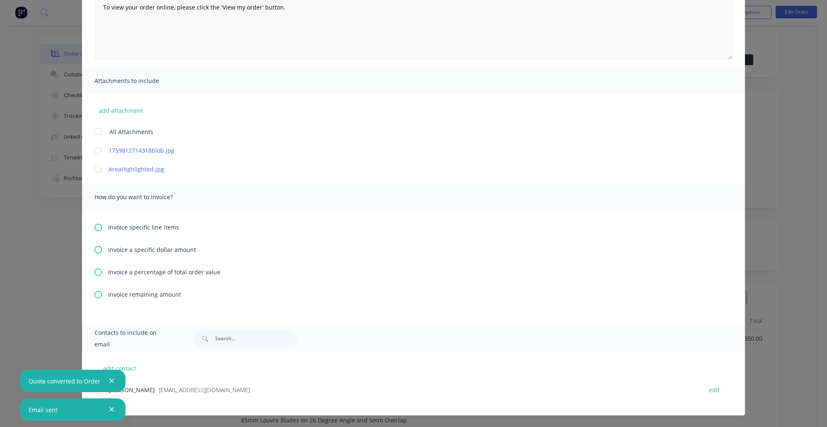
click at [141, 272] on span "Invoice a percentage of total order value" at bounding box center [164, 271] width 112 height 9
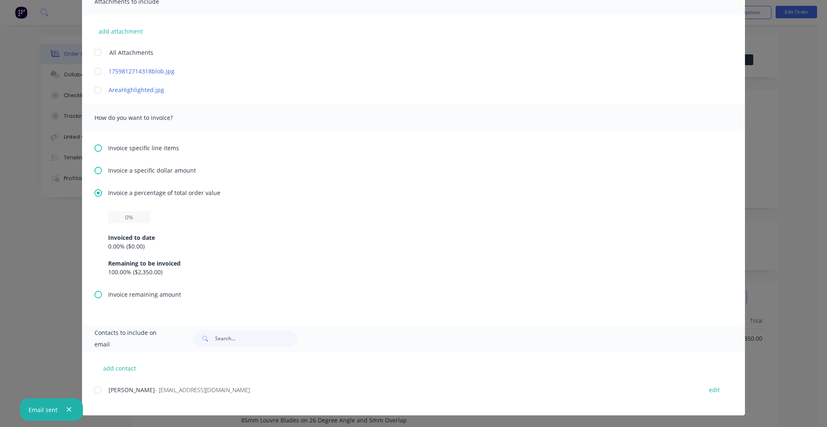
scroll to position [52, 0]
click at [125, 218] on input "text" at bounding box center [129, 217] width 42 height 12
type input "30%"
click at [329, 262] on div "Remaining to be invoiced" at bounding box center [413, 263] width 611 height 9
click at [93, 386] on div at bounding box center [98, 389] width 17 height 17
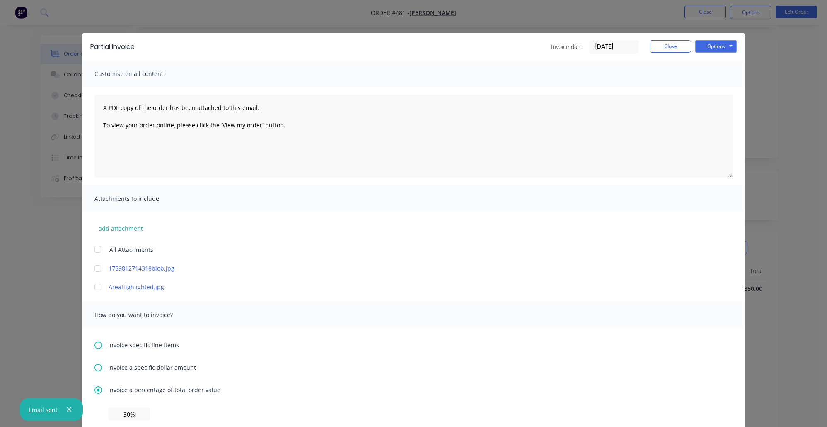
scroll to position [12, 0]
click at [707, 44] on button "Options" at bounding box center [716, 46] width 41 height 12
click at [705, 63] on button "Preview" at bounding box center [722, 61] width 53 height 14
click at [659, 44] on button "Close" at bounding box center [670, 46] width 41 height 12
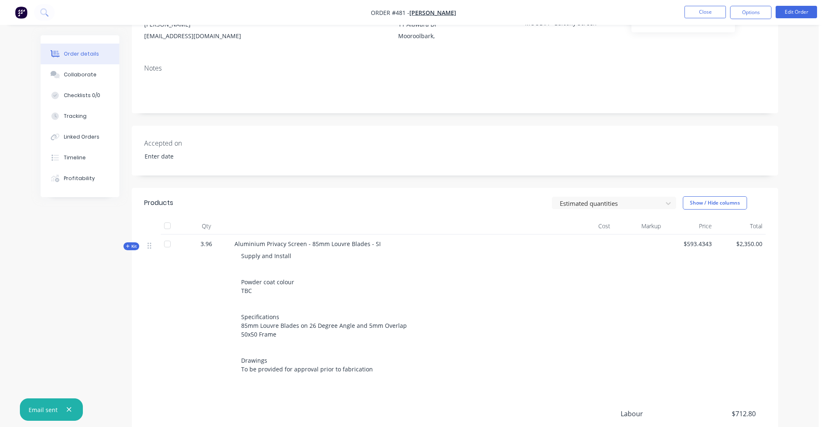
scroll to position [129, 0]
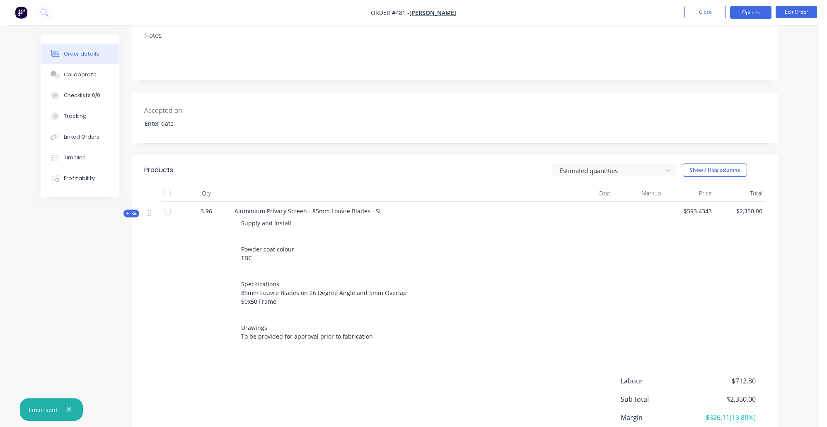
click at [755, 12] on button "Options" at bounding box center [750, 12] width 41 height 13
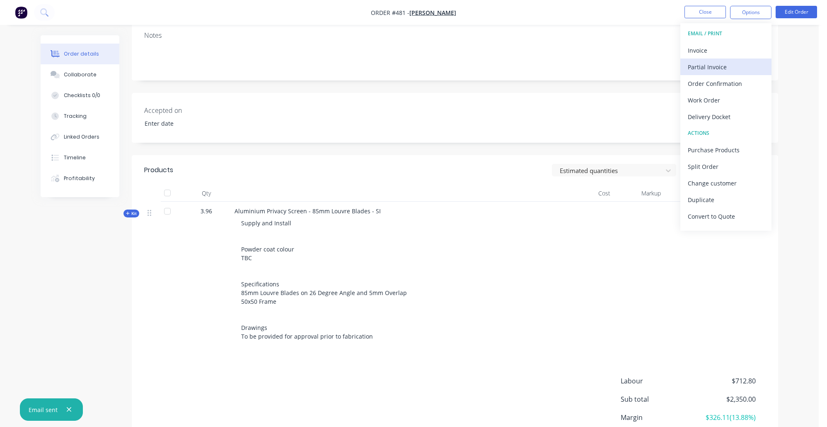
click at [716, 67] on div "Partial Invoice" at bounding box center [726, 67] width 76 height 12
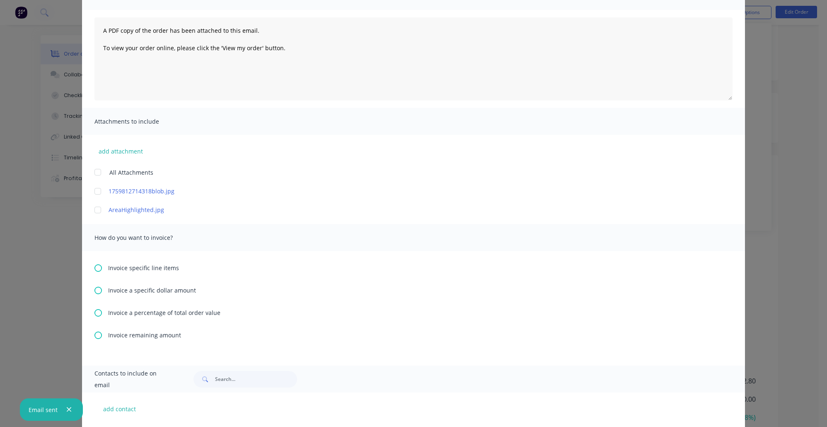
scroll to position [121, 0]
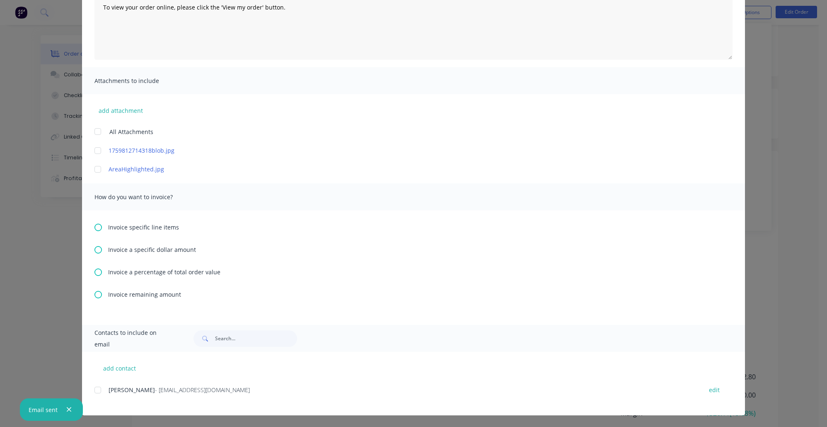
click at [97, 268] on icon at bounding box center [98, 271] width 7 height 7
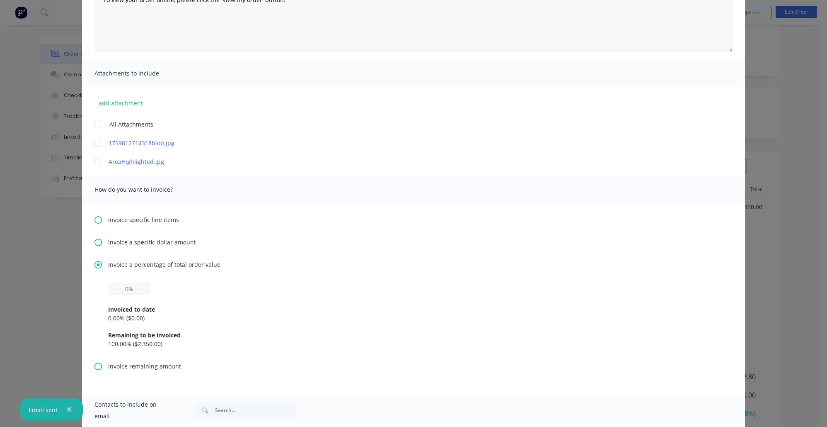
scroll to position [129, 0]
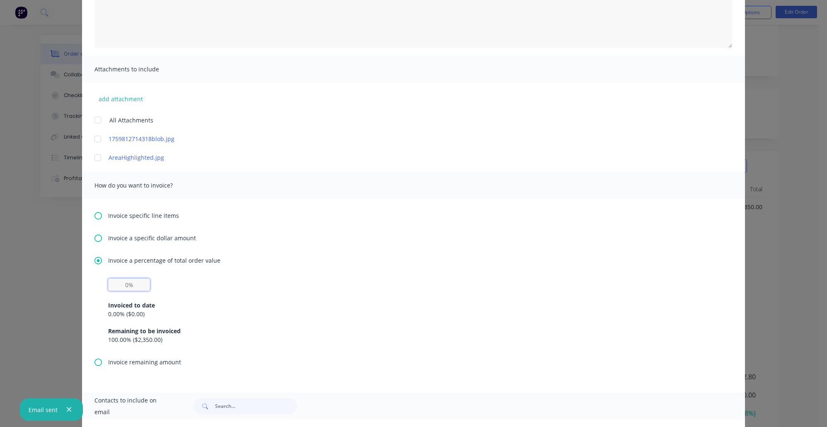
click at [131, 289] on input "text" at bounding box center [129, 284] width 42 height 12
type input "30%"
click at [420, 301] on div "Invoiced to date 0.00 % ( $0.00 ) Remaining to be invoiced 100.00 % ( $2,350.00…" at bounding box center [413, 317] width 611 height 53
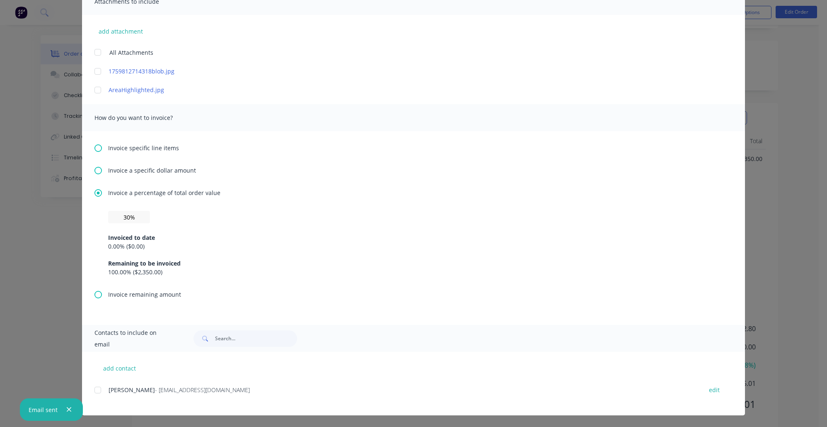
scroll to position [193, 0]
click at [96, 386] on div at bounding box center [98, 389] width 17 height 17
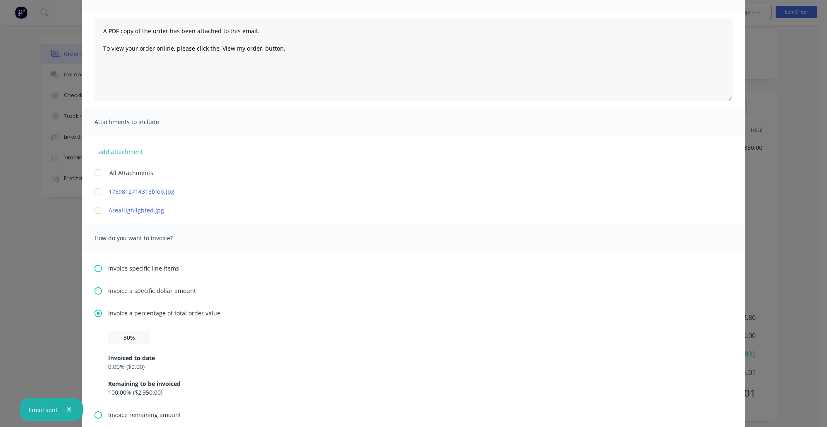
click at [69, 410] on icon "button" at bounding box center [69, 409] width 5 height 5
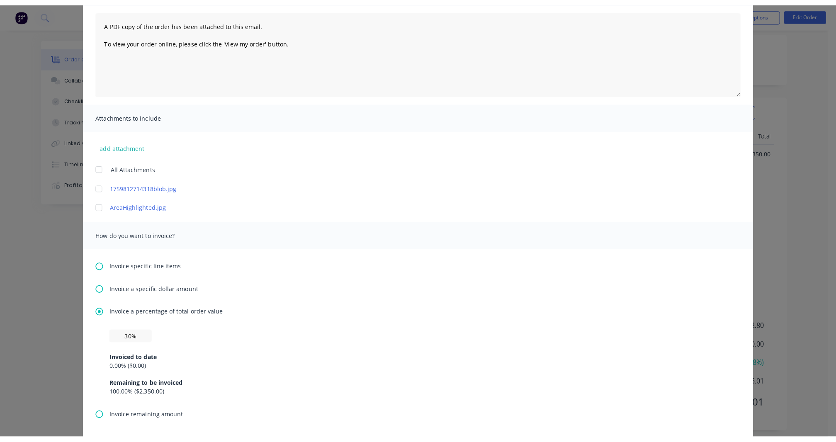
scroll to position [0, 0]
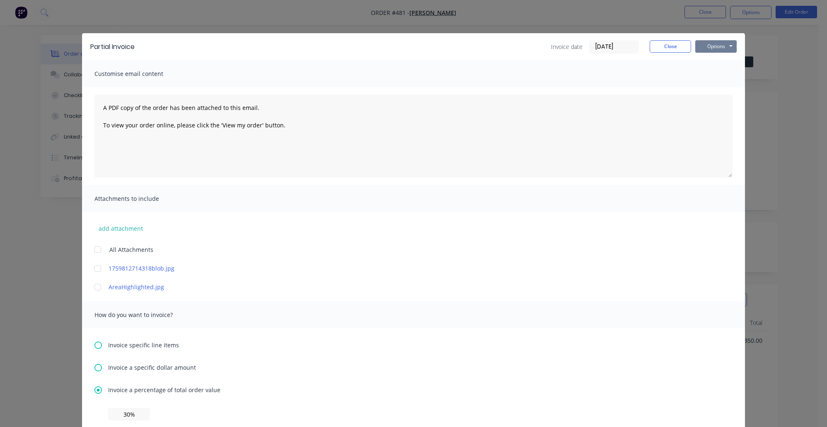
click at [707, 46] on button "Options" at bounding box center [716, 46] width 41 height 12
click at [722, 87] on button "Email" at bounding box center [722, 89] width 53 height 14
click at [658, 45] on button "Close" at bounding box center [670, 46] width 41 height 12
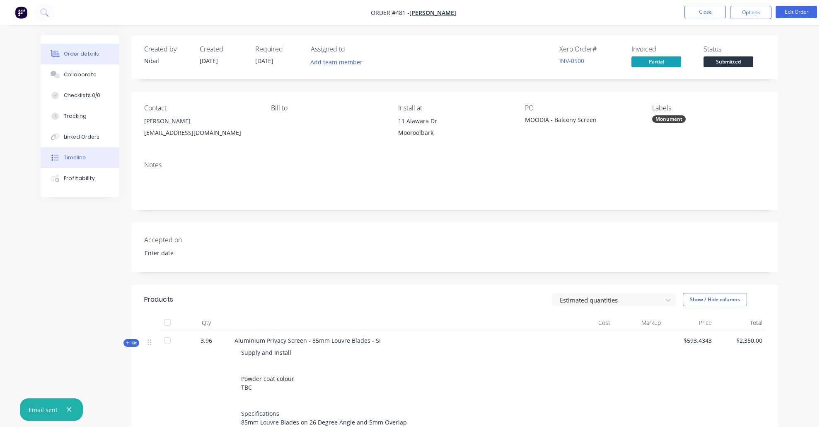
click at [77, 161] on div "Timeline" at bounding box center [75, 157] width 22 height 7
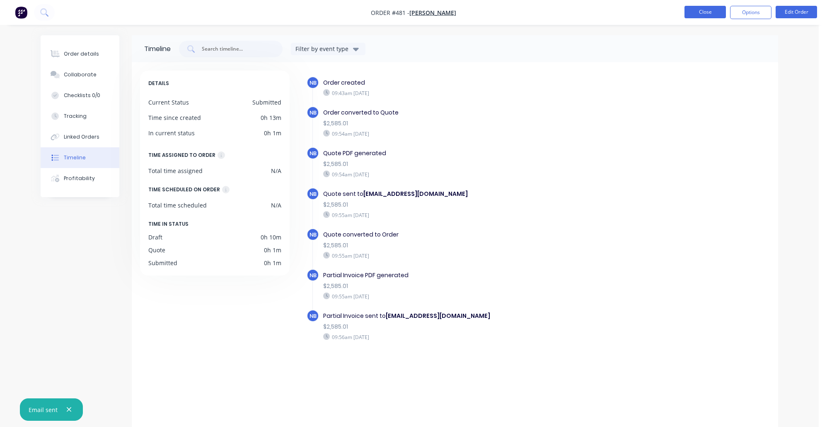
click at [706, 10] on button "Close" at bounding box center [705, 12] width 41 height 12
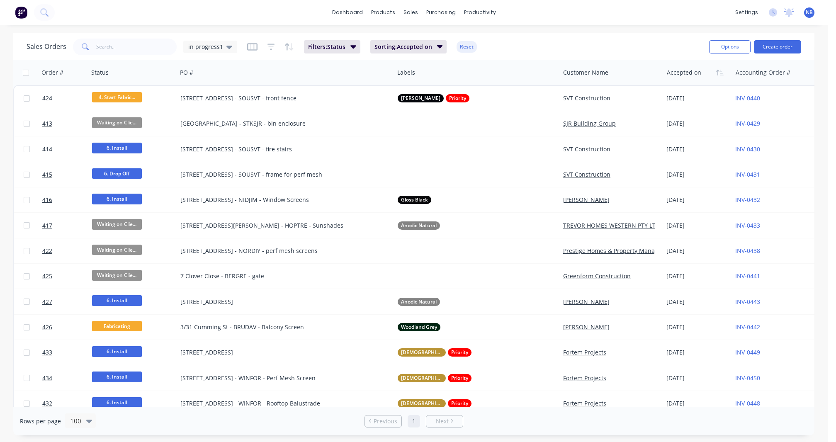
click at [19, 9] on img at bounding box center [21, 12] width 12 height 12
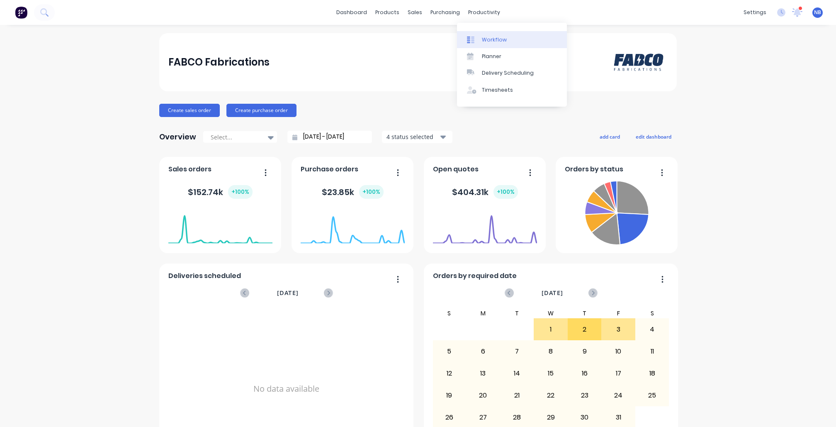
click at [491, 40] on div "Workflow" at bounding box center [494, 39] width 25 height 7
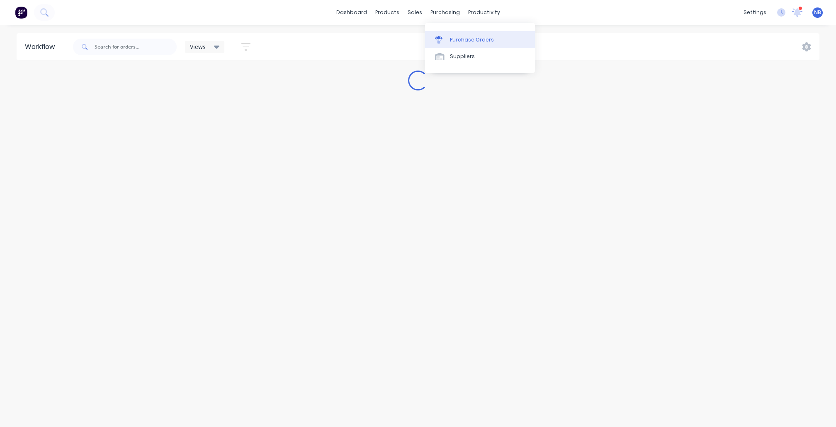
click at [456, 34] on link "Purchase Orders" at bounding box center [480, 39] width 110 height 17
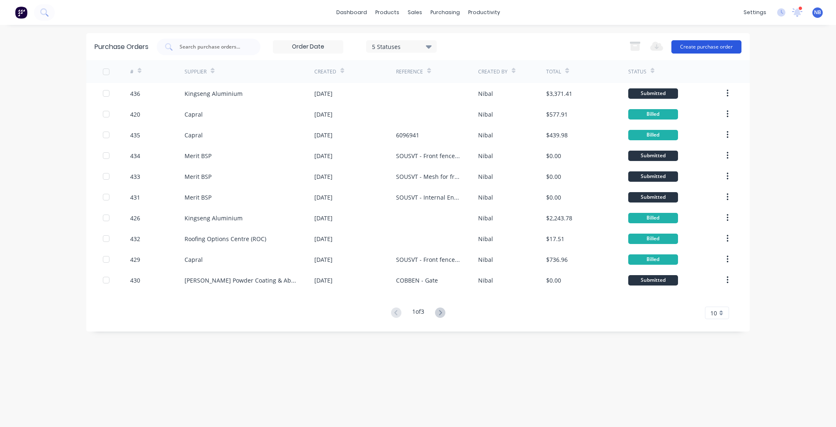
click at [695, 50] on button "Create purchase order" at bounding box center [706, 46] width 70 height 13
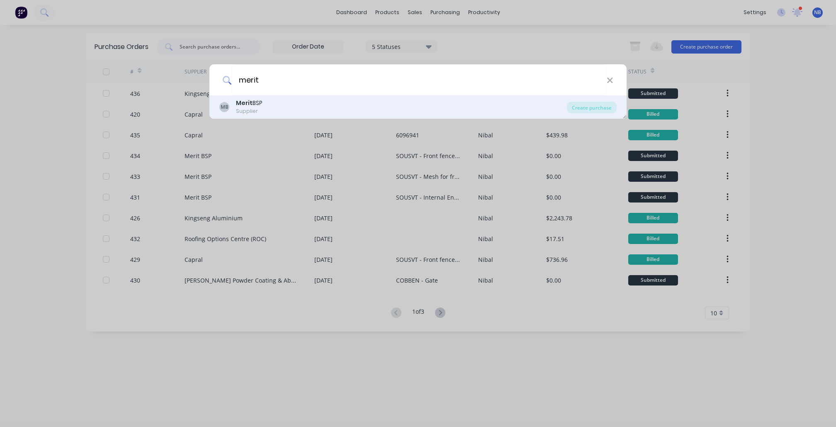
type input "merit"
click at [264, 112] on div "MB Merit BSP Supplier" at bounding box center [392, 107] width 347 height 16
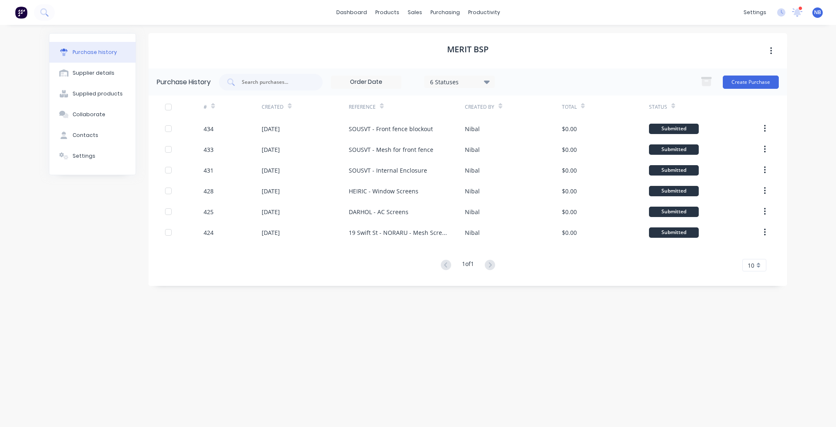
click at [798, 8] on div at bounding box center [800, 8] width 4 height 4
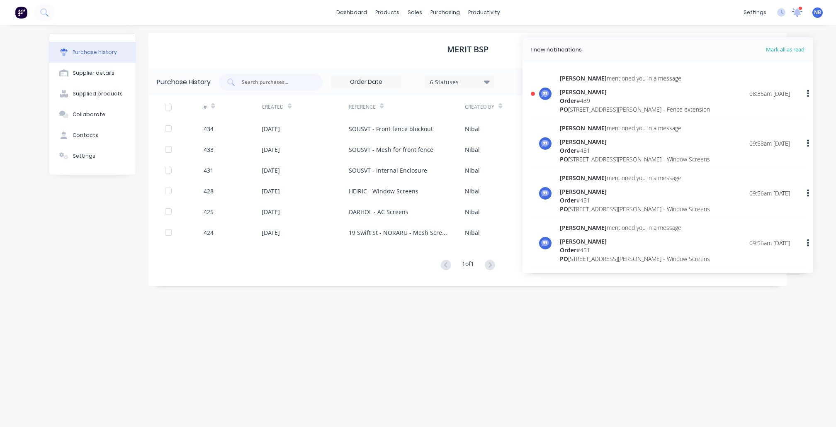
click at [798, 12] on icon at bounding box center [796, 11] width 7 height 7
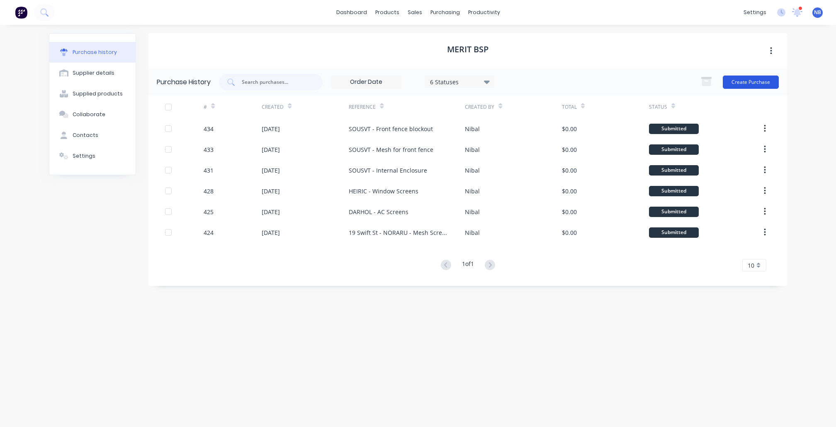
click at [740, 82] on button "Create Purchase" at bounding box center [751, 81] width 56 height 13
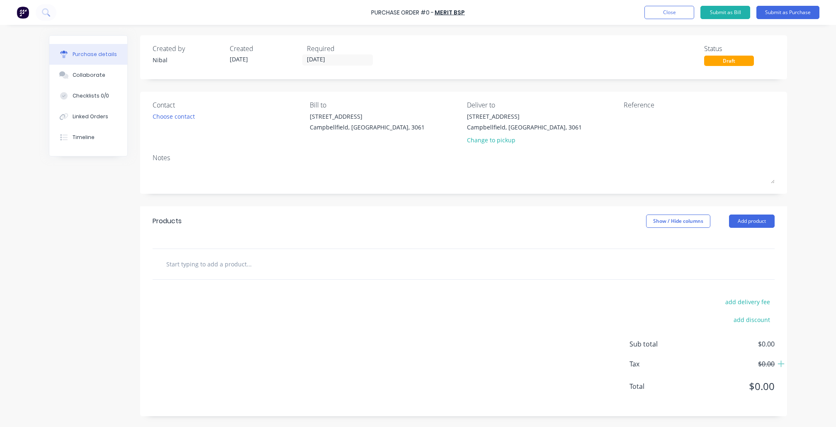
click at [215, 259] on input "text" at bounding box center [249, 263] width 166 height 17
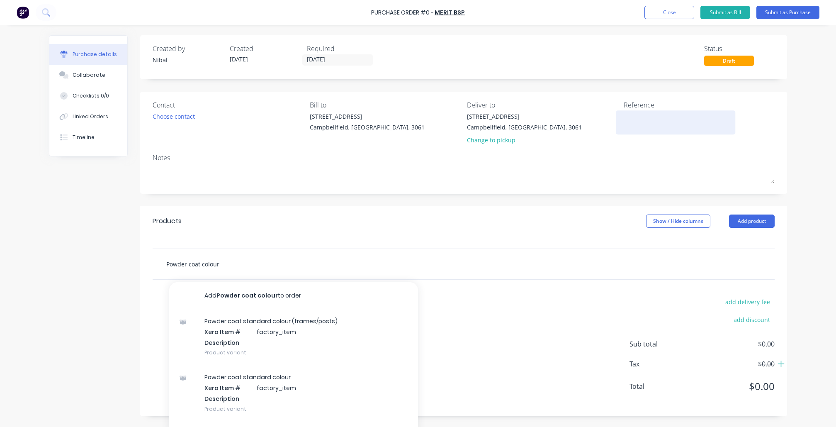
type input "Powder coat colour"
click at [637, 119] on textarea at bounding box center [675, 121] width 104 height 19
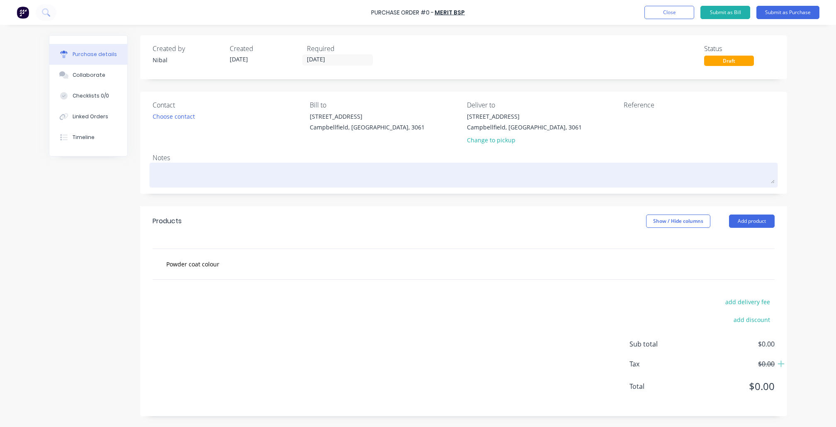
paste textarea "CANKAR - Fence extension"
type textarea "x"
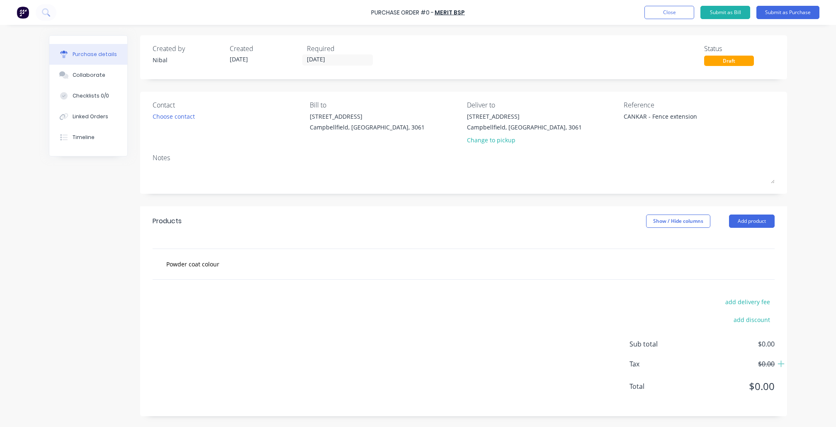
type textarea "CANKAR - Fence extension"
type textarea "x"
type textarea "CANKAR - Fence extension"
click at [284, 272] on div "Powder coat colour" at bounding box center [464, 264] width 622 height 30
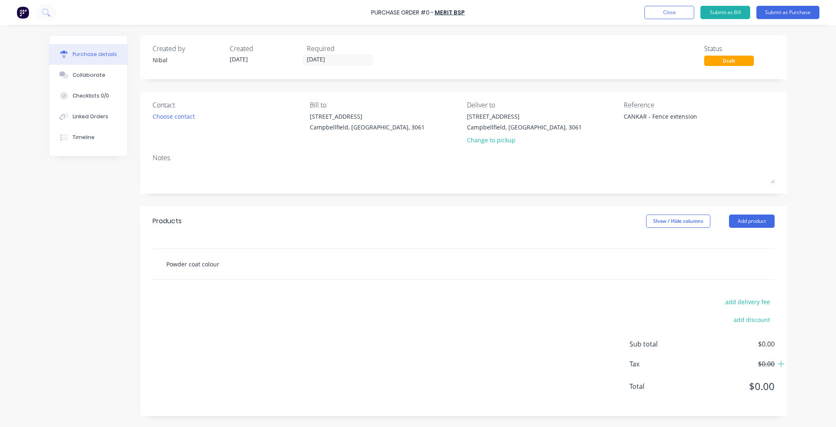
click at [288, 267] on input "Powder coat colour" at bounding box center [249, 263] width 166 height 17
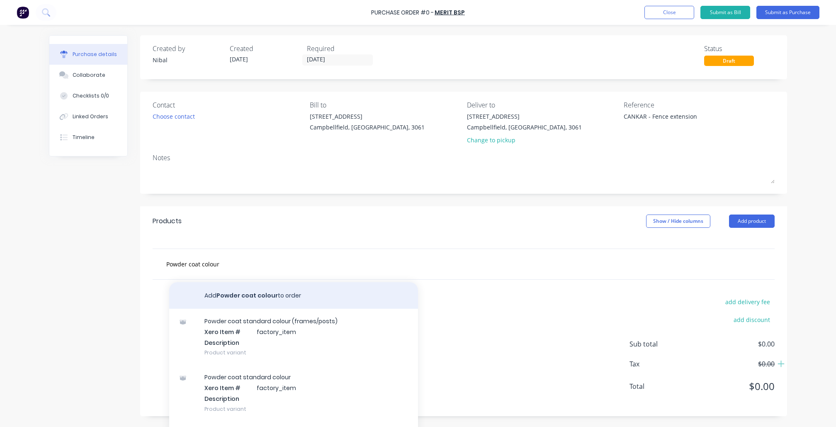
click at [276, 289] on button "Add Powder coat colour to order" at bounding box center [293, 295] width 249 height 27
type textarea "x"
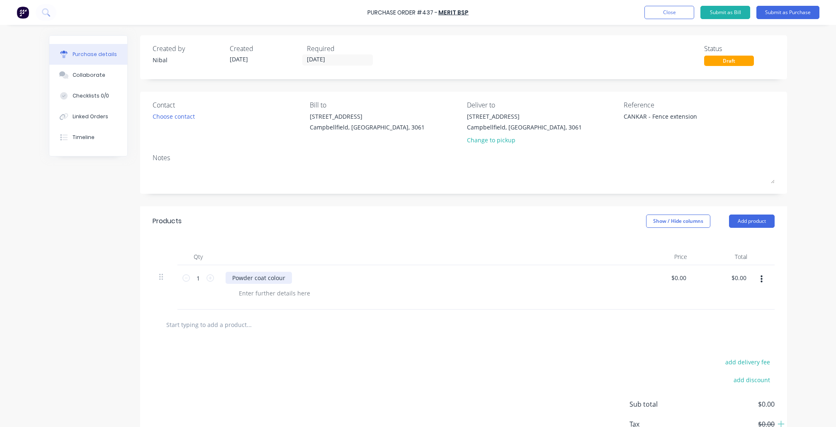
type textarea "x"
click at [279, 272] on div "Powder coat colour" at bounding box center [259, 278] width 66 height 12
type textarea "x"
click at [282, 296] on div at bounding box center [274, 293] width 85 height 12
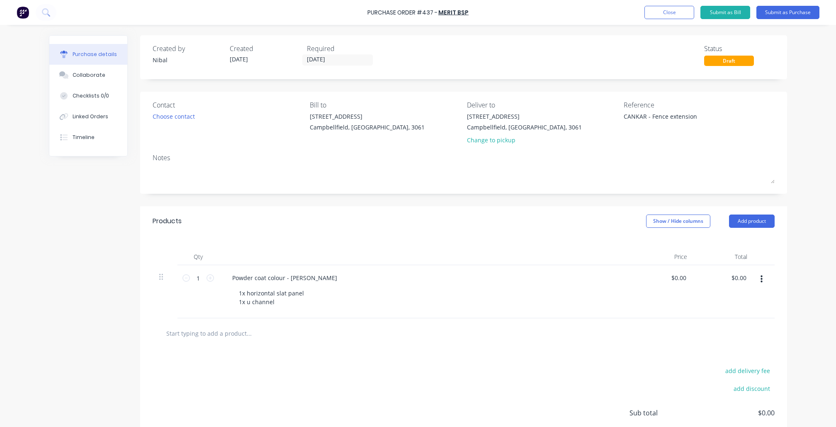
drag, startPoint x: 78, startPoint y: 322, endPoint x: 87, endPoint y: 323, distance: 9.3
click at [83, 323] on div "Created by Nibal Created 08/10/25 Required 08/10/25 Status Draft Contact Choose…" at bounding box center [418, 259] width 738 height 449
click at [758, 12] on button "Submit as Purchase" at bounding box center [787, 12] width 63 height 13
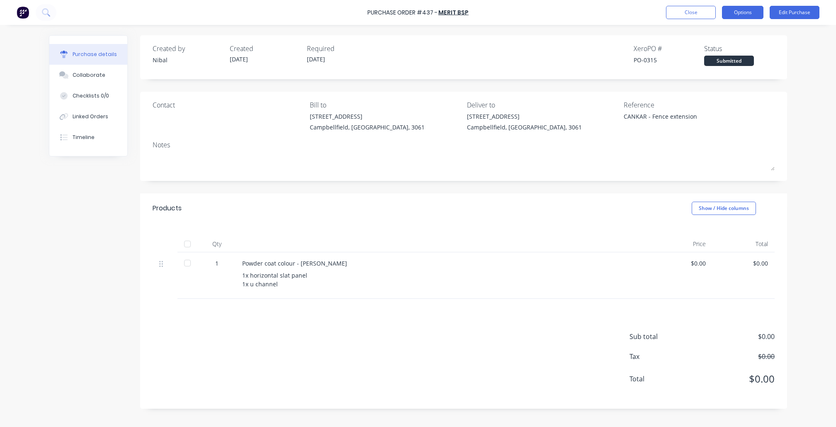
click at [751, 12] on button "Options" at bounding box center [742, 12] width 41 height 13
click at [801, 11] on button "Edit Purchase" at bounding box center [794, 12] width 50 height 13
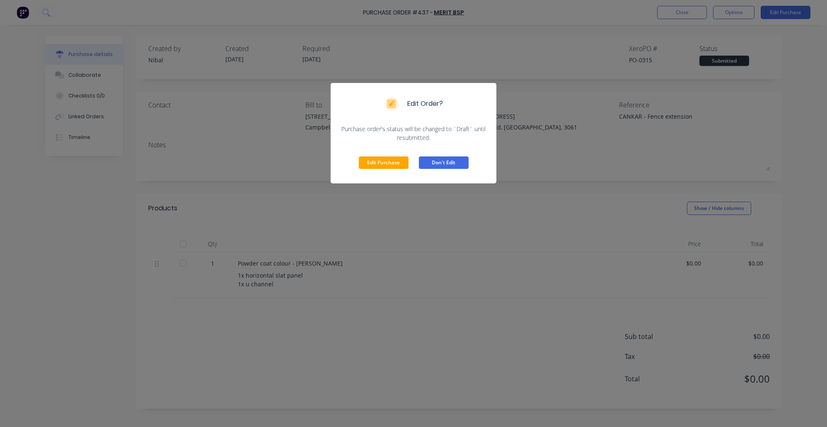
click at [448, 163] on button "Don't Edit" at bounding box center [444, 162] width 50 height 12
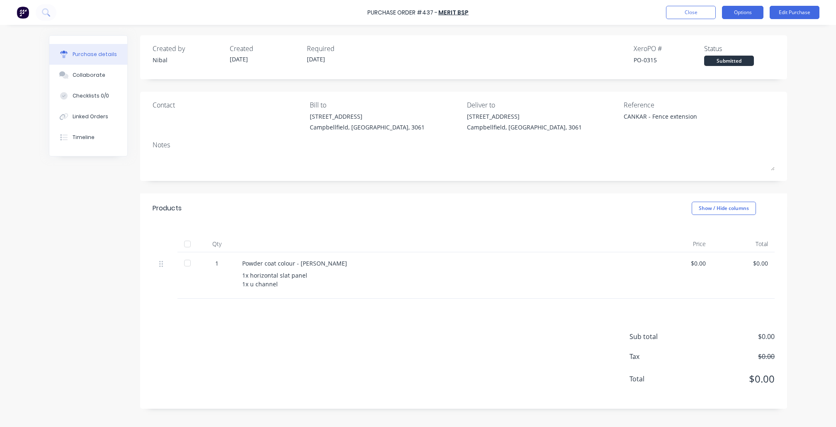
click at [743, 11] on button "Options" at bounding box center [742, 12] width 41 height 13
click at [731, 36] on div "Print / Email" at bounding box center [724, 34] width 64 height 12
click at [713, 68] on div "Without pricing" at bounding box center [724, 67] width 64 height 12
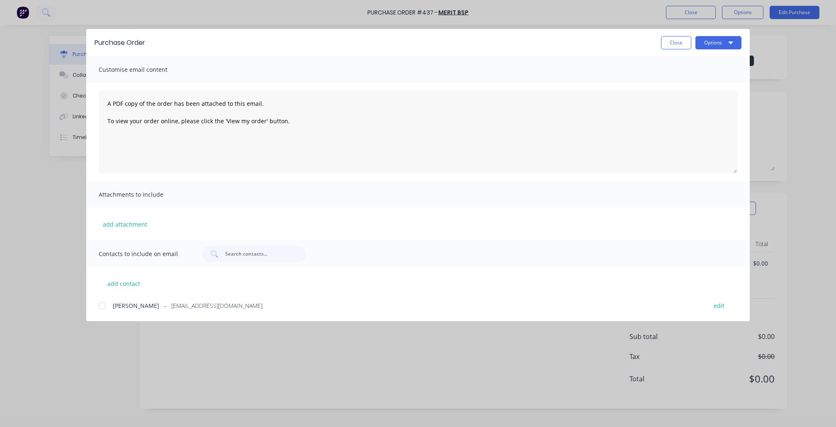
click at [742, 49] on div "Purchase Order Close Options" at bounding box center [417, 42] width 663 height 27
click at [683, 36] on button "Close" at bounding box center [676, 42] width 30 height 13
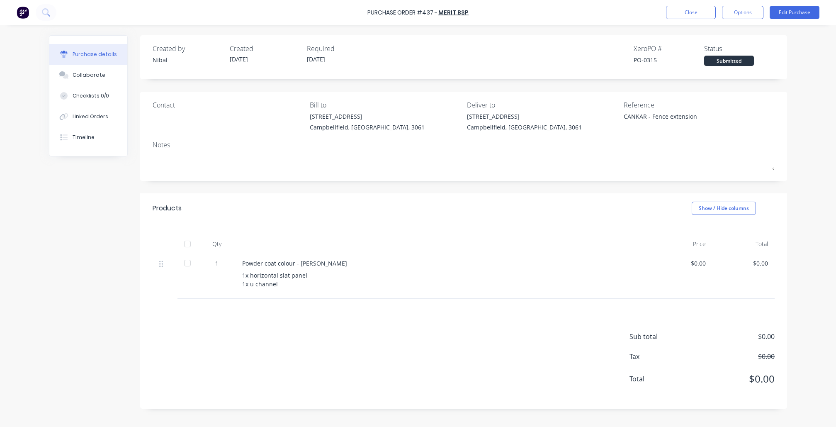
drag, startPoint x: 730, startPoint y: 14, endPoint x: 730, endPoint y: 21, distance: 7.1
click at [731, 14] on button "Options" at bounding box center [742, 12] width 41 height 13
click at [725, 32] on div "Print / Email" at bounding box center [724, 34] width 64 height 12
click at [720, 63] on div "Without pricing" at bounding box center [724, 67] width 64 height 12
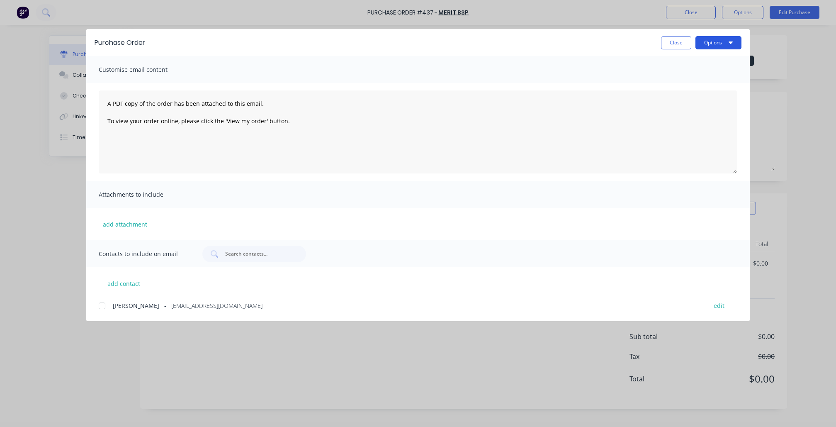
click at [732, 39] on button "Options" at bounding box center [718, 42] width 46 height 13
click at [728, 59] on div "Preview" at bounding box center [702, 64] width 64 height 12
click at [679, 42] on button "Close" at bounding box center [676, 42] width 30 height 13
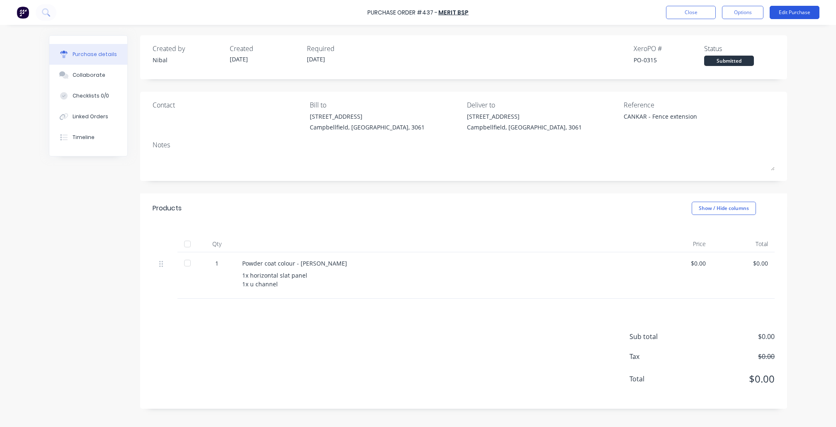
click at [775, 12] on button "Edit Purchase" at bounding box center [794, 12] width 50 height 13
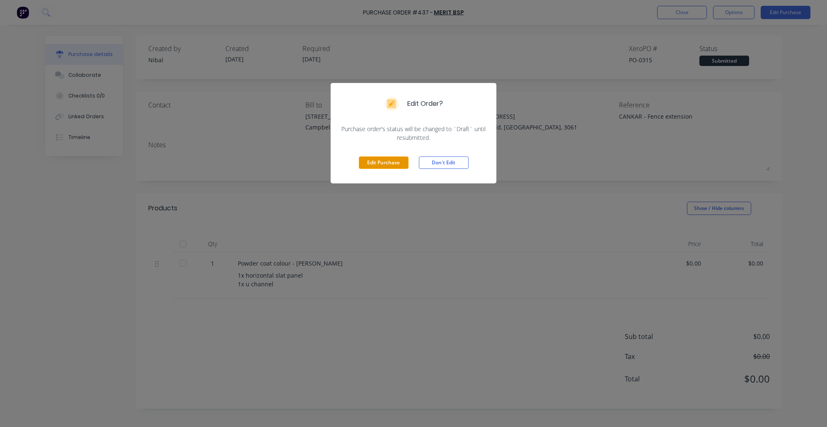
click at [365, 163] on button "Edit Purchase" at bounding box center [384, 162] width 50 height 12
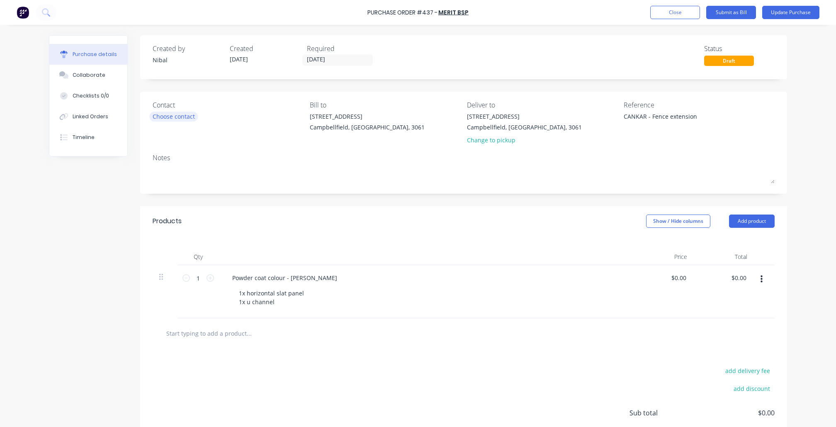
click at [164, 118] on div "Choose contact" at bounding box center [174, 116] width 42 height 9
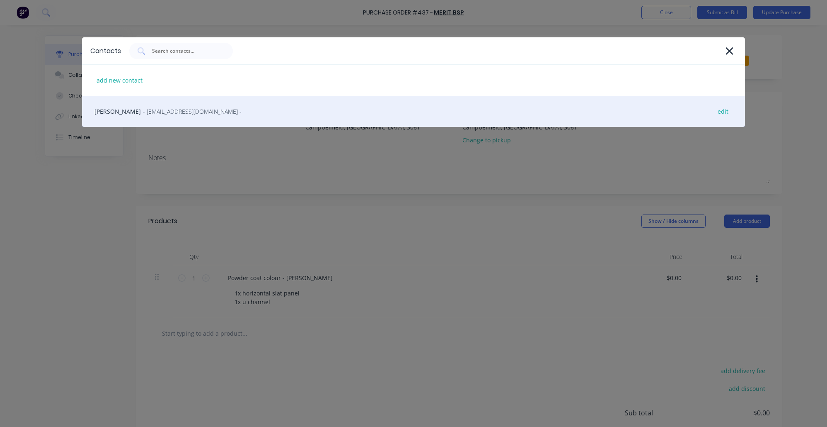
click at [176, 114] on span "- BSP@MERITCON.COM.AU -" at bounding box center [192, 111] width 99 height 9
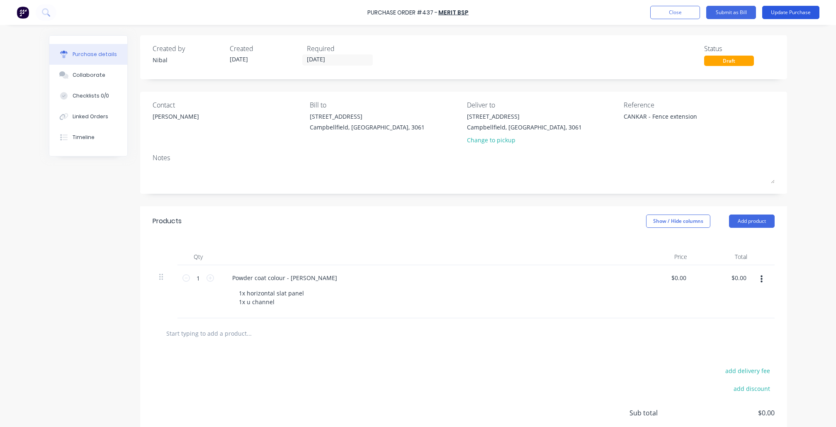
click at [779, 12] on button "Update Purchase" at bounding box center [790, 12] width 57 height 13
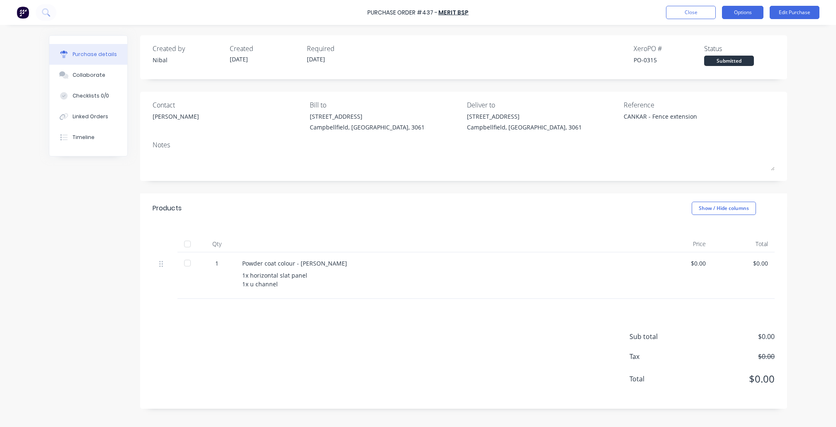
click at [760, 10] on button "Options" at bounding box center [742, 12] width 41 height 13
click at [735, 40] on button "Print / Email" at bounding box center [723, 33] width 79 height 17
click at [707, 61] on div "Without pricing" at bounding box center [724, 67] width 64 height 12
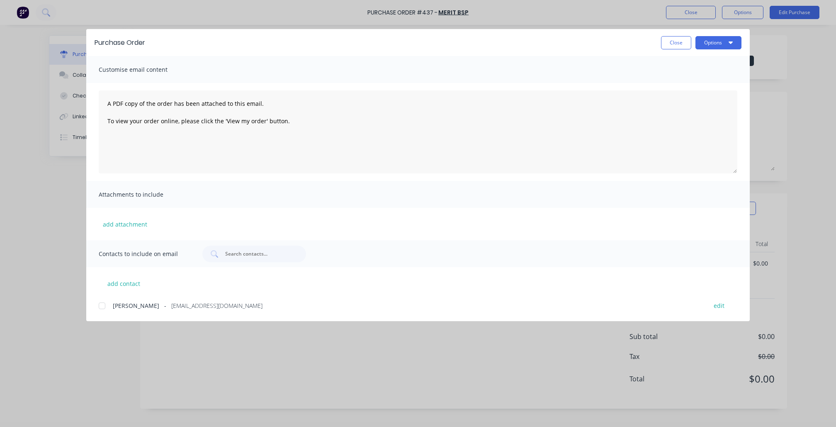
click at [114, 303] on span "Hayden" at bounding box center [136, 305] width 46 height 9
drag, startPoint x: 710, startPoint y: 38, endPoint x: 711, endPoint y: 49, distance: 10.5
click at [710, 38] on button "Options" at bounding box center [718, 42] width 46 height 13
click at [694, 85] on div "Print" at bounding box center [702, 80] width 64 height 12
click at [672, 45] on button "Close" at bounding box center [676, 42] width 30 height 13
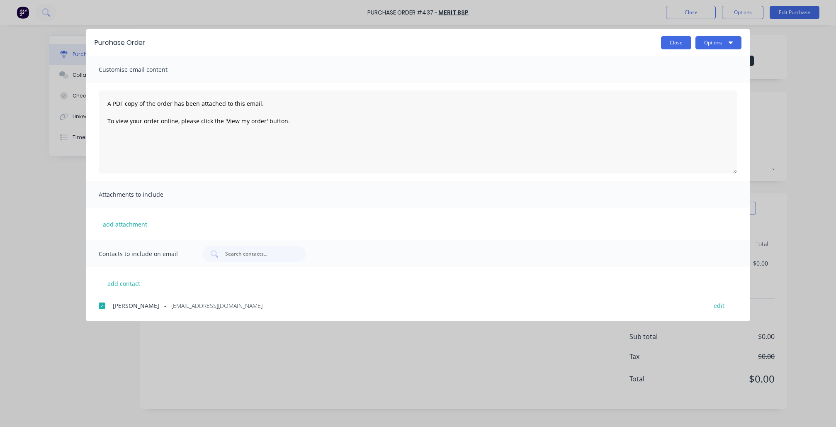
type textarea "x"
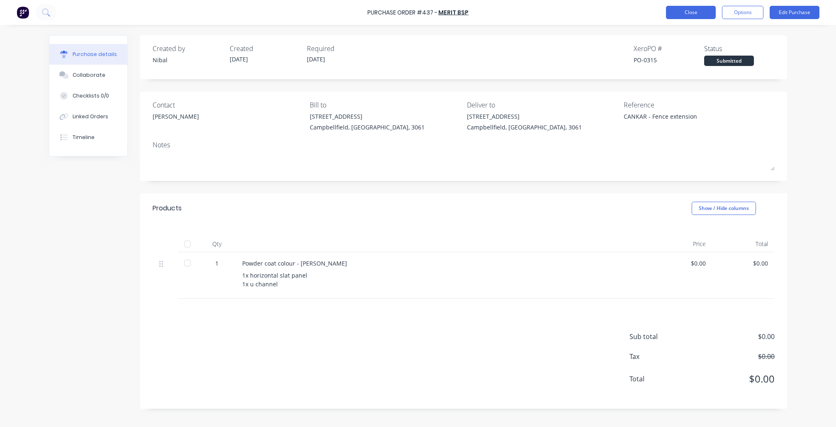
click at [691, 12] on button "Close" at bounding box center [691, 12] width 50 height 13
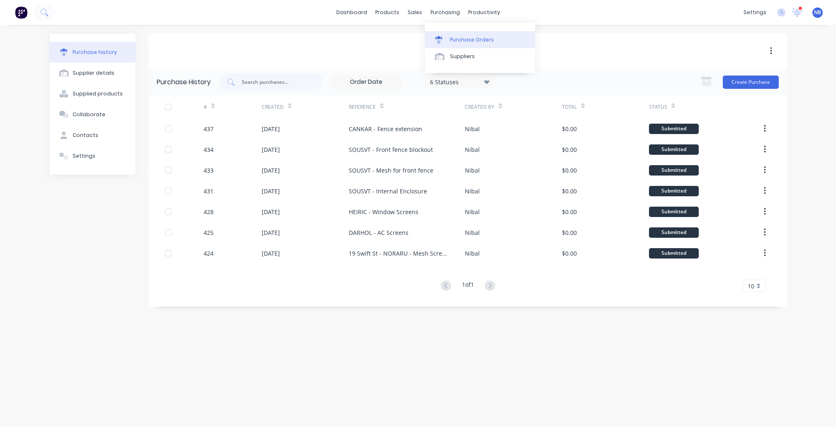
click at [468, 44] on div "Purchase Orders" at bounding box center [472, 39] width 44 height 7
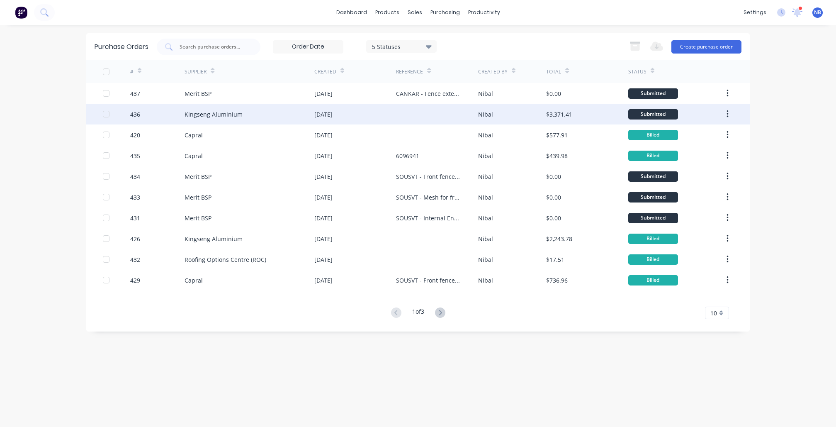
click at [246, 123] on div "Kingseng Aluminium" at bounding box center [249, 114] width 130 height 21
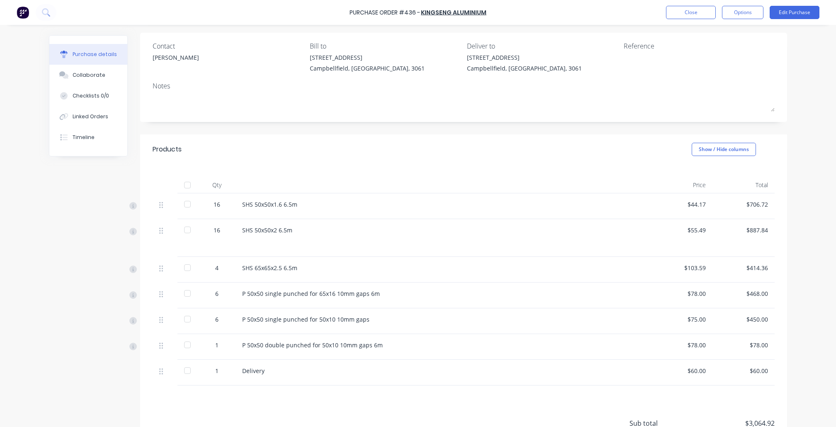
scroll to position [118, 0]
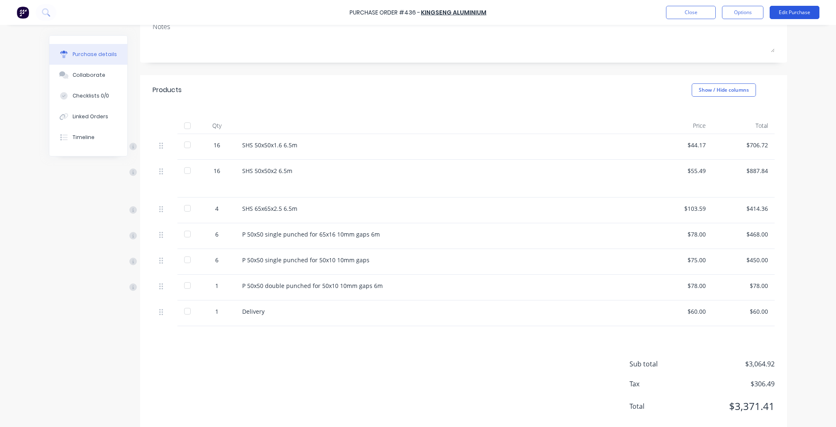
click at [796, 13] on button "Edit Purchase" at bounding box center [794, 12] width 50 height 13
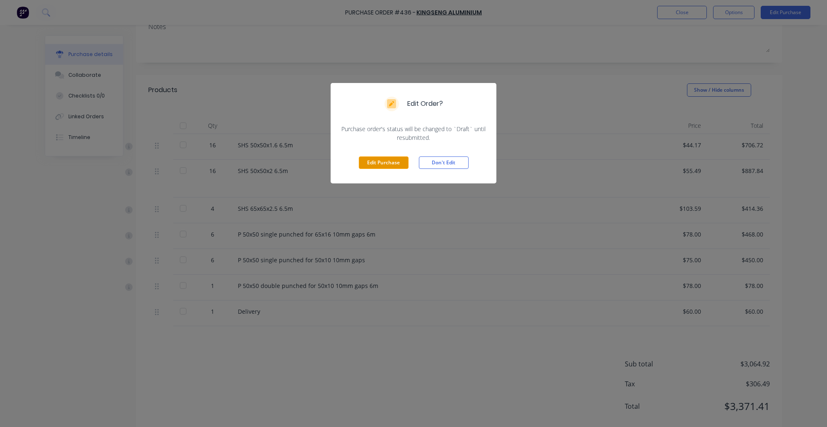
click at [391, 159] on button "Edit Purchase" at bounding box center [384, 162] width 50 height 12
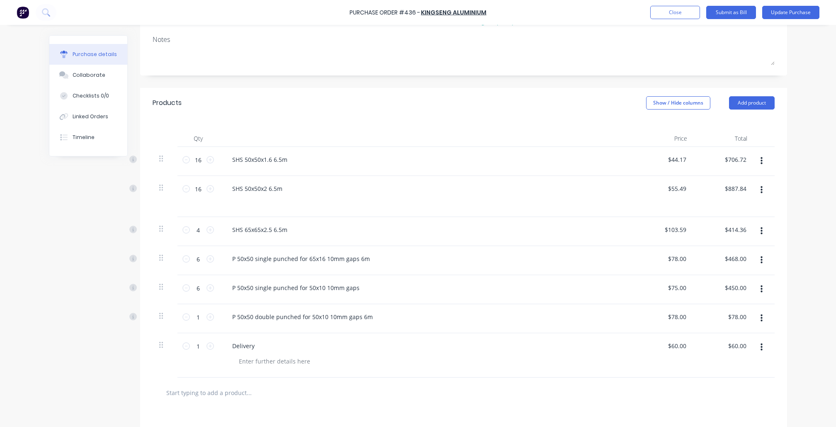
click at [754, 230] on button "button" at bounding box center [761, 230] width 19 height 15
click at [720, 307] on button "Delete" at bounding box center [736, 302] width 70 height 17
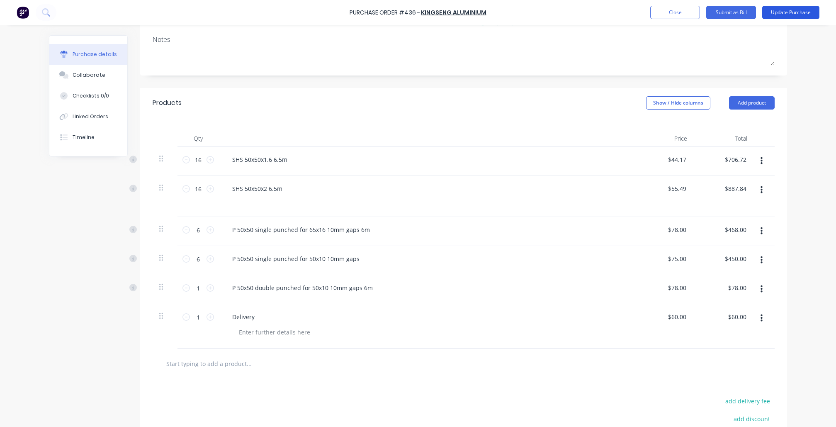
click at [781, 10] on button "Update Purchase" at bounding box center [790, 12] width 57 height 13
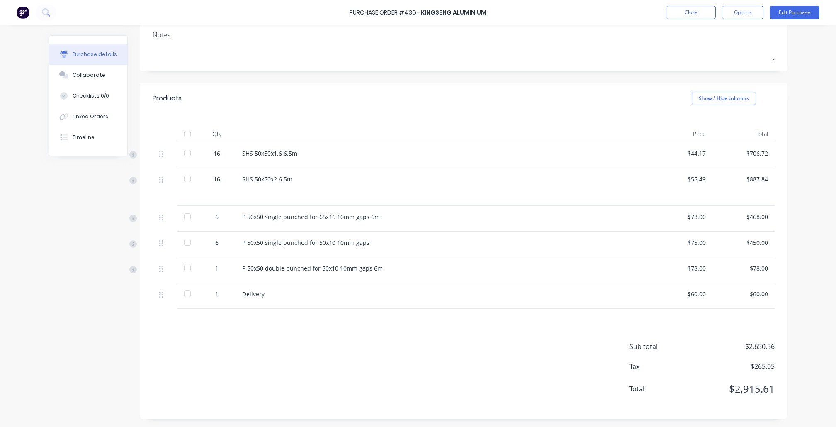
scroll to position [0, 0]
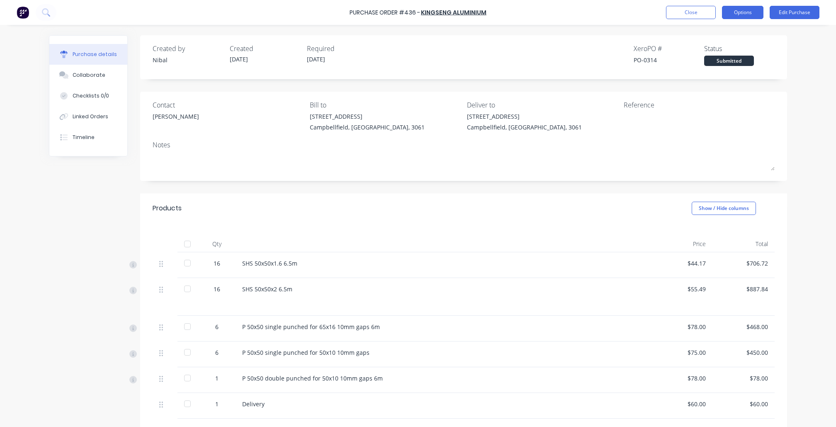
click at [735, 8] on button "Options" at bounding box center [742, 12] width 41 height 13
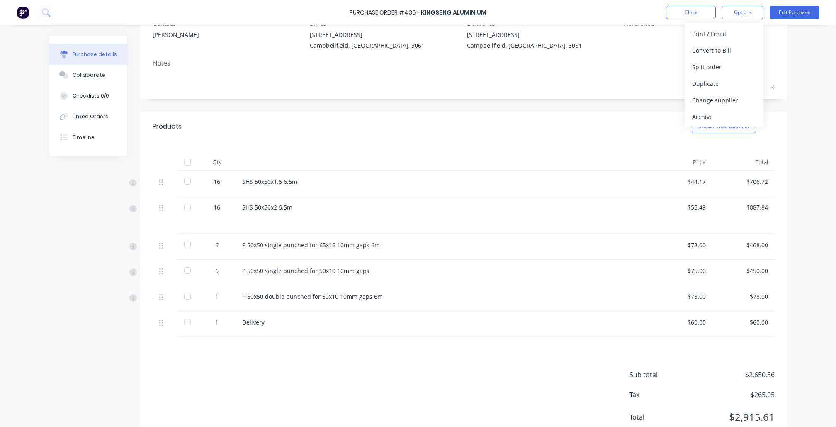
scroll to position [110, 0]
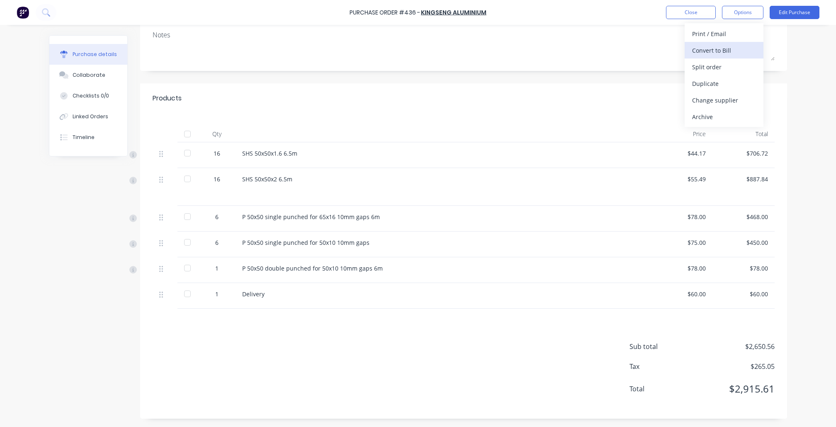
click at [705, 53] on div "Convert to Bill" at bounding box center [724, 50] width 64 height 12
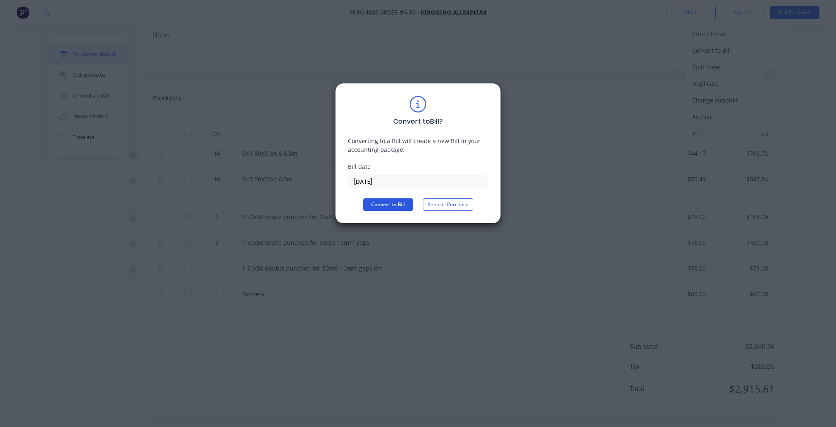
click at [393, 203] on button "Convert to Bill" at bounding box center [388, 204] width 50 height 12
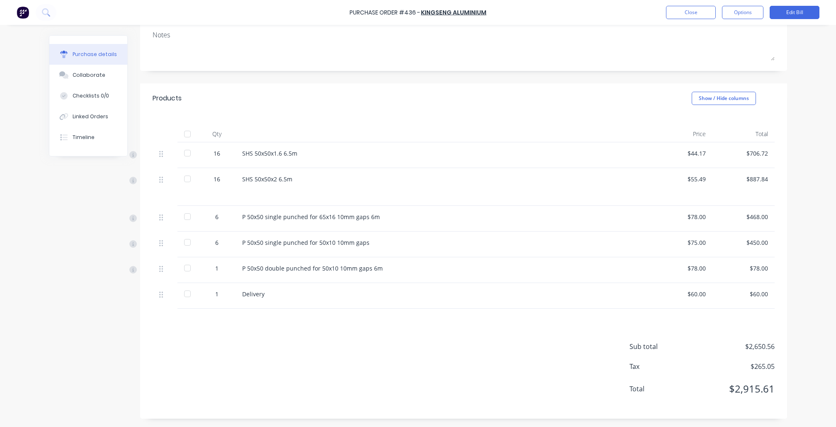
click at [698, 213] on div "$78.00" at bounding box center [681, 216] width 49 height 9
click at [793, 7] on button "Edit Bill" at bounding box center [794, 12] width 50 height 13
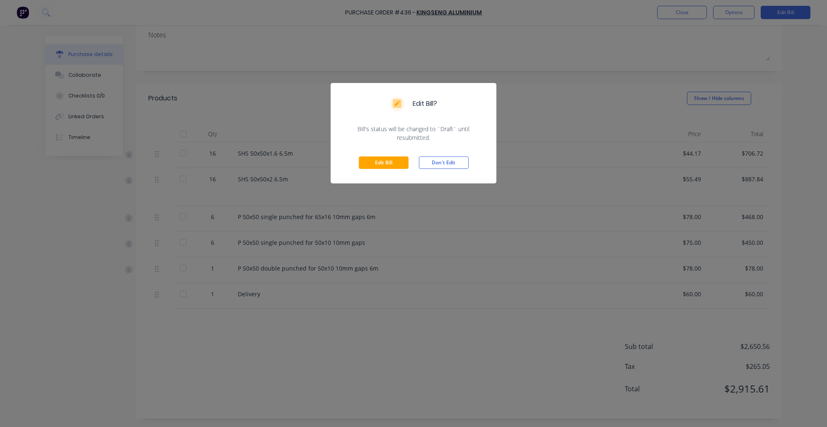
click at [391, 153] on div "Edit Bill Don't Edit" at bounding box center [414, 162] width 166 height 41
drag, startPoint x: 417, startPoint y: 165, endPoint x: 409, endPoint y: 165, distance: 7.9
click at [416, 165] on div "Edit Bill Don't Edit" at bounding box center [414, 162] width 166 height 41
click at [401, 163] on button "Edit Bill" at bounding box center [384, 162] width 50 height 12
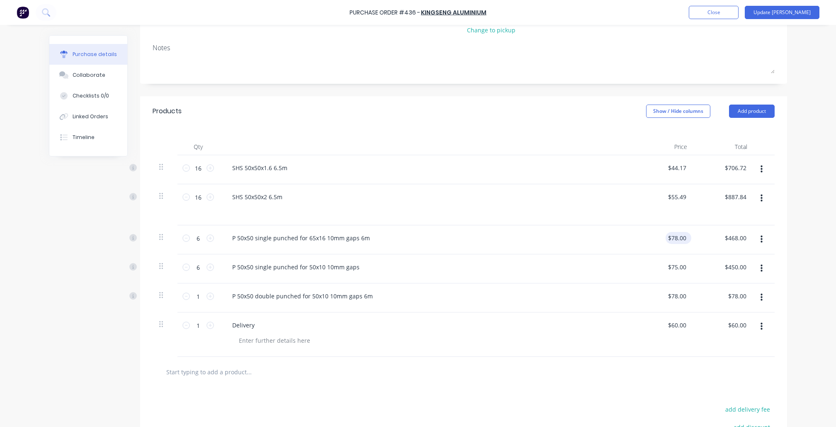
click at [684, 236] on div "$78.00 $78.00" at bounding box center [676, 238] width 22 height 12
click at [681, 237] on input "78.00" at bounding box center [678, 238] width 19 height 12
type input "$70.00"
type input "$420.00"
click at [796, 209] on div "Purchase Order #436 - Kingseng Aluminium Add product Close Update Bill Purchase…" at bounding box center [418, 213] width 836 height 427
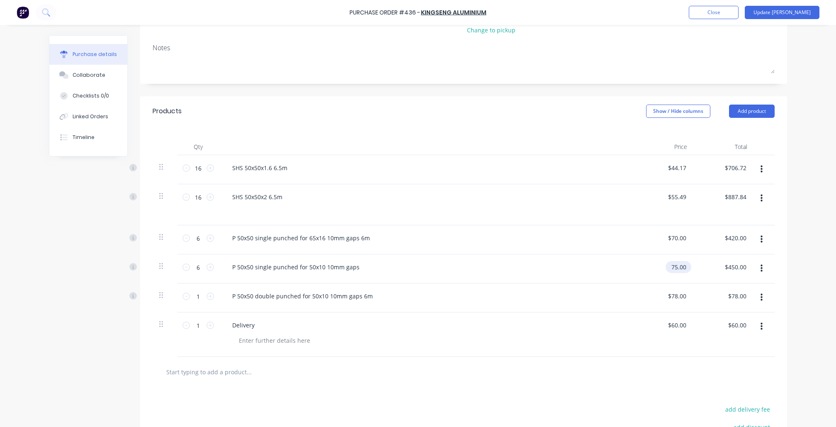
click at [680, 267] on input "75.00" at bounding box center [676, 267] width 22 height 12
type input "$70.00"
type input "$420.00"
click at [803, 279] on div "Purchase Order #436 - Kingseng Aluminium Add product Close Update Bill Purchase…" at bounding box center [418, 213] width 836 height 427
click at [675, 302] on input "78.00" at bounding box center [678, 296] width 19 height 12
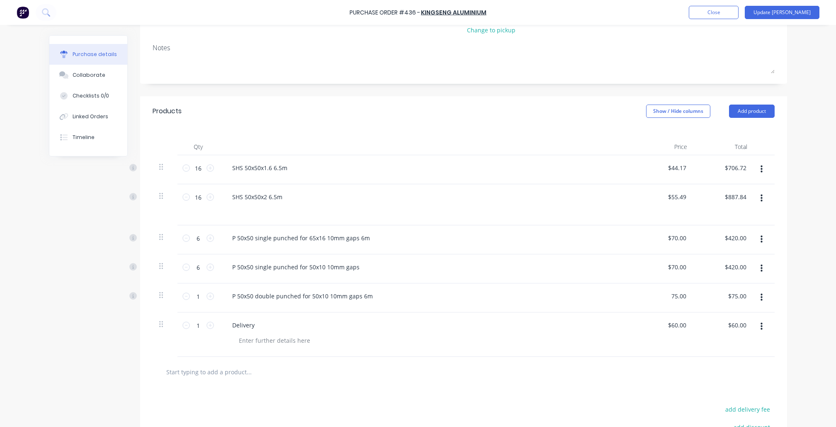
type input "$75.00"
click at [805, 282] on div "Purchase Order #436 - Kingseng Aluminium Add product Close Update Bill Purchase…" at bounding box center [418, 213] width 836 height 427
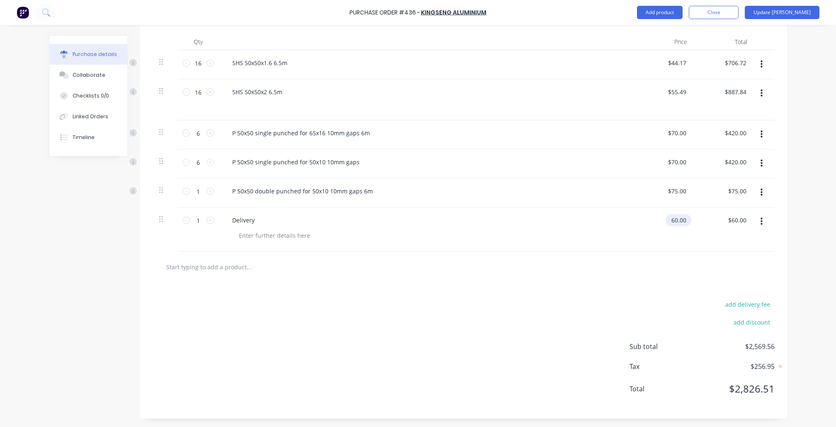
click at [682, 223] on input "60.00" at bounding box center [676, 220] width 22 height 12
type input "6"
type input "$0.00"
click at [776, 259] on div at bounding box center [463, 267] width 647 height 30
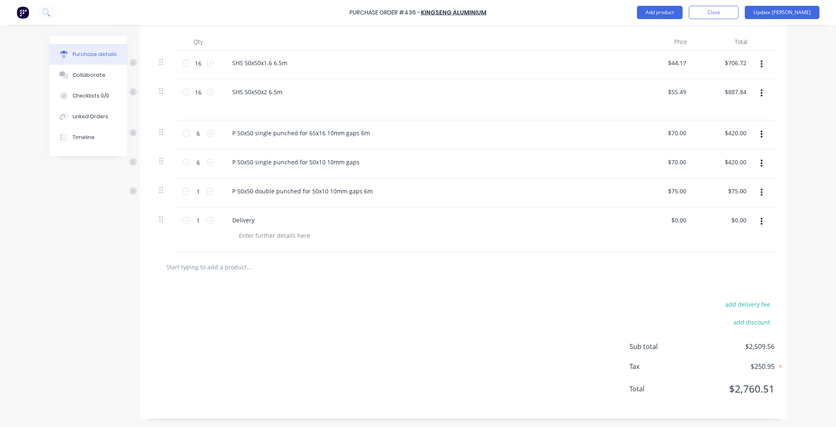
click at [234, 260] on input "text" at bounding box center [249, 266] width 166 height 17
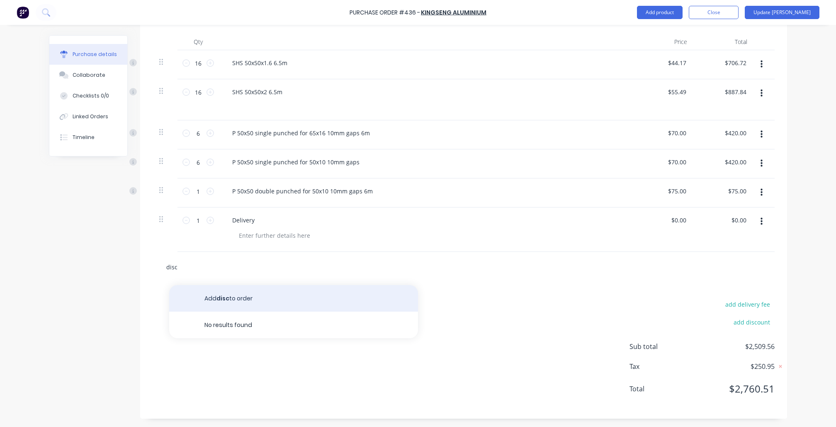
type input "disc"
click at [269, 294] on button "Add disc to order" at bounding box center [293, 298] width 249 height 27
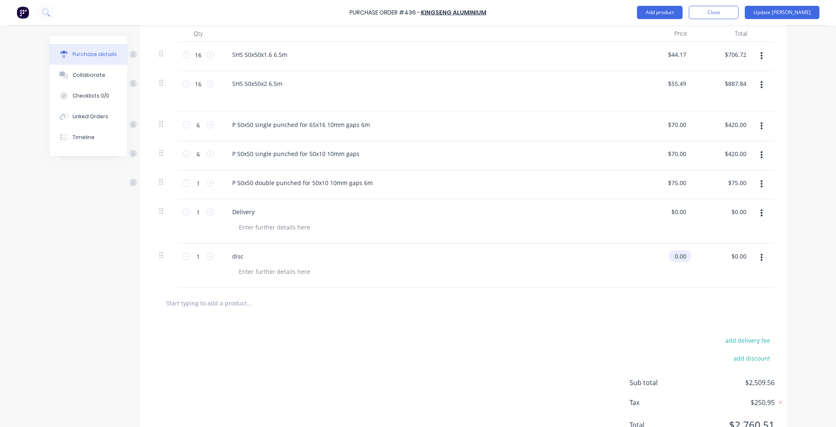
click at [674, 262] on input "0.00" at bounding box center [678, 256] width 19 height 12
type input "$0.01"
click at [553, 341] on div "add delivery fee add discount Sub total $2,509.56 Tax $250.95 Total $2,760.51" at bounding box center [463, 386] width 647 height 136
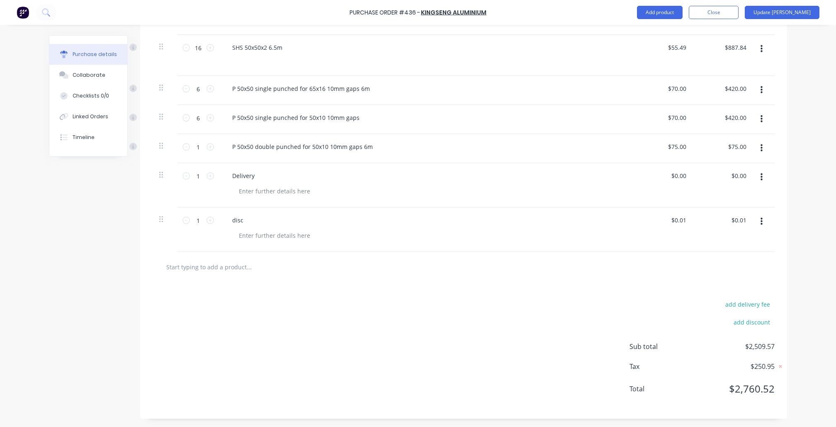
click at [764, 368] on span "$250.95" at bounding box center [732, 366] width 83 height 10
click at [765, 347] on span "$2,509.57" at bounding box center [732, 346] width 83 height 10
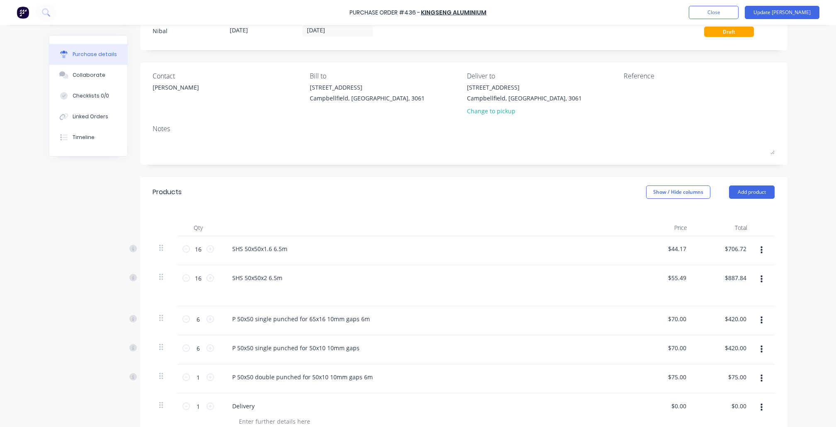
scroll to position [0, 0]
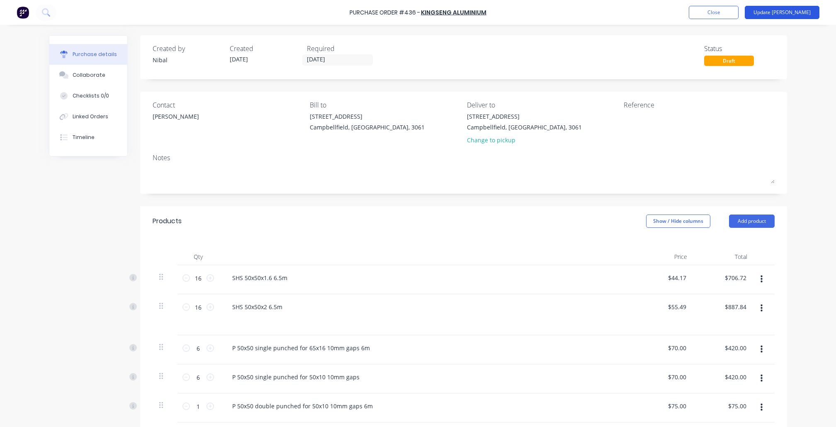
click at [790, 12] on button "Update Bill" at bounding box center [782, 12] width 75 height 13
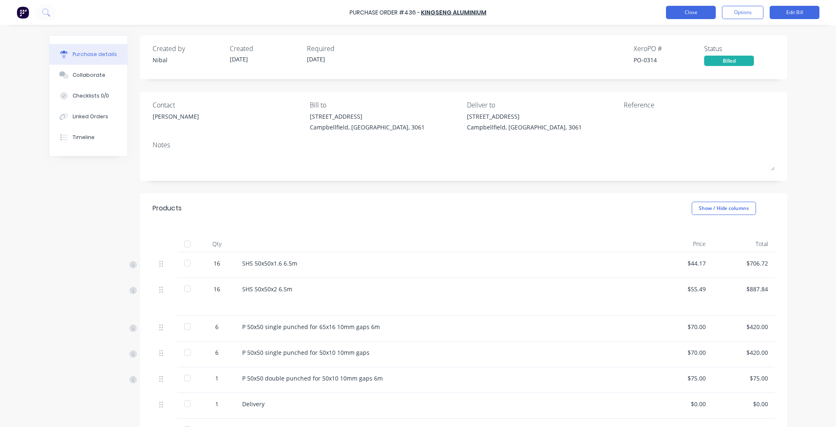
click at [700, 17] on button "Close" at bounding box center [691, 12] width 50 height 13
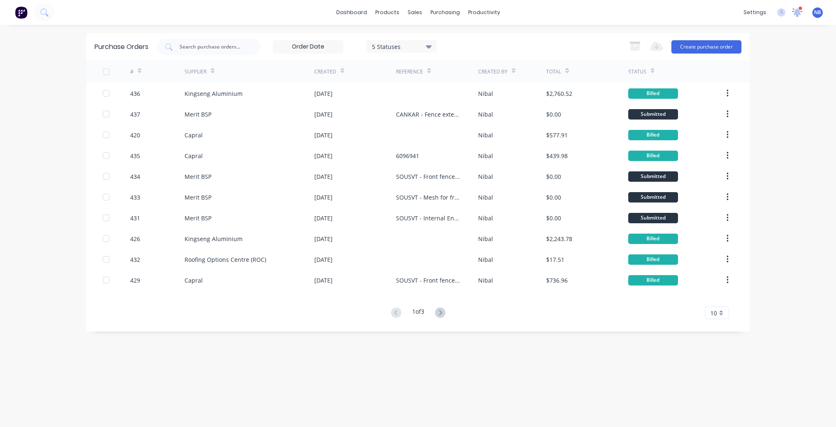
click at [798, 12] on icon at bounding box center [796, 11] width 7 height 7
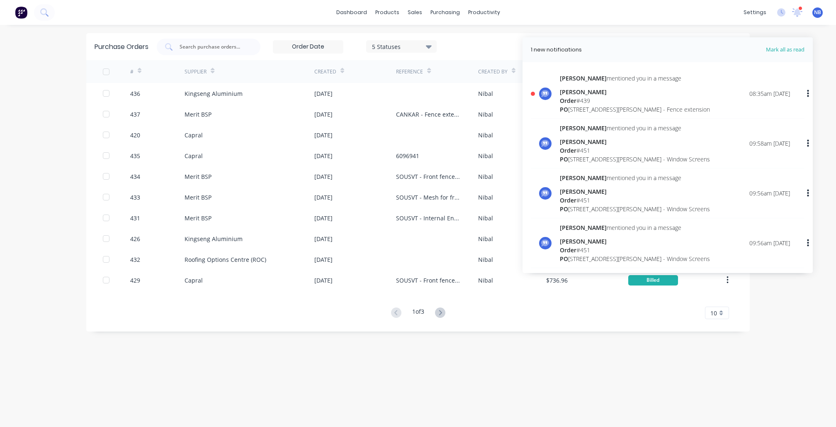
click at [643, 95] on div "Karyn Lucas" at bounding box center [635, 91] width 150 height 9
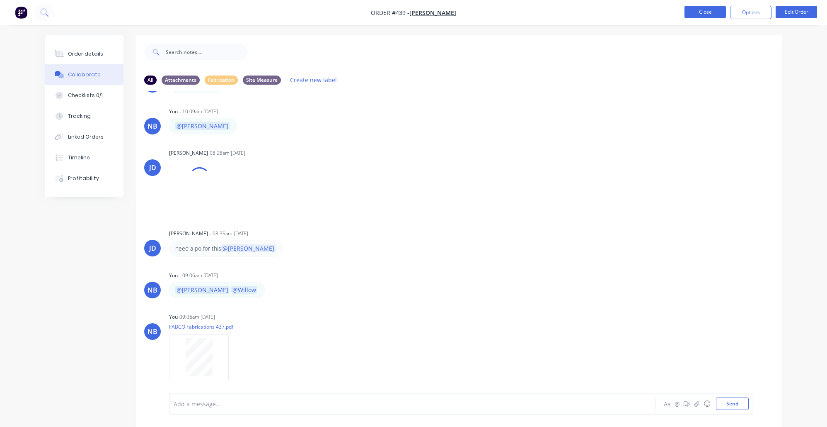
click at [697, 19] on nav "Order #439 - Karyn Lucas Close Options Edit Order" at bounding box center [413, 12] width 827 height 25
click at [699, 17] on button "Close" at bounding box center [705, 12] width 41 height 12
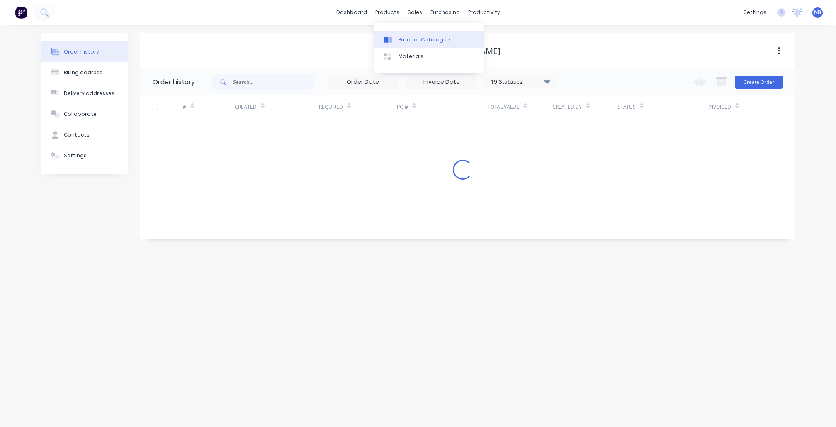
click at [405, 37] on div "Product Catalogue" at bounding box center [423, 39] width 51 height 7
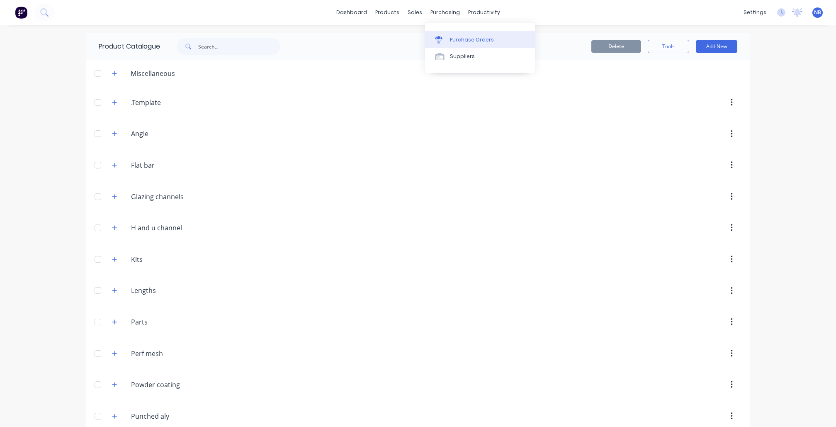
click at [456, 43] on div "Purchase Orders" at bounding box center [472, 39] width 44 height 7
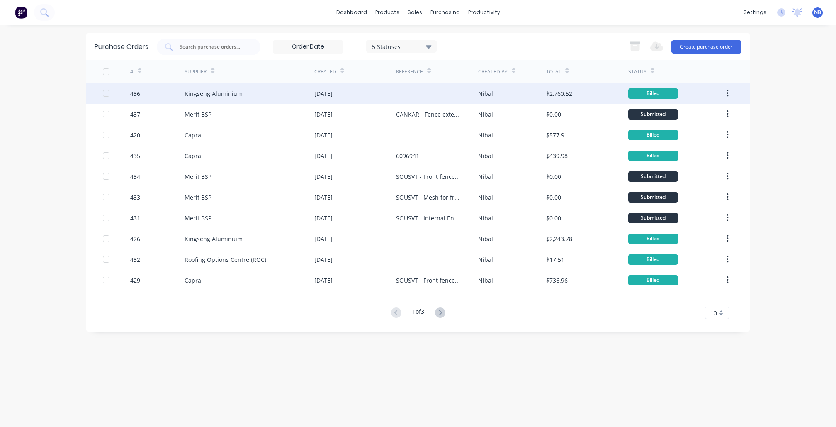
click at [726, 89] on icon "button" at bounding box center [727, 93] width 2 height 9
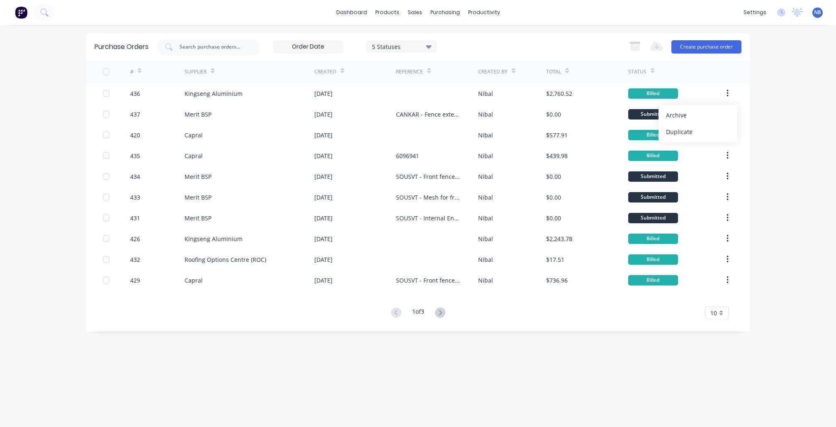
click at [775, 102] on div "dashboard products sales purchasing productivity dashboard products Product Cat…" at bounding box center [418, 213] width 836 height 427
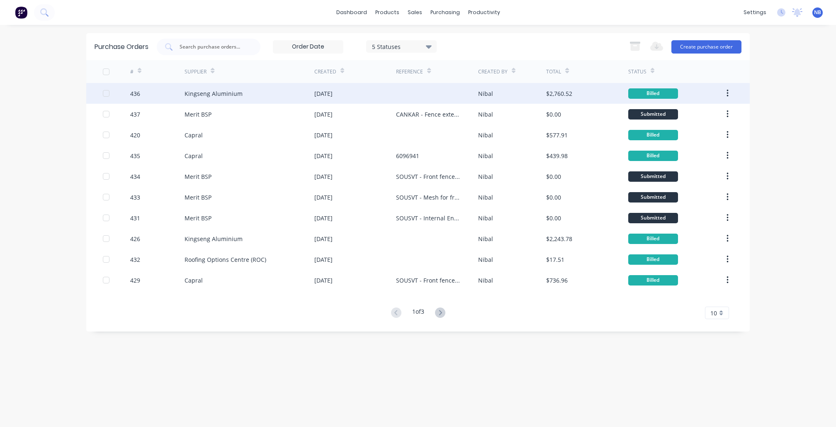
click at [239, 97] on div "Kingseng Aluminium" at bounding box center [213, 93] width 58 height 9
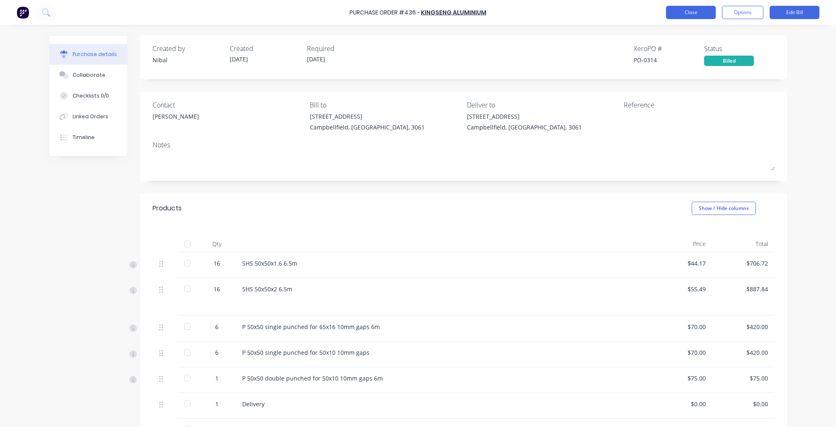
click at [691, 15] on button "Close" at bounding box center [691, 12] width 50 height 13
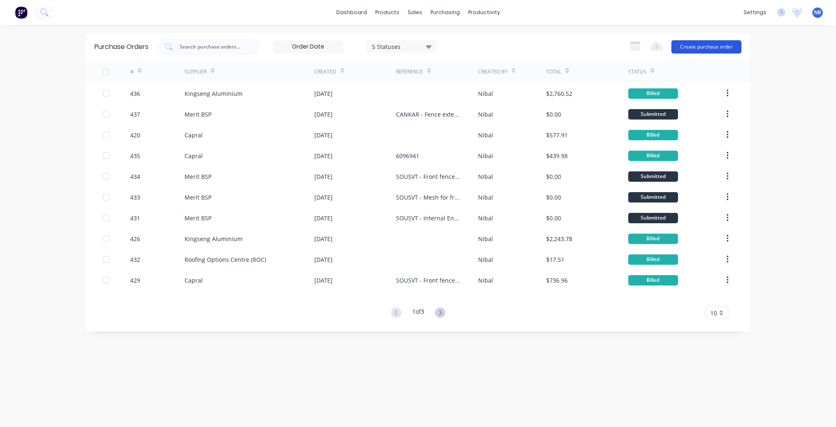
click at [730, 44] on button "Create purchase order" at bounding box center [706, 46] width 70 height 13
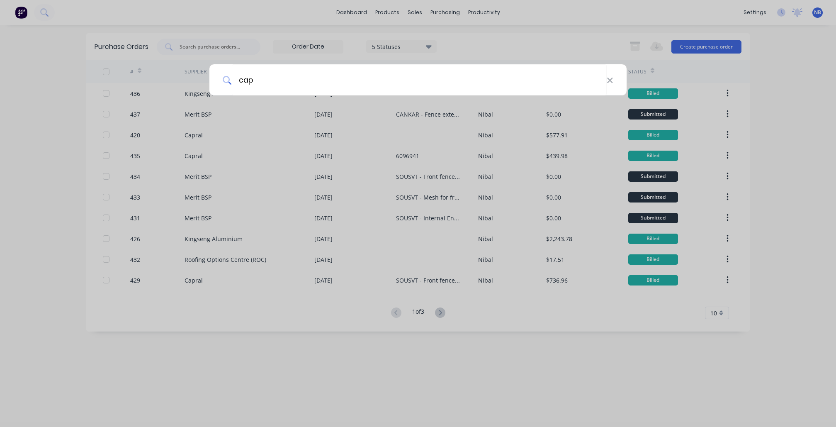
type input "capr"
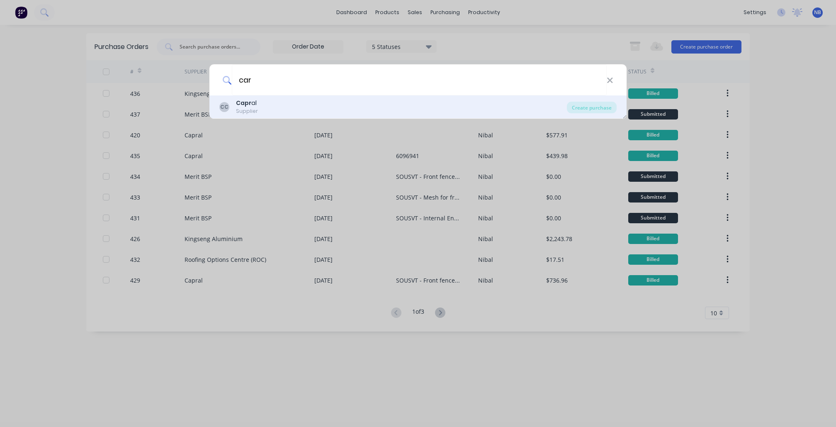
click at [264, 100] on div "CC Capr al Supplier" at bounding box center [392, 107] width 347 height 16
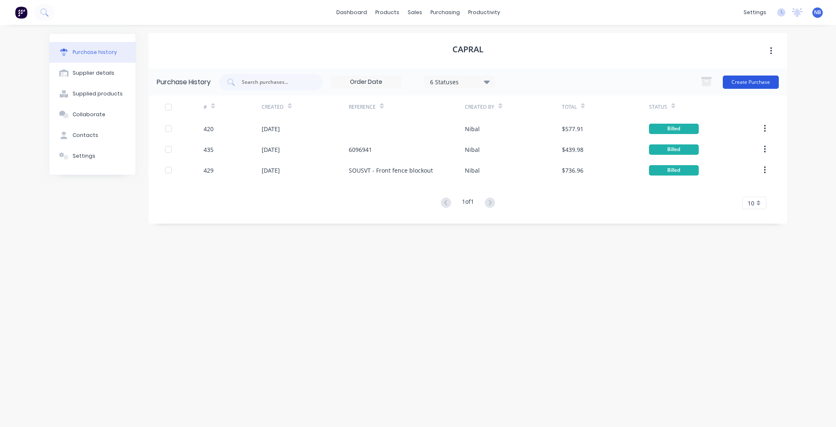
click at [740, 88] on button "Create Purchase" at bounding box center [751, 81] width 56 height 13
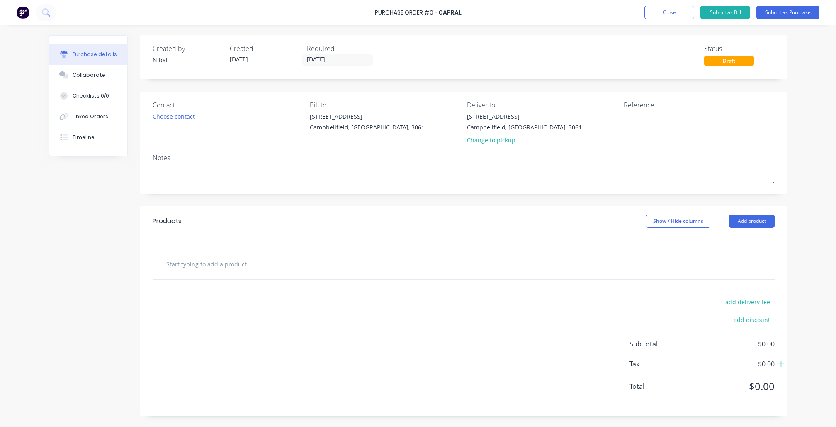
click at [223, 268] on input "text" at bounding box center [249, 263] width 166 height 17
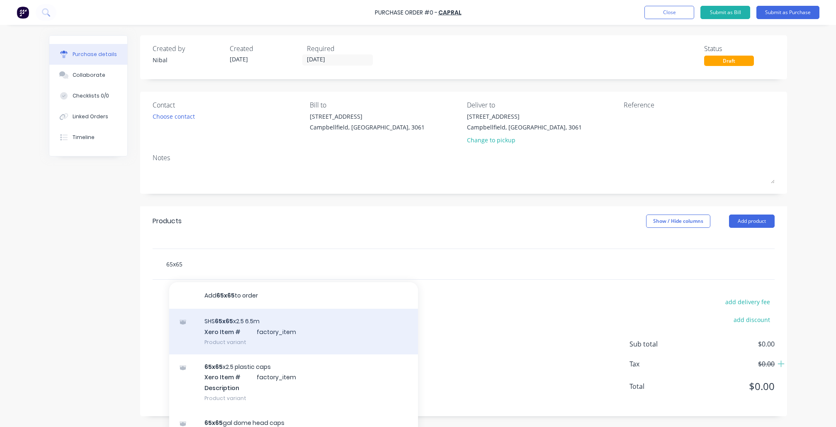
type input "65x65"
click at [224, 339] on div "SHS 65x65 x2.5 6.5m Xero Item # factory_item Product variant" at bounding box center [293, 331] width 249 height 46
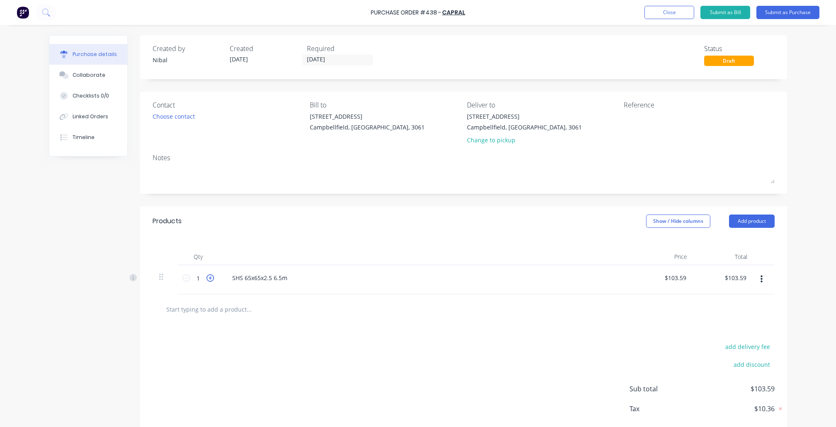
click at [206, 278] on icon at bounding box center [209, 277] width 7 height 7
type input "$207.18"
type input "2"
click at [206, 278] on icon at bounding box center [209, 277] width 7 height 7
type input "$310.77"
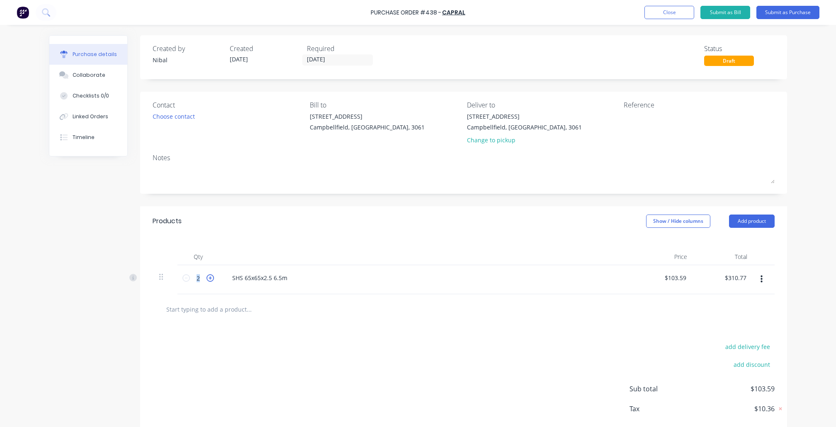
type input "3"
click at [206, 278] on icon at bounding box center [209, 277] width 7 height 7
type input "$414.36"
type input "4"
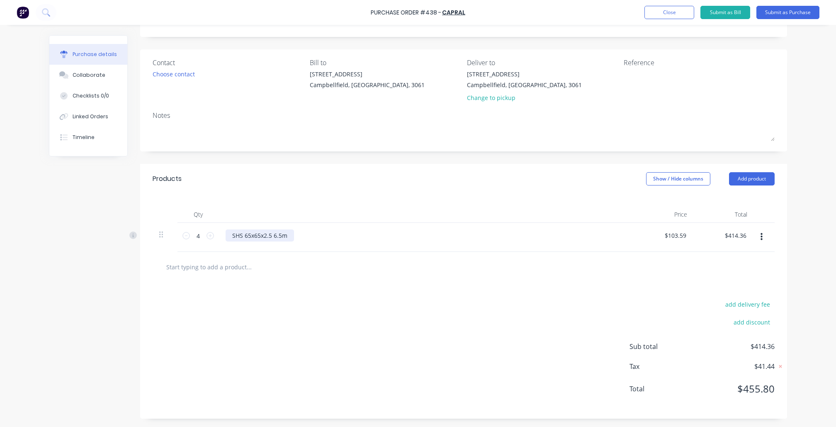
click at [279, 229] on div "SHS 65x65x2.5 6.5m" at bounding box center [260, 235] width 68 height 12
click at [760, 238] on icon "button" at bounding box center [761, 236] width 2 height 9
click at [727, 312] on button "Delete" at bounding box center [736, 308] width 70 height 17
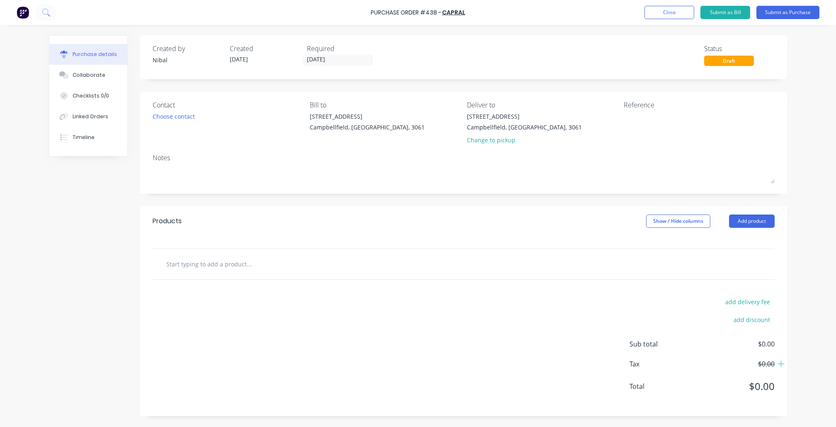
click at [226, 259] on input "text" at bounding box center [249, 263] width 166 height 17
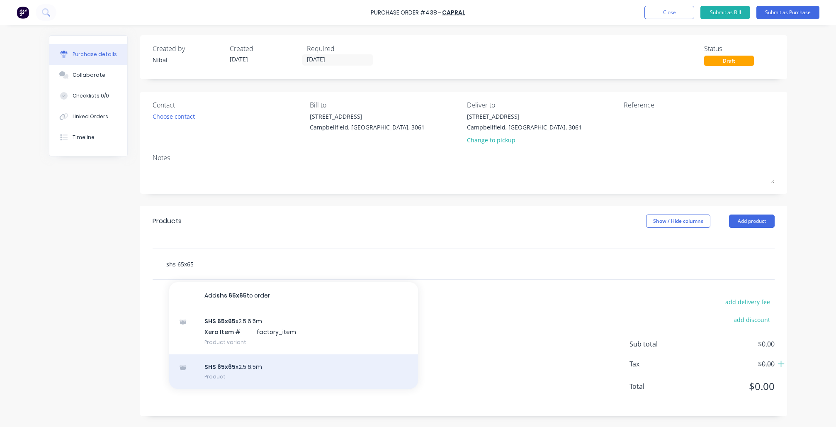
type input "shs 65x65"
click at [259, 375] on div "SHS 65x65 x2.5 6.5m Product" at bounding box center [293, 371] width 249 height 35
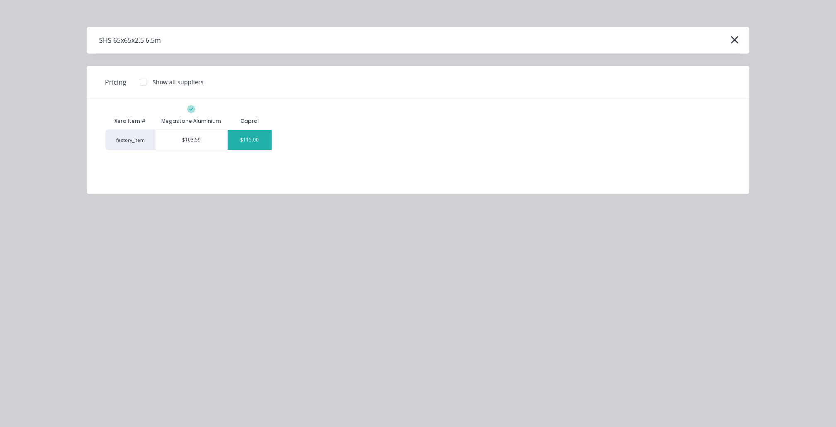
click at [256, 143] on div "$115.00" at bounding box center [250, 140] width 44 height 20
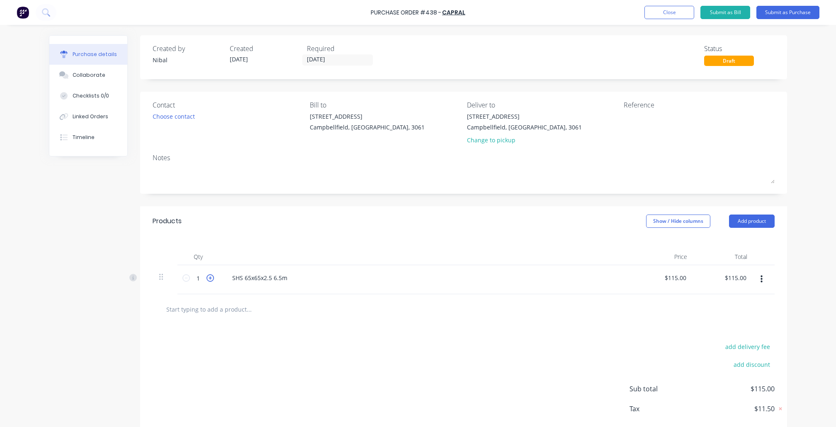
click at [209, 279] on icon at bounding box center [209, 277] width 7 height 7
type input "$230.00"
type input "2"
click at [209, 279] on icon at bounding box center [209, 277] width 7 height 7
type input "$345.00"
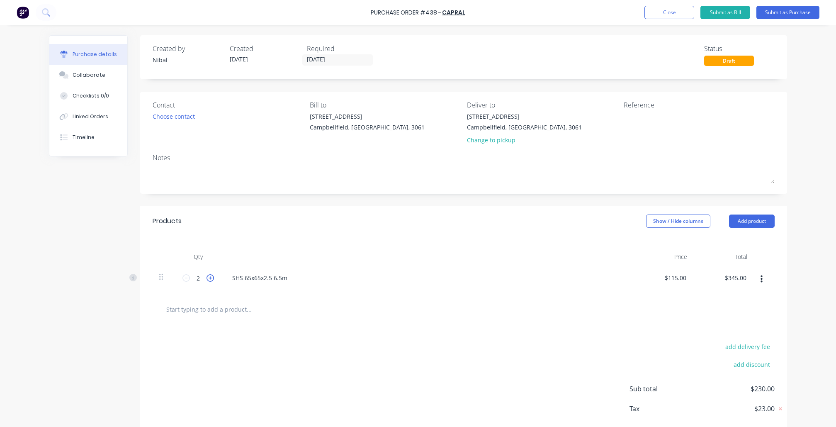
type input "3"
click at [209, 279] on icon at bounding box center [209, 277] width 7 height 7
type input "$460.00"
type input "4"
click at [489, 143] on div "Change to pickup" at bounding box center [524, 140] width 115 height 9
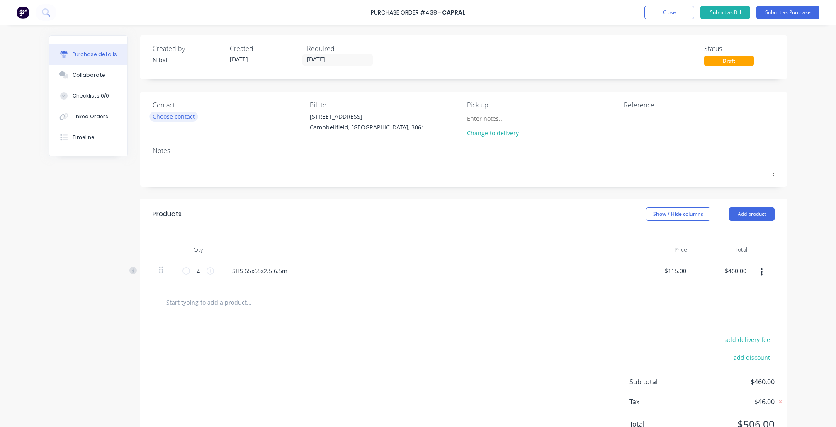
click at [158, 117] on div "Choose contact" at bounding box center [174, 116] width 42 height 9
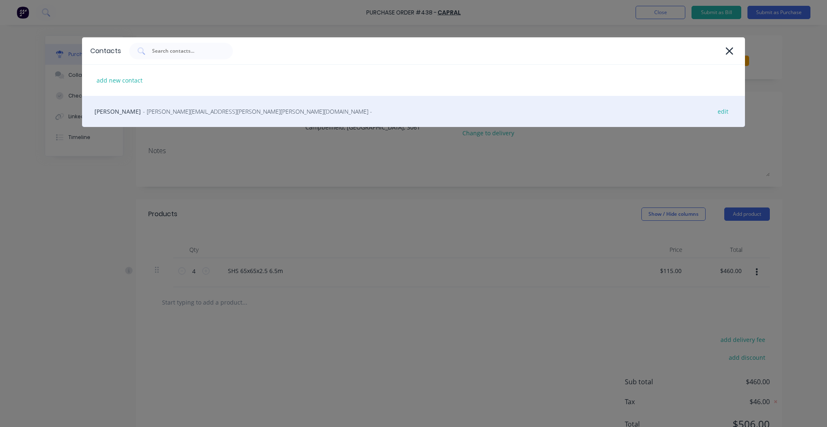
click at [143, 112] on span "- Danielle.Mitchell@capral.com.au -" at bounding box center [257, 111] width 229 height 9
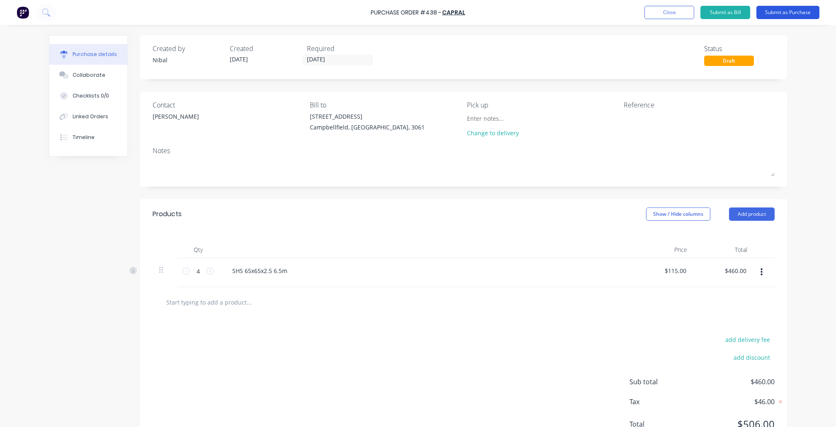
click at [775, 13] on button "Submit as Purchase" at bounding box center [787, 12] width 63 height 13
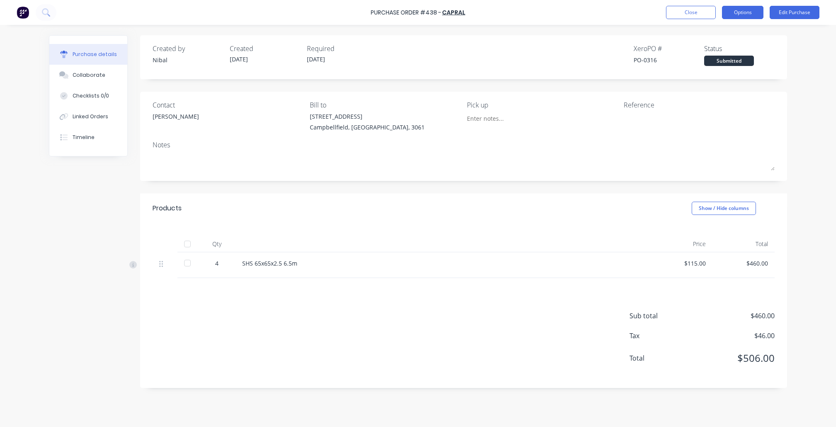
click at [716, 14] on div "Close Options Edit Purchase" at bounding box center [742, 12] width 153 height 13
click at [722, 15] on button "Options" at bounding box center [742, 12] width 41 height 13
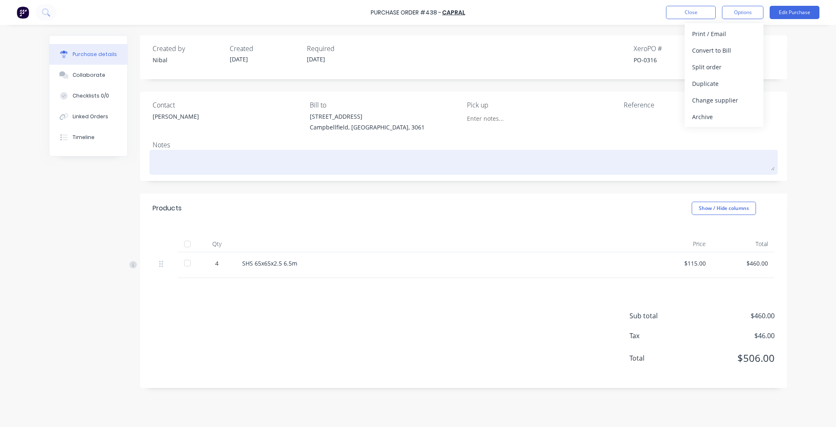
click at [634, 153] on textarea at bounding box center [464, 161] width 622 height 19
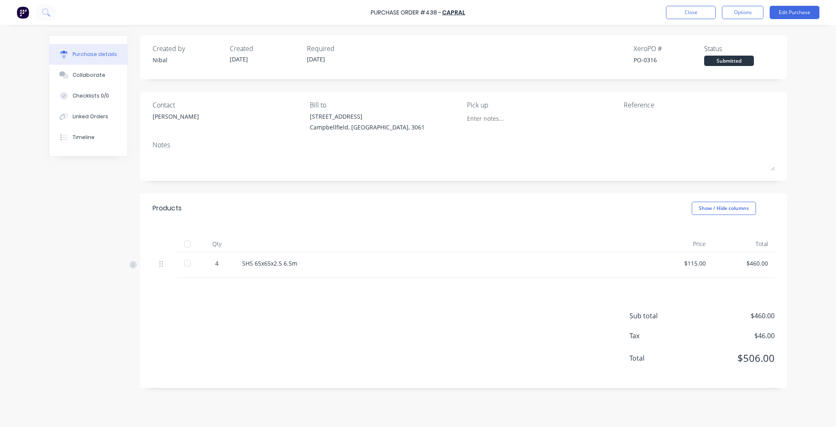
click at [509, 215] on div "Products Show / Hide columns" at bounding box center [463, 208] width 647 height 30
click at [759, 19] on div "Purchase Order #438 - Capral Close Options Edit Purchase" at bounding box center [418, 12] width 836 height 25
click at [736, 19] on div "Purchase Order #438 - Capral Close Options Edit Purchase" at bounding box center [418, 12] width 836 height 25
click at [738, 18] on button "Options" at bounding box center [742, 12] width 41 height 13
click at [737, 32] on div "Print / Email" at bounding box center [724, 34] width 64 height 12
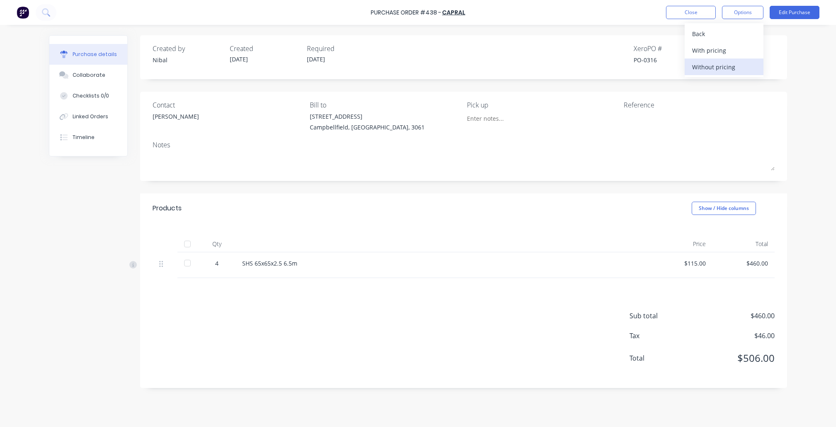
click at [717, 70] on div "Without pricing" at bounding box center [724, 67] width 64 height 12
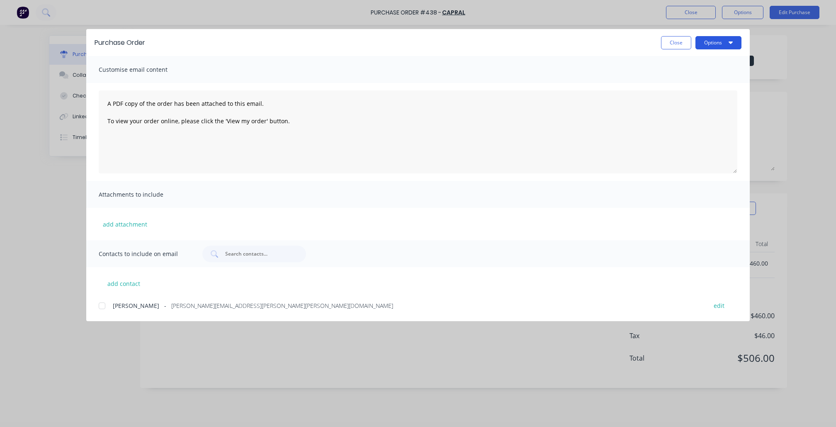
click at [731, 45] on icon "button" at bounding box center [730, 42] width 4 height 7
click at [710, 63] on div "Preview" at bounding box center [702, 64] width 64 height 12
click at [103, 304] on div at bounding box center [102, 305] width 17 height 17
click at [720, 46] on button "Options" at bounding box center [718, 42] width 46 height 13
click at [712, 97] on div "Email" at bounding box center [702, 97] width 64 height 12
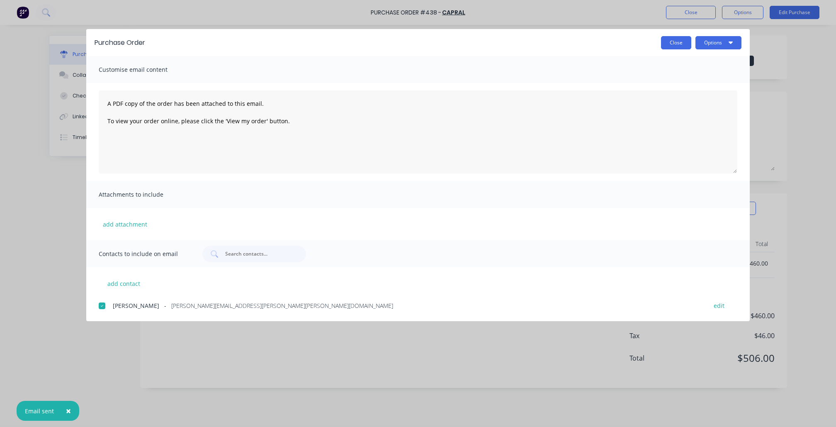
click at [672, 45] on button "Close" at bounding box center [676, 42] width 30 height 13
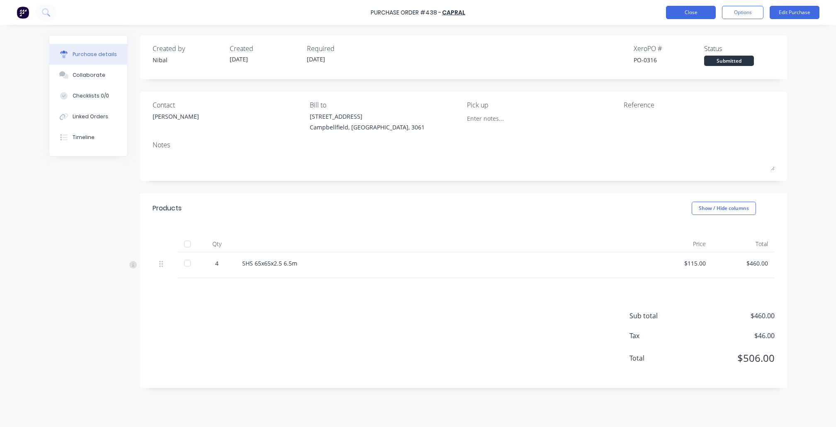
click at [684, 10] on button "Close" at bounding box center [691, 12] width 50 height 13
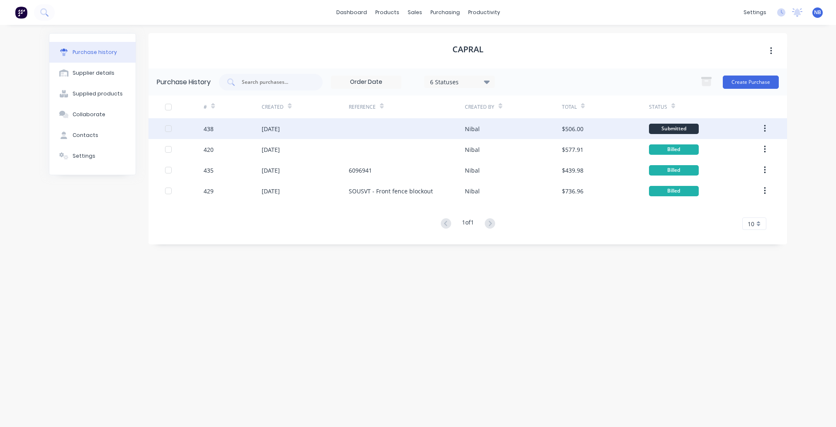
click at [356, 127] on div at bounding box center [407, 128] width 116 height 21
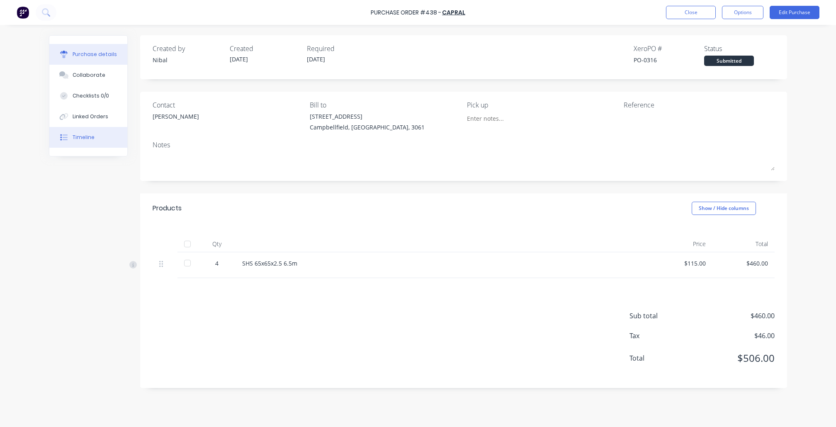
click at [102, 143] on button "Timeline" at bounding box center [88, 137] width 78 height 21
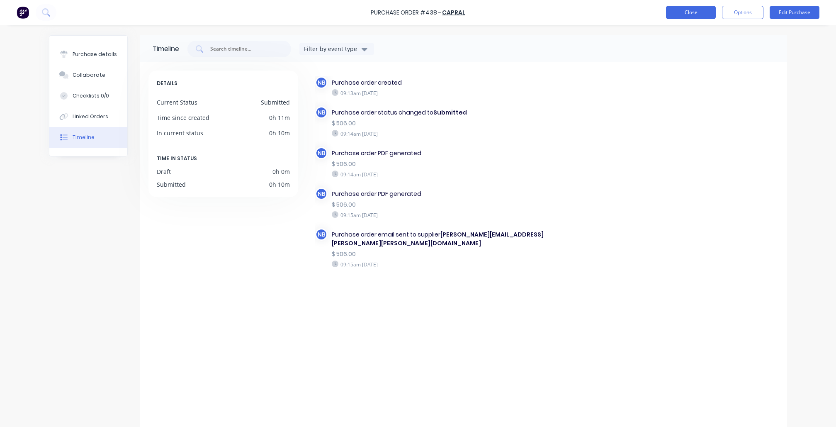
click at [677, 11] on button "Close" at bounding box center [691, 12] width 50 height 13
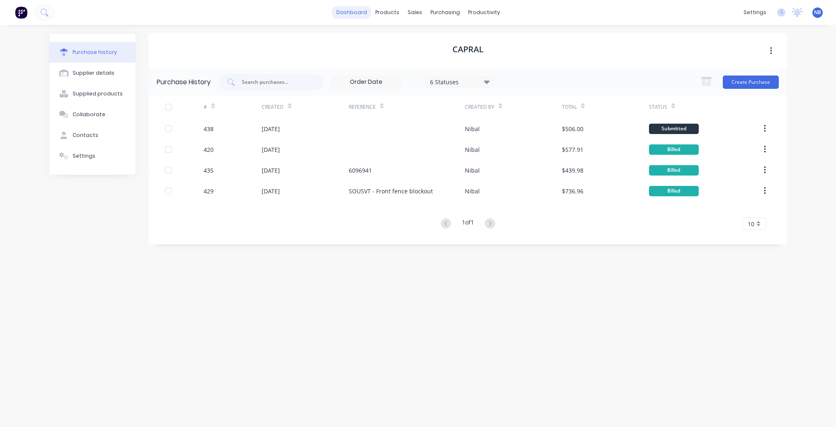
click at [367, 12] on link "dashboard" at bounding box center [351, 12] width 39 height 12
